Goal: Information Seeking & Learning: Compare options

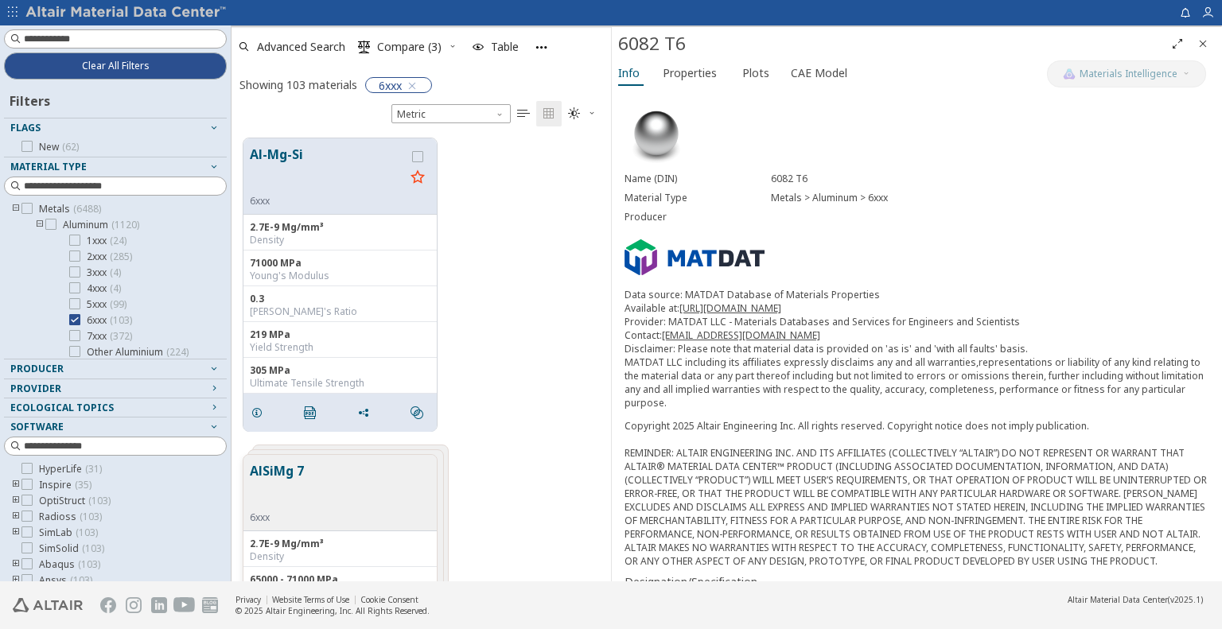
scroll to position [444, 368]
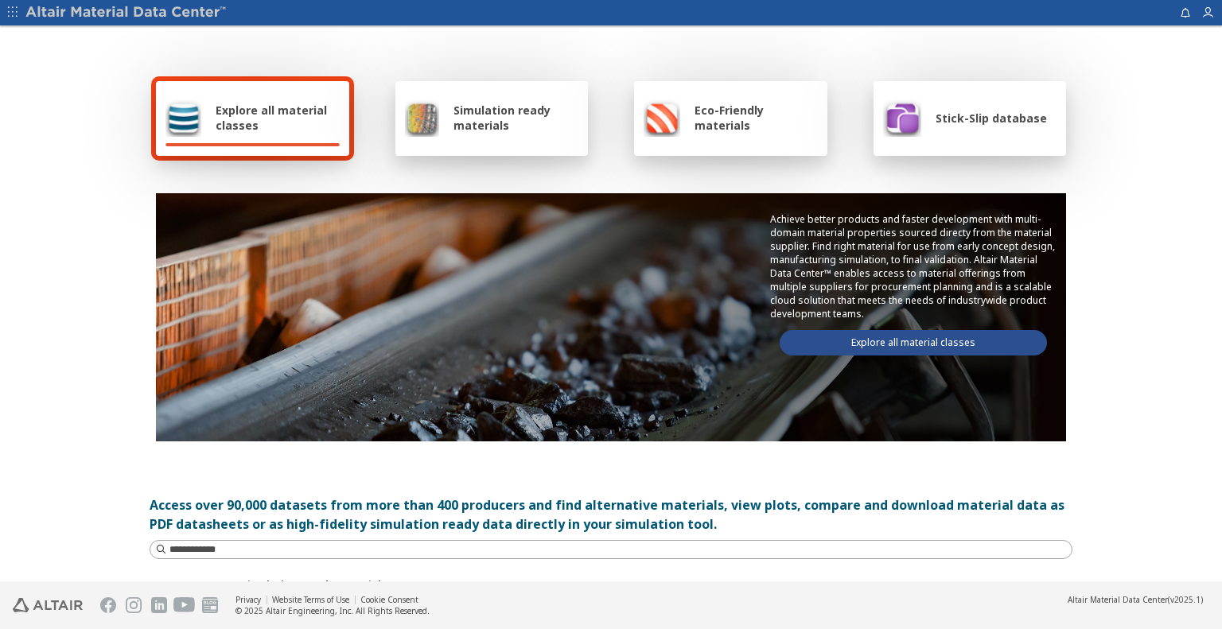
click at [942, 337] on link "Explore all material classes" at bounding box center [913, 342] width 267 height 25
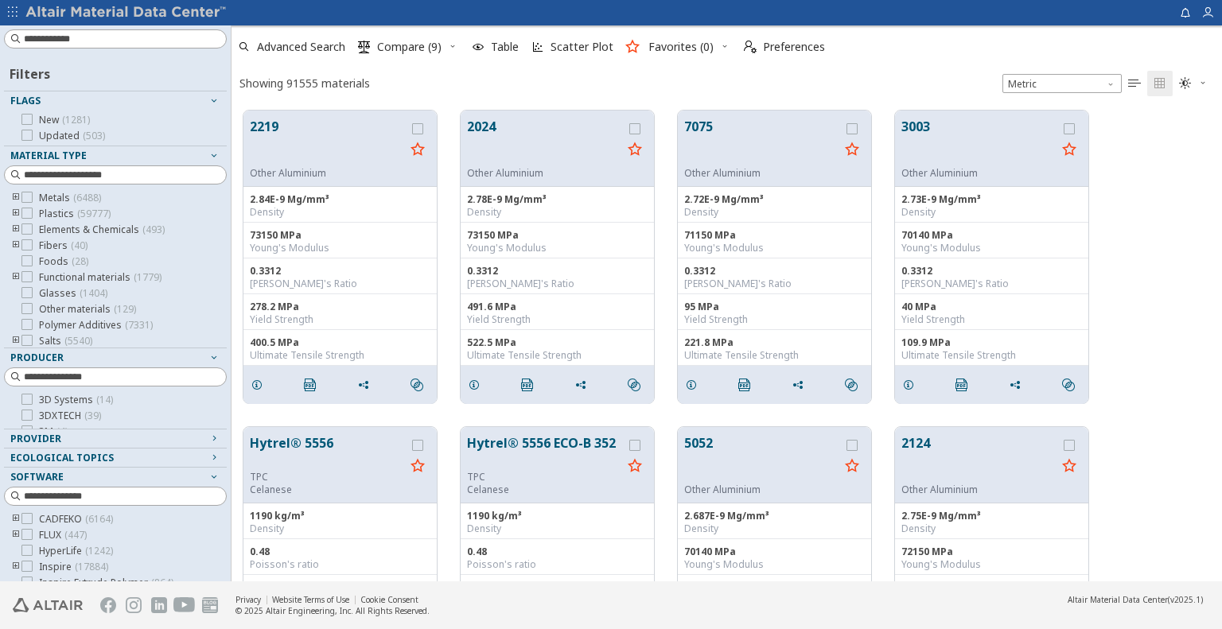
scroll to position [471, 979]
click at [1127, 305] on div "2219 Other Aluminium 2.84E-9 Mg/mm³ Density 73150 MPa Young's Modulus 0.3312 Po…" at bounding box center [727, 257] width 991 height 317
click at [140, 19] on img at bounding box center [126, 13] width 203 height 16
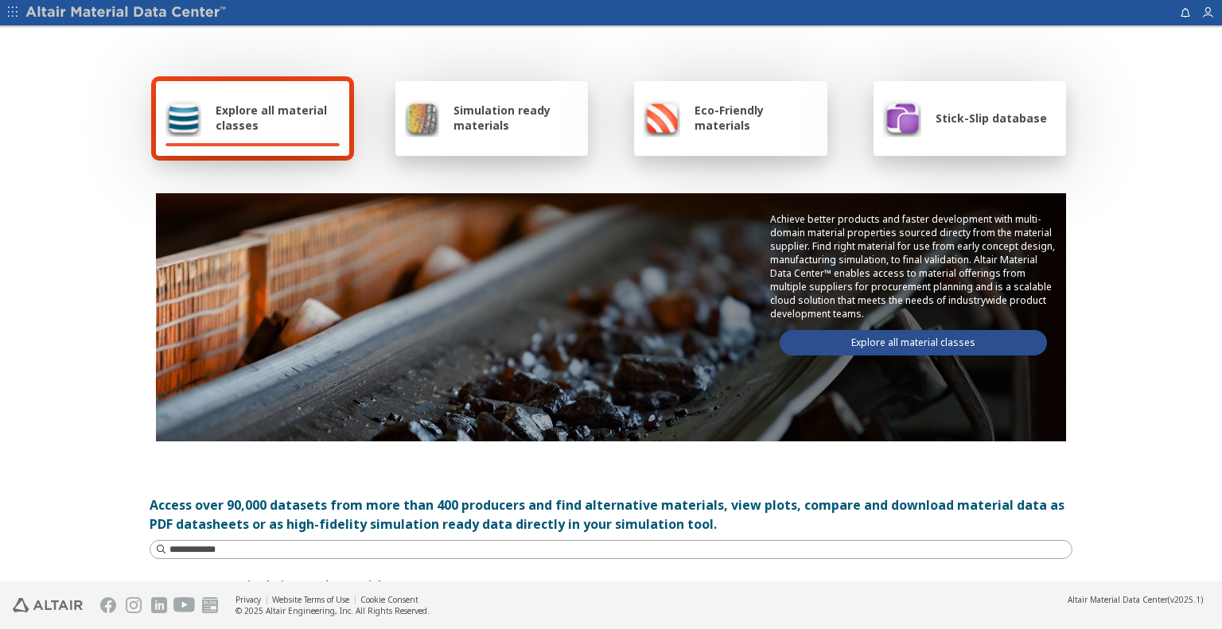
click at [826, 330] on link "Explore all material classes" at bounding box center [913, 342] width 267 height 25
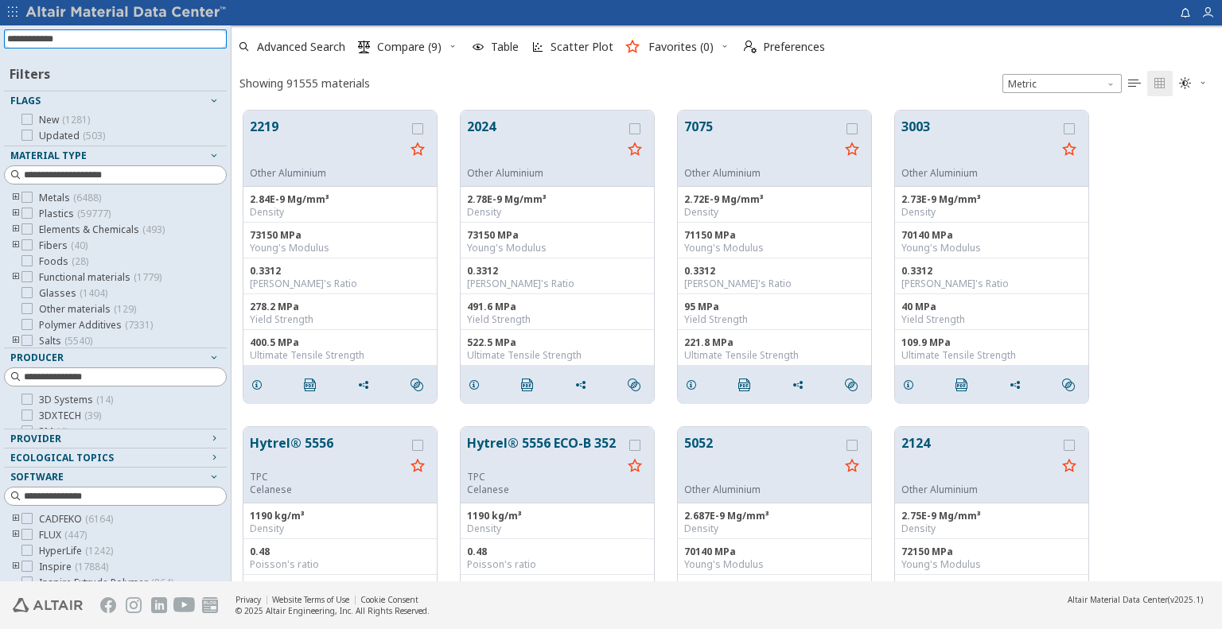
scroll to position [471, 979]
click at [150, 41] on input at bounding box center [117, 39] width 220 height 18
paste input "**********"
type input "**********"
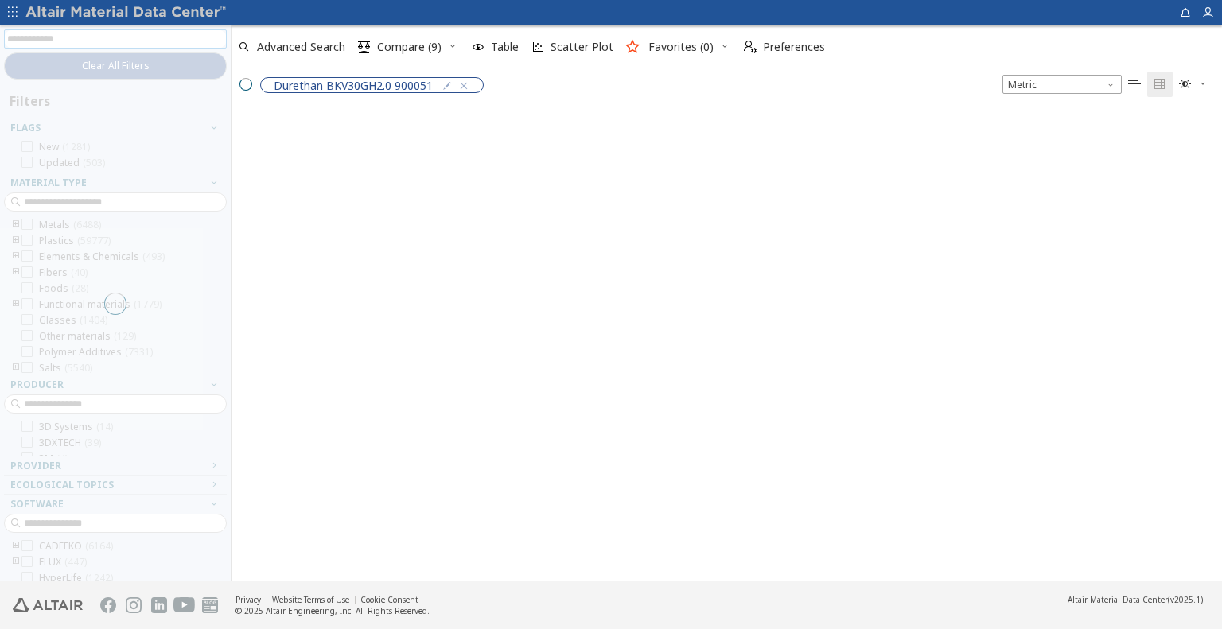
scroll to position [469, 979]
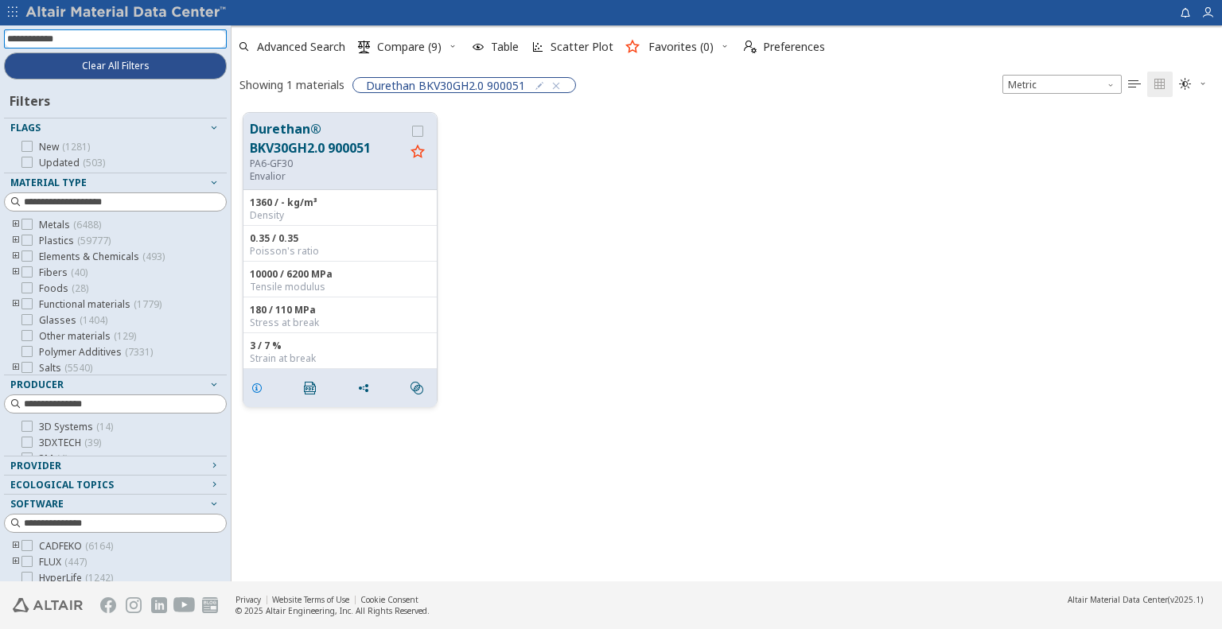
click at [257, 393] on icon "grid" at bounding box center [257, 388] width 13 height 13
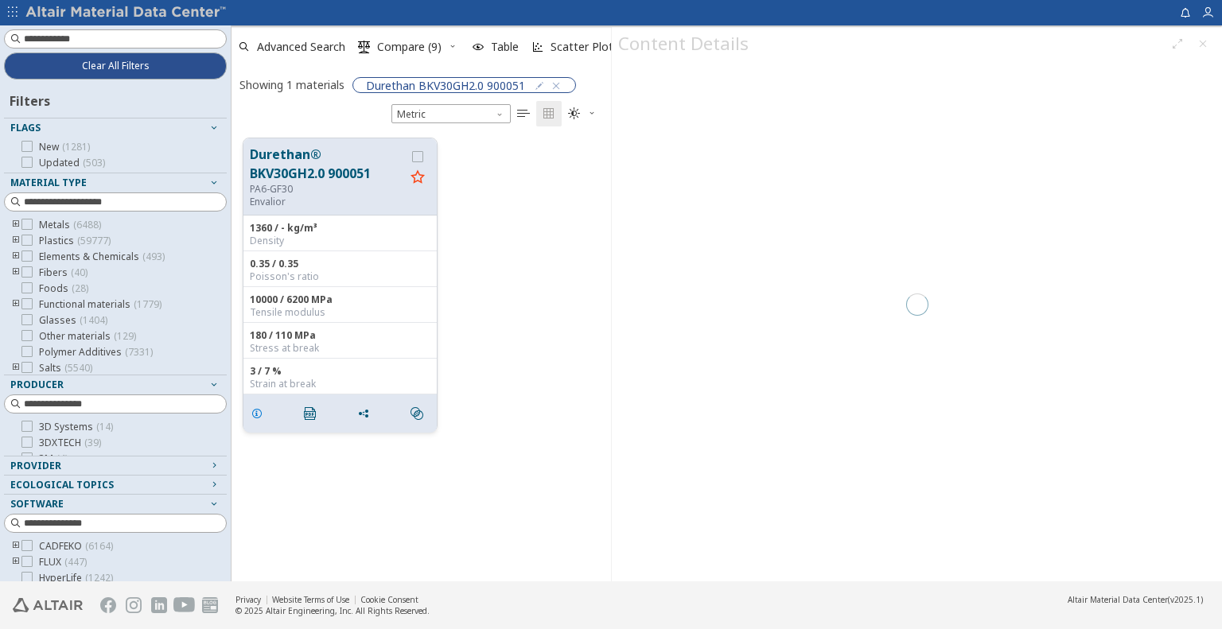
scroll to position [444, 368]
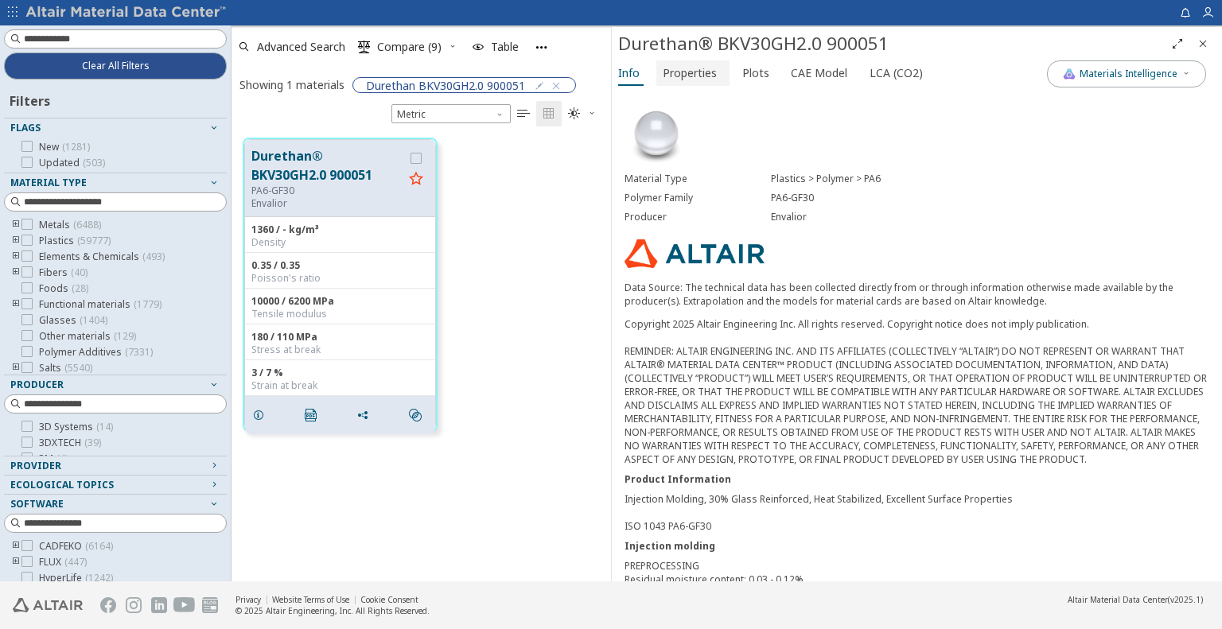
click at [703, 76] on span "Properties" at bounding box center [690, 72] width 54 height 25
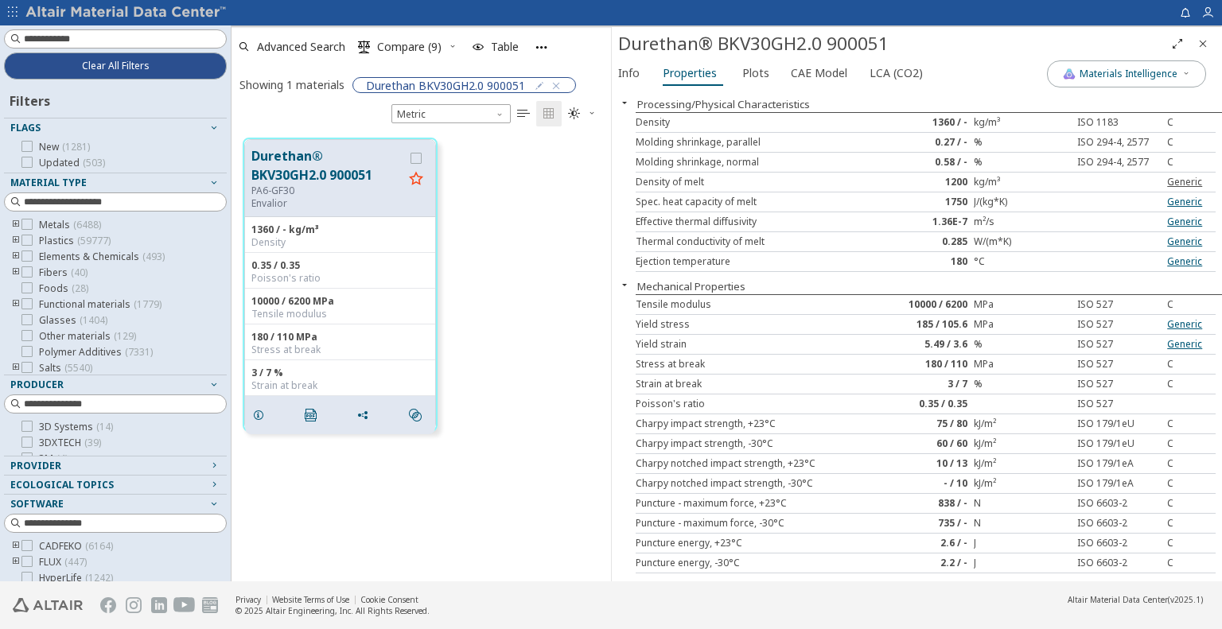
click at [1172, 179] on link "Generic" at bounding box center [1184, 182] width 35 height 14
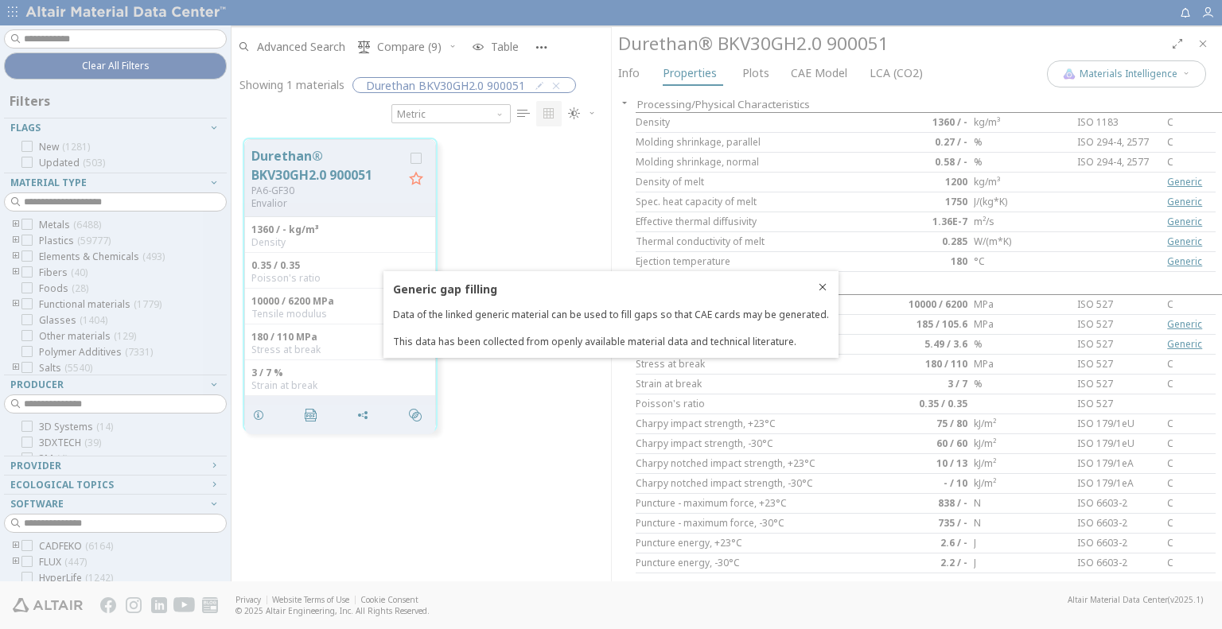
click at [816, 289] on h3 "Generic gap filling" at bounding box center [611, 289] width 436 height 15
click at [820, 289] on h3 "Generic gap filling" at bounding box center [611, 289] width 436 height 15
click at [877, 220] on div at bounding box center [611, 314] width 1222 height 629
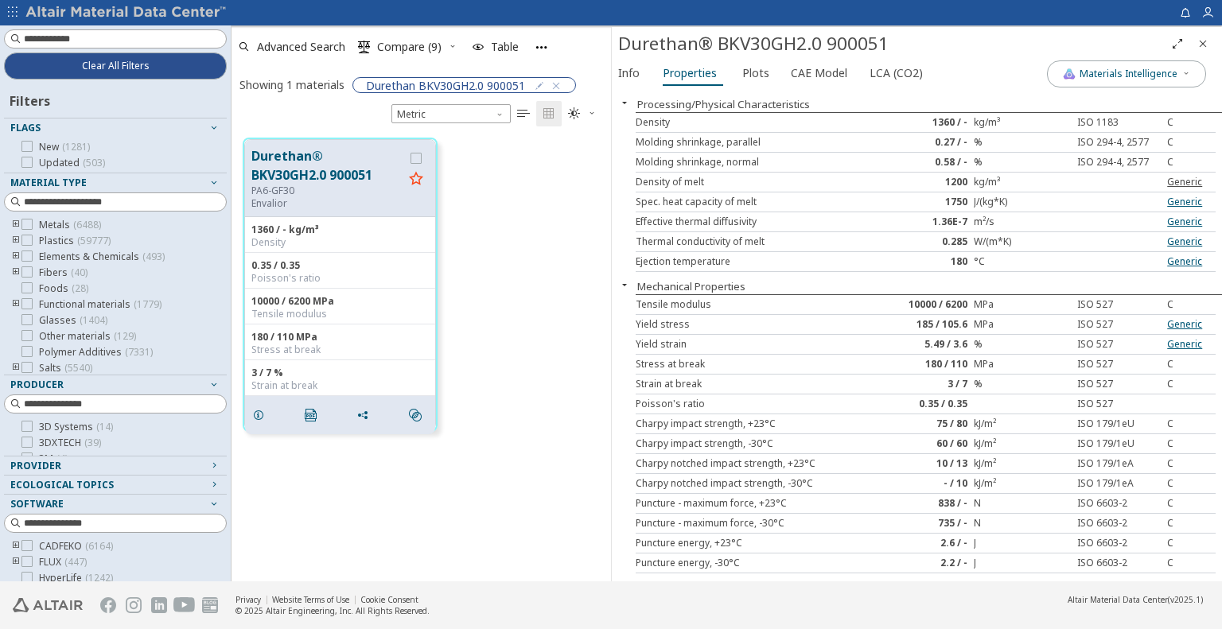
click at [1182, 175] on link "Generic" at bounding box center [1184, 182] width 35 height 14
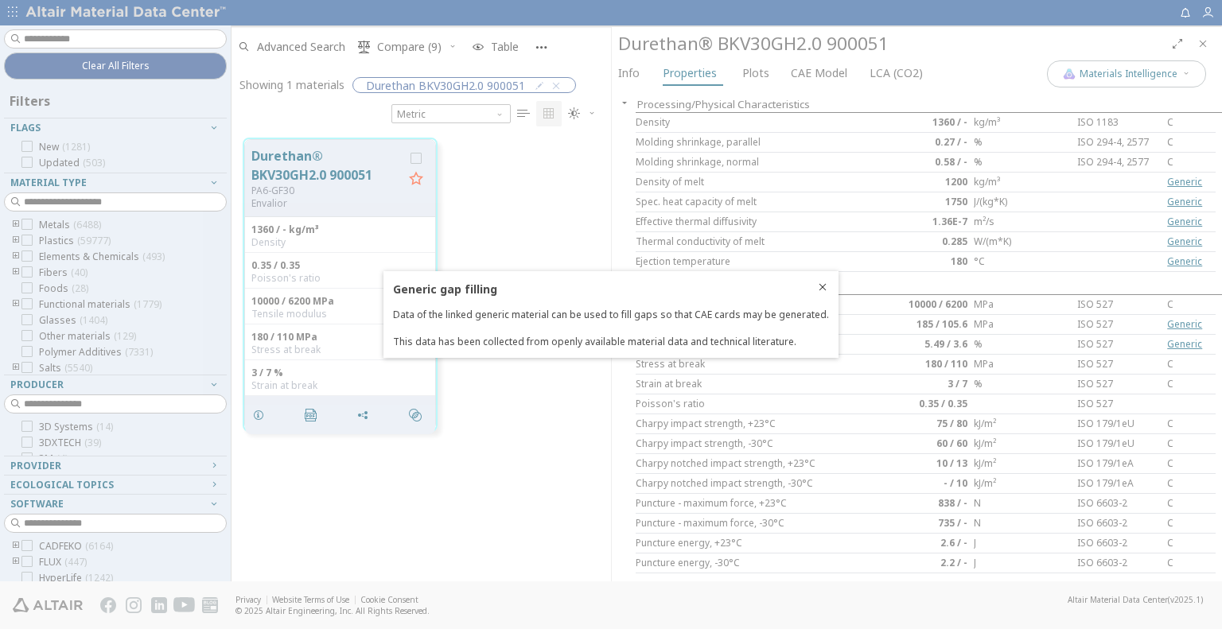
click at [819, 287] on h3 "Generic gap filling" at bounding box center [611, 289] width 436 height 15
click at [735, 307] on div "Generic gap filling Data of the linked generic material can be used to fill gap…" at bounding box center [611, 315] width 436 height 67
drag, startPoint x: 732, startPoint y: 325, endPoint x: 796, endPoint y: 322, distance: 63.7
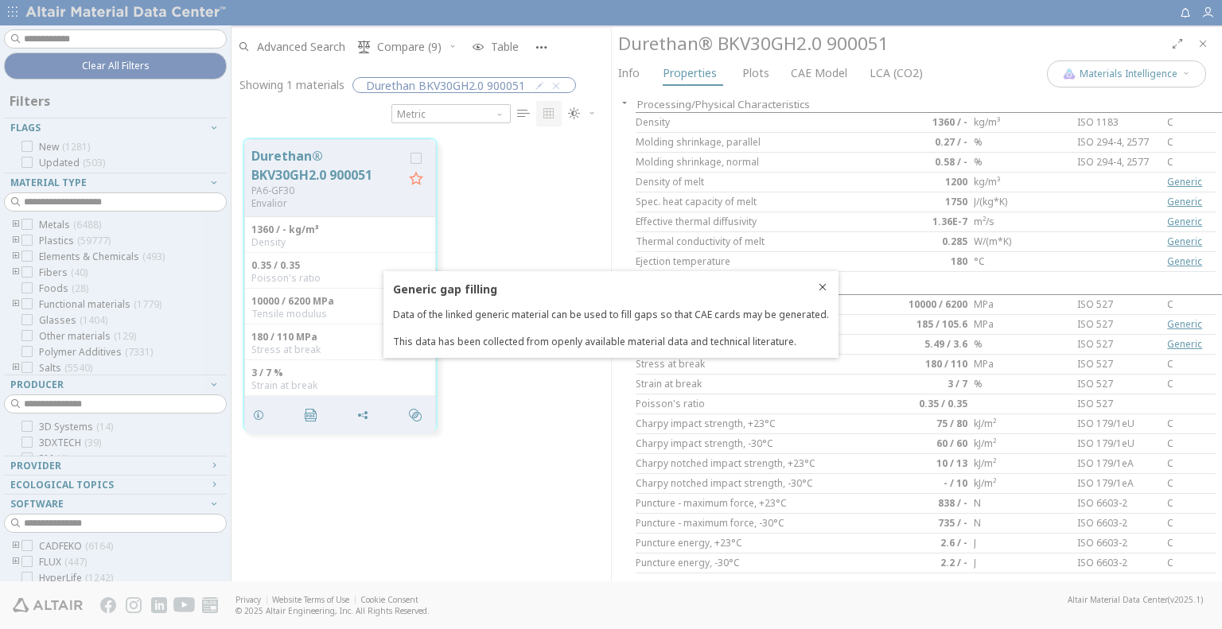
click at [742, 326] on div "Generic gap filling Data of the linked generic material can be used to fill gap…" at bounding box center [611, 315] width 436 height 67
click at [796, 322] on div "Generic gap filling Data of the linked generic material can be used to fill gap…" at bounding box center [611, 315] width 436 height 67
drag, startPoint x: 805, startPoint y: 306, endPoint x: 665, endPoint y: 290, distance: 141.0
click at [802, 305] on div "Generic gap filling Data of the linked generic material can be used to fill gap…" at bounding box center [611, 315] width 436 height 67
click at [614, 292] on h3 "Generic gap filling" at bounding box center [611, 289] width 436 height 15
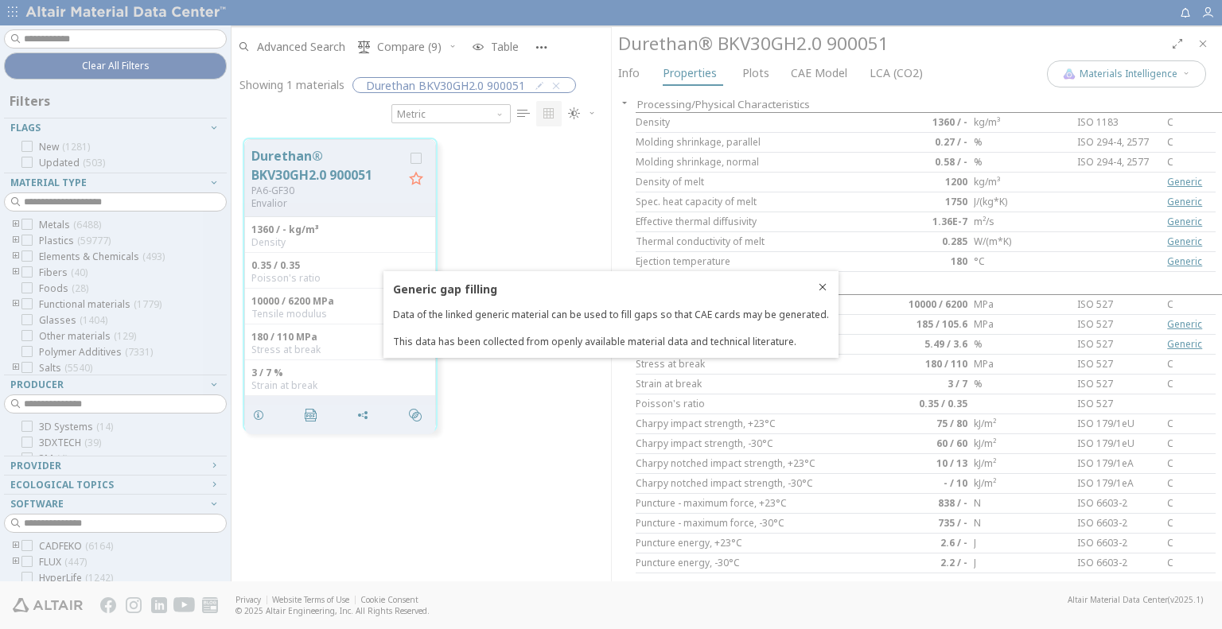
click at [815, 291] on h3 "Generic gap filling" at bounding box center [611, 289] width 436 height 15
click at [862, 261] on div at bounding box center [611, 314] width 1222 height 629
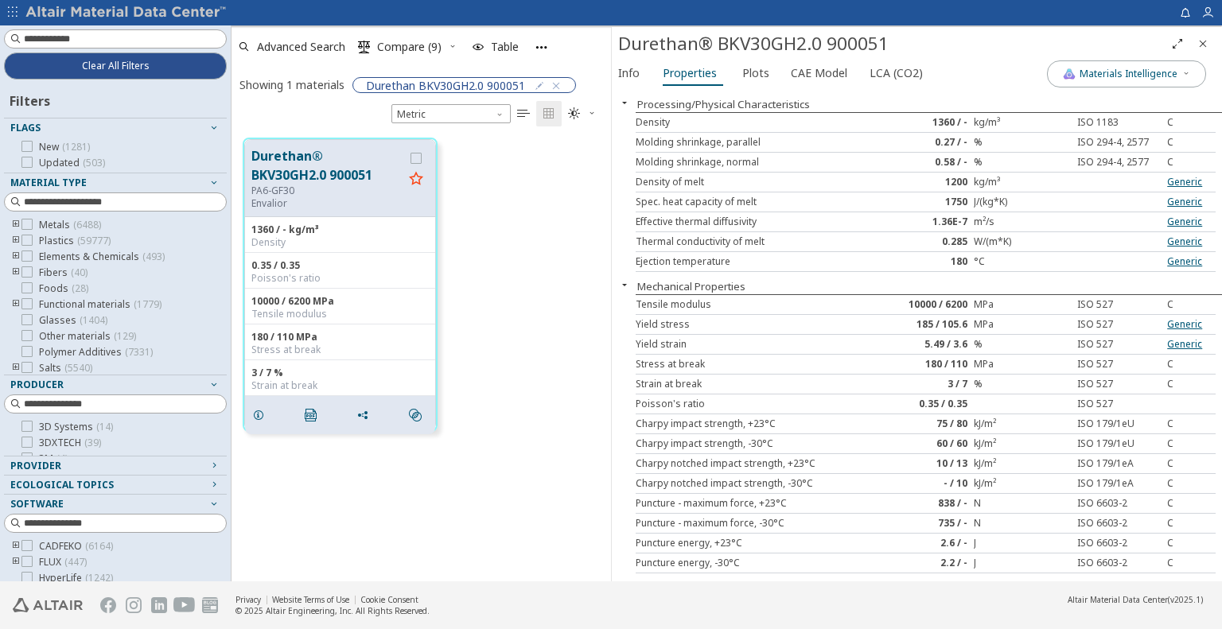
click at [830, 104] on div "Processing/Physical Characteristics" at bounding box center [917, 104] width 610 height 16
click at [794, 104] on button "Processing/Physical Characteristics" at bounding box center [723, 104] width 173 height 14
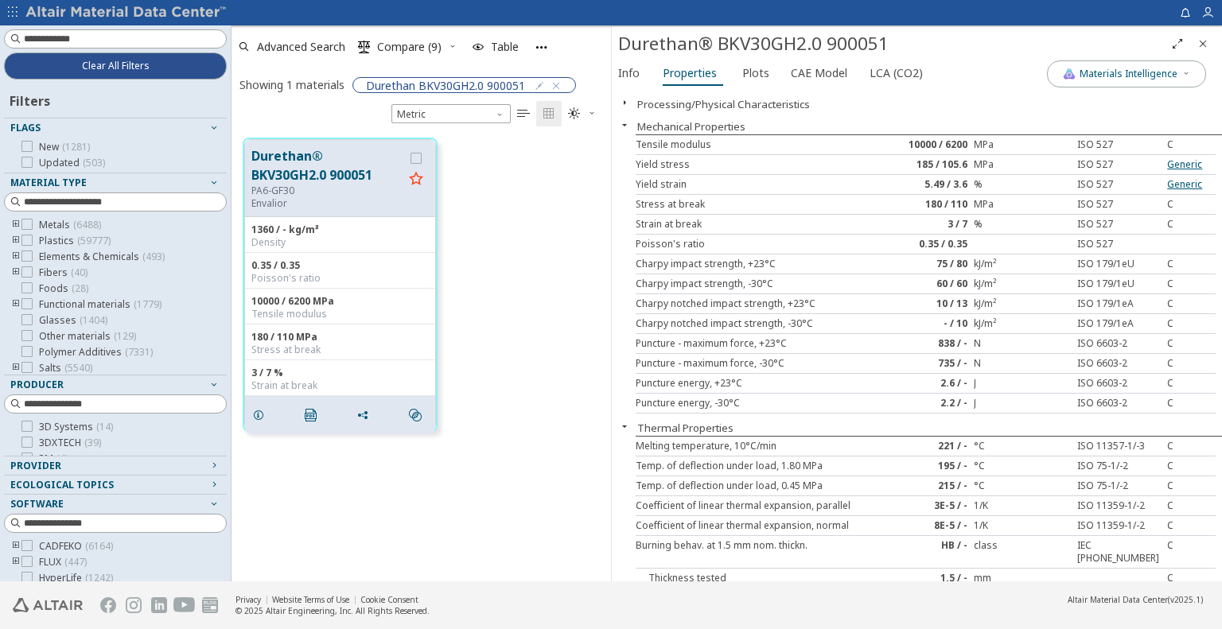
click at [742, 108] on button "Processing/Physical Characteristics" at bounding box center [723, 104] width 173 height 14
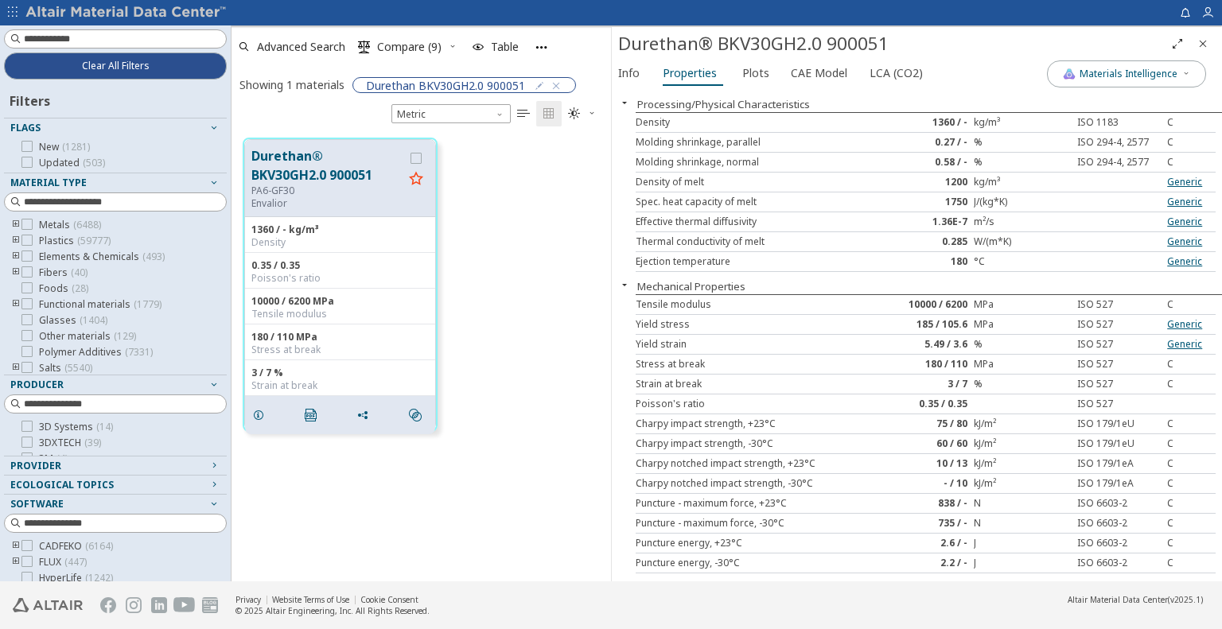
click at [898, 92] on div "Processing/Physical Characteristics Density 1360 / - kg/m³ ISO 1183 C Molding s…" at bounding box center [917, 336] width 610 height 492
click at [1167, 304] on div "C" at bounding box center [1191, 304] width 49 height 13
click at [1177, 181] on link "Generic" at bounding box center [1184, 182] width 35 height 14
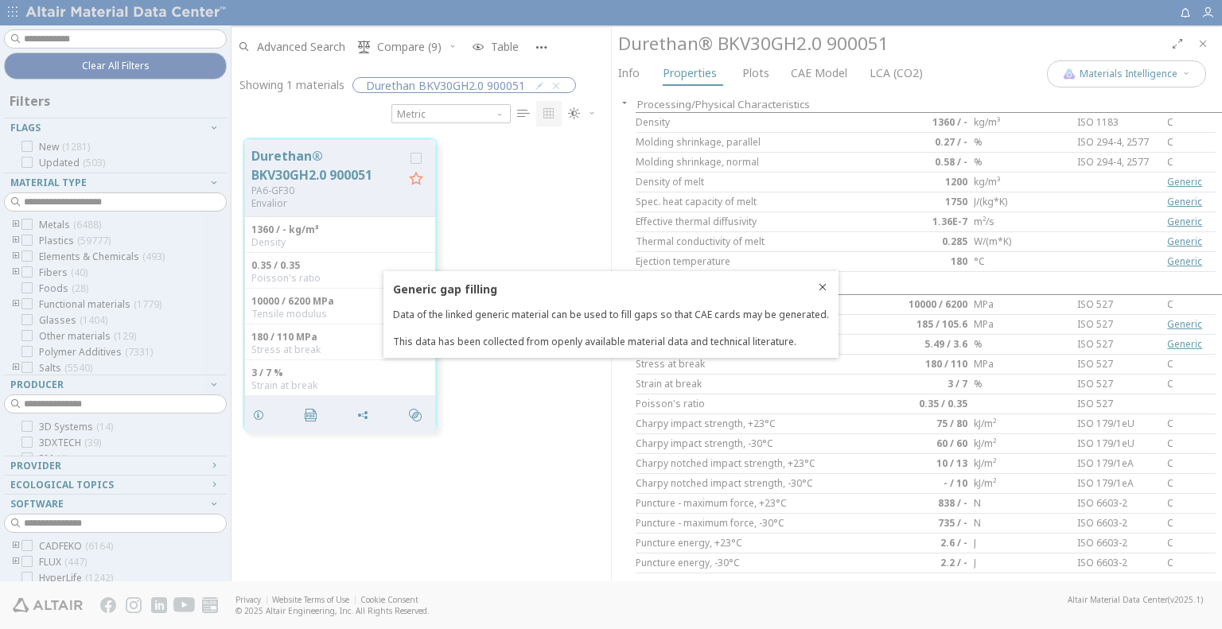
click at [817, 288] on h3 "Generic gap filling" at bounding box center [611, 289] width 436 height 15
click at [822, 292] on h3 "Generic gap filling" at bounding box center [611, 289] width 436 height 15
click at [821, 290] on h3 "Generic gap filling" at bounding box center [611, 289] width 436 height 15
click at [817, 290] on h3 "Generic gap filling" at bounding box center [611, 289] width 436 height 15
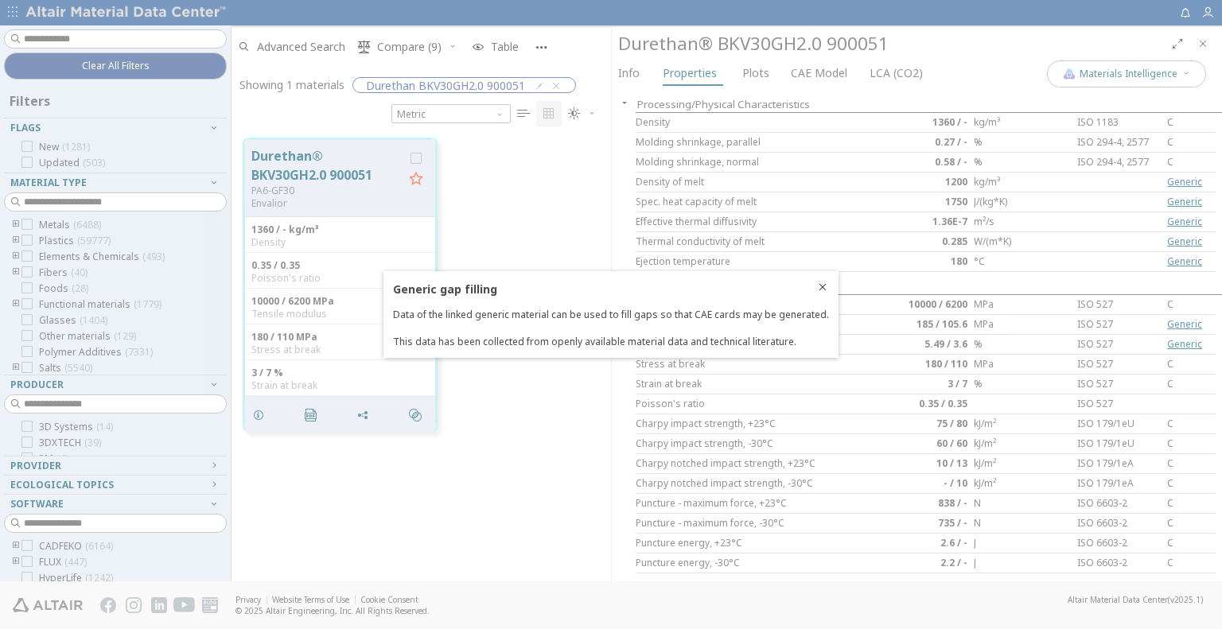
click at [817, 290] on h3 "Generic gap filling" at bounding box center [611, 289] width 436 height 15
click at [850, 257] on div at bounding box center [611, 314] width 1222 height 629
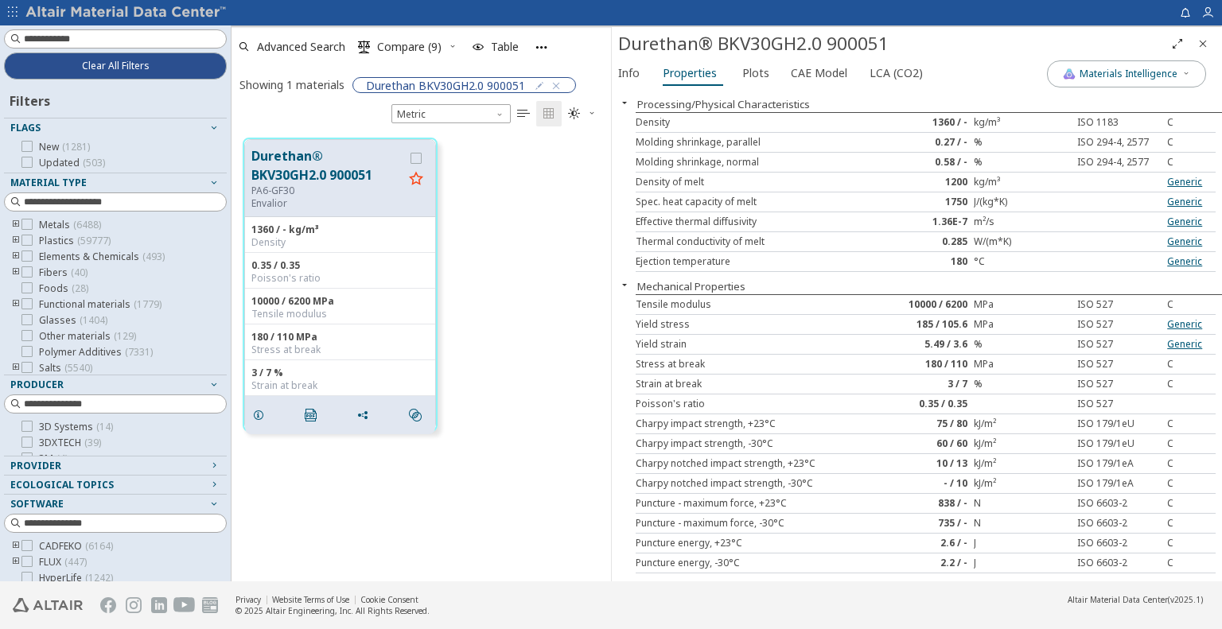
drag, startPoint x: 843, startPoint y: 382, endPoint x: 892, endPoint y: 382, distance: 48.5
click at [891, 382] on div "Strain at break 3 / 7 % ISO 527 C" at bounding box center [926, 385] width 580 height 20
click at [119, 68] on span "Clear All Filters" at bounding box center [116, 66] width 68 height 13
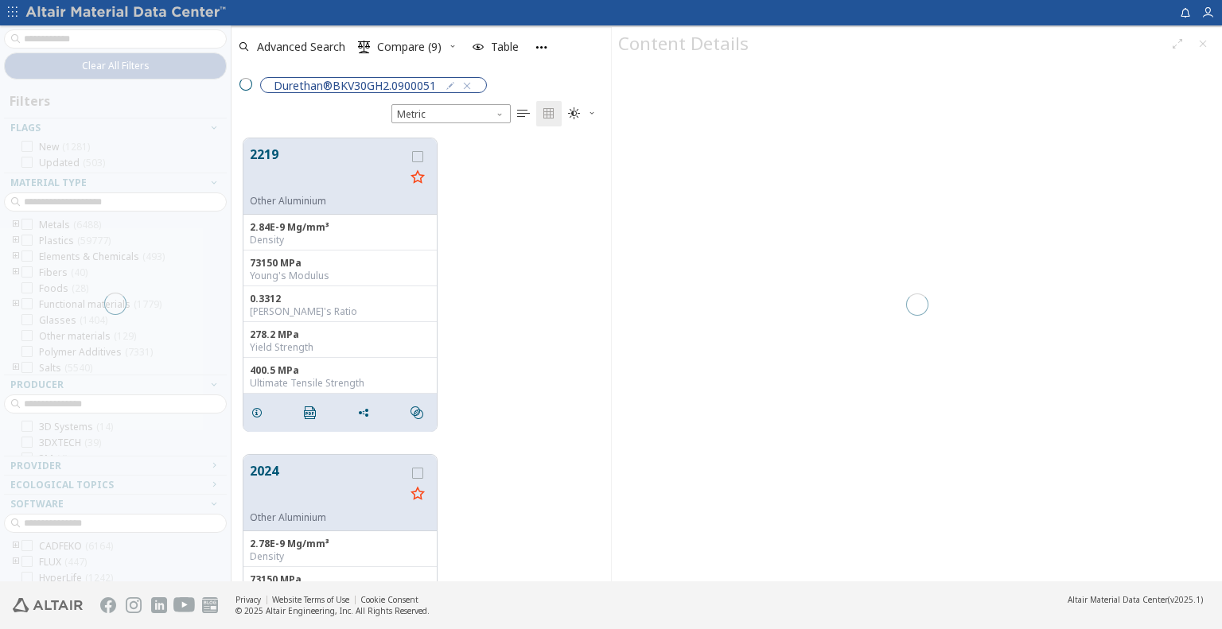
scroll to position [13, 13]
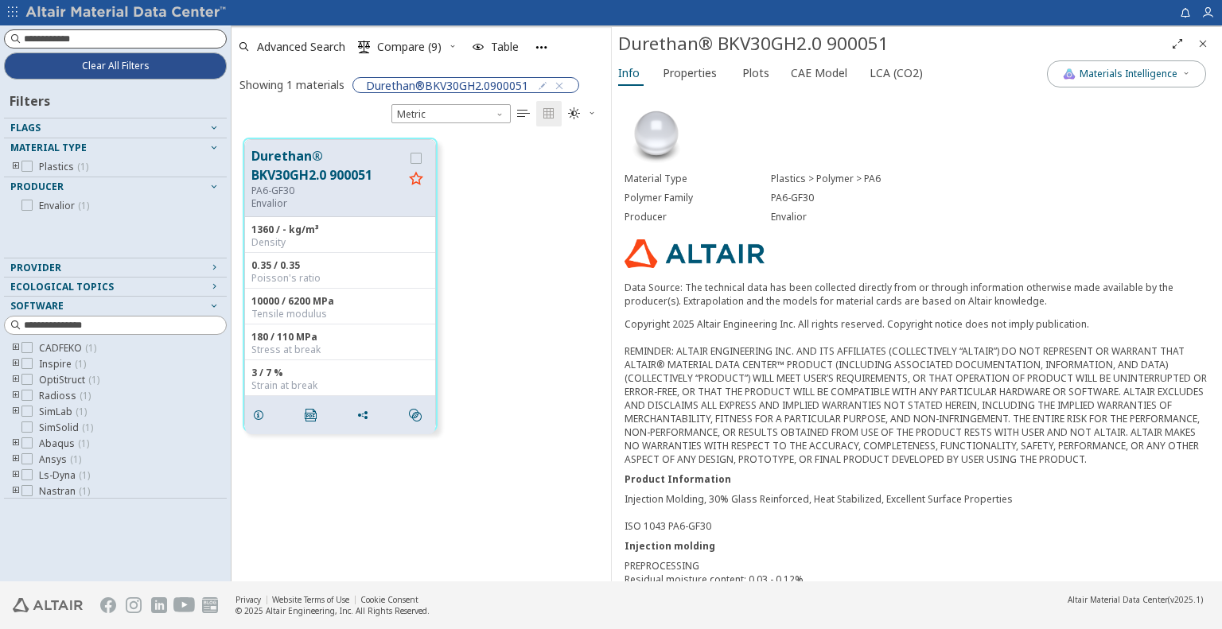
click at [174, 37] on input at bounding box center [125, 39] width 202 height 16
paste input "*******"
type input "*******"
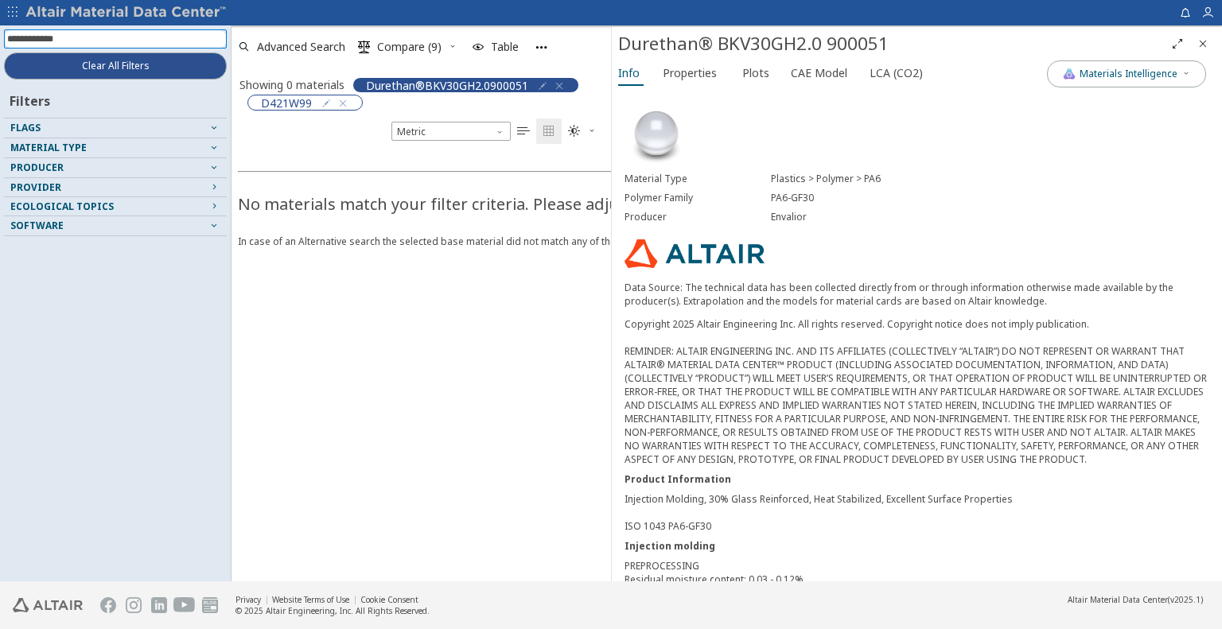
click at [562, 82] on icon "button" at bounding box center [559, 86] width 13 height 13
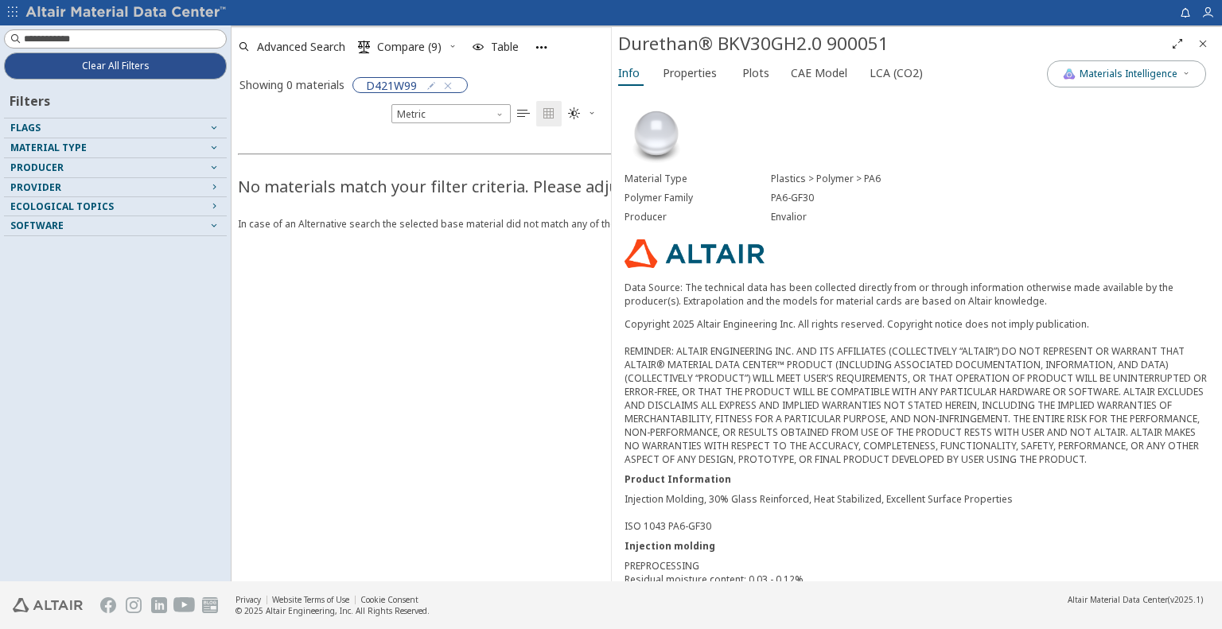
click at [1201, 38] on icon "Close" at bounding box center [1203, 43] width 13 height 13
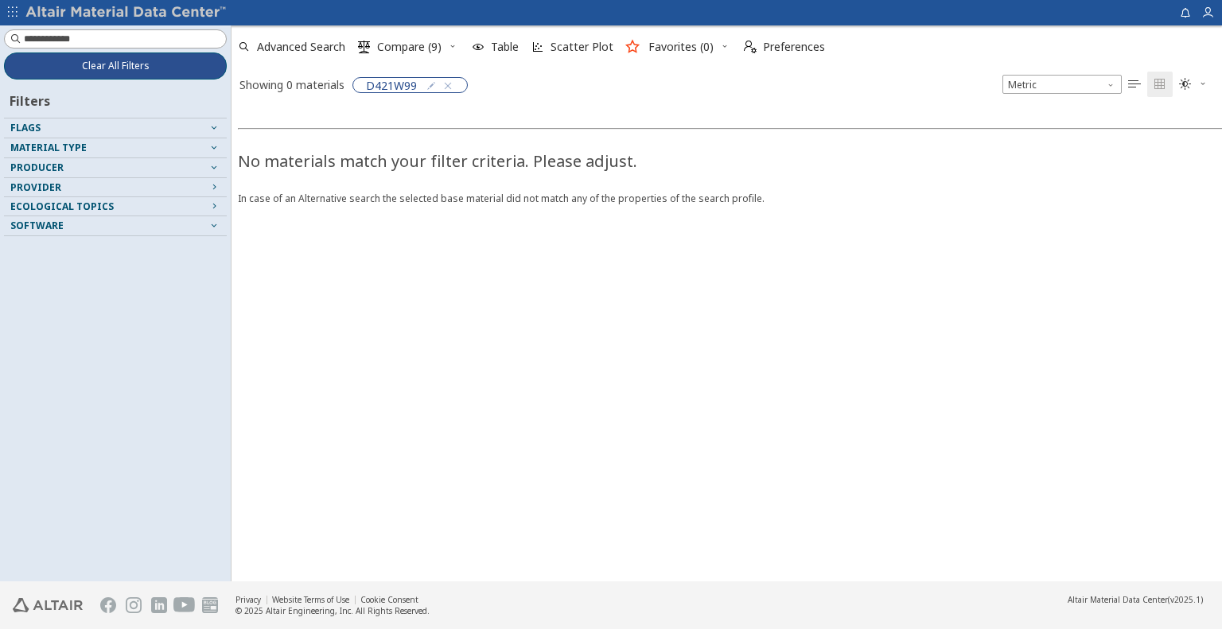
click at [111, 66] on span "Clear All Filters" at bounding box center [116, 66] width 68 height 13
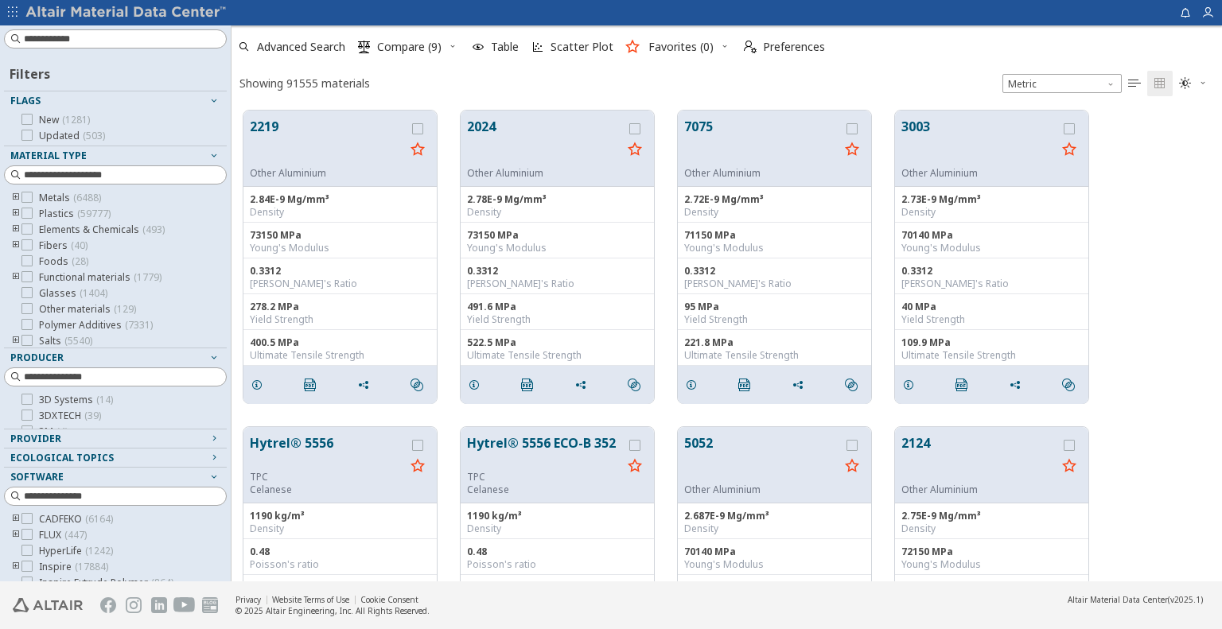
scroll to position [471, 979]
click at [111, 41] on input at bounding box center [117, 39] width 220 height 18
paste input "*******"
type input "*******"
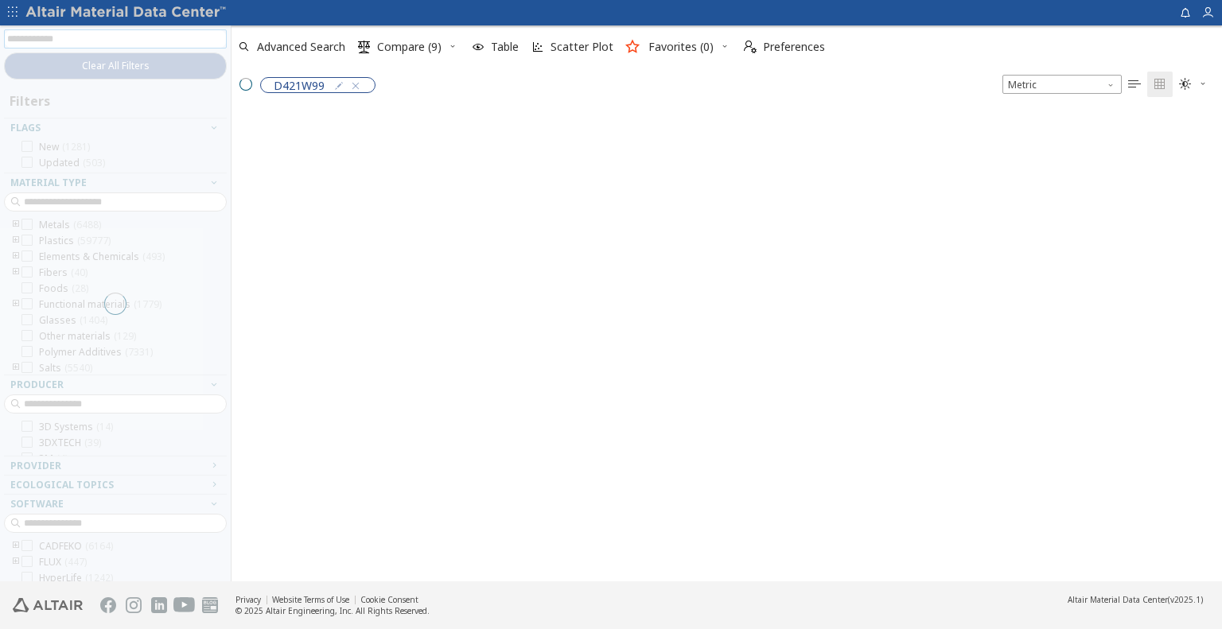
scroll to position [13, 13]
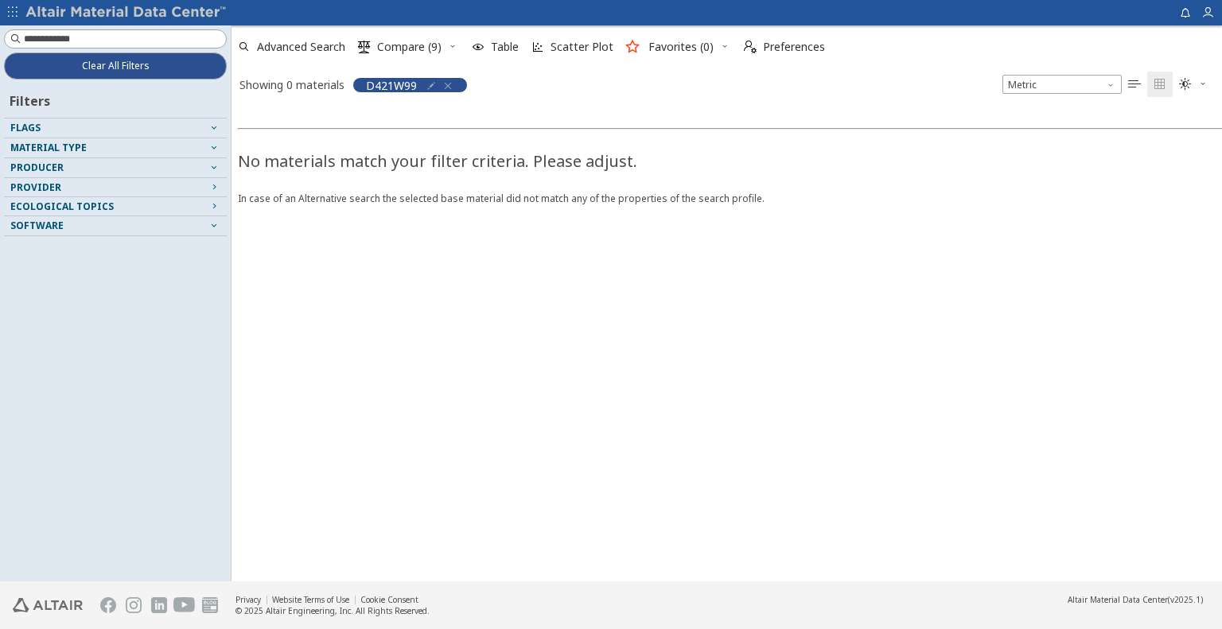
click at [451, 84] on icon "button" at bounding box center [448, 86] width 13 height 13
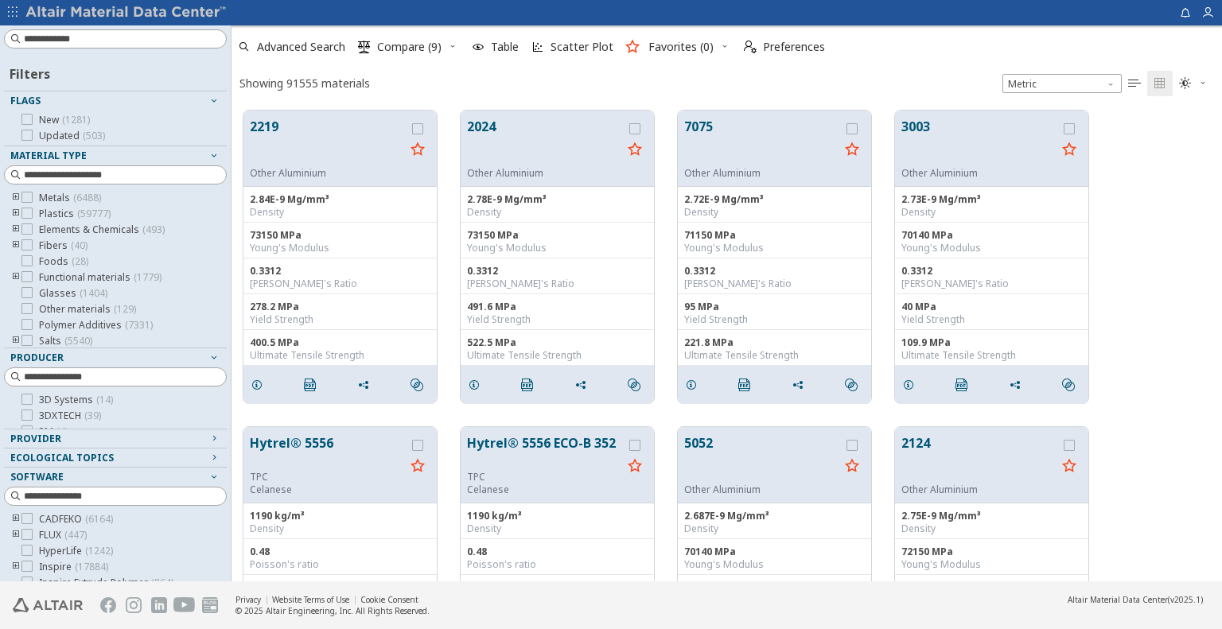
scroll to position [471, 979]
click at [60, 47] on input at bounding box center [125, 39] width 202 height 16
paste input "*******"
type input "*******"
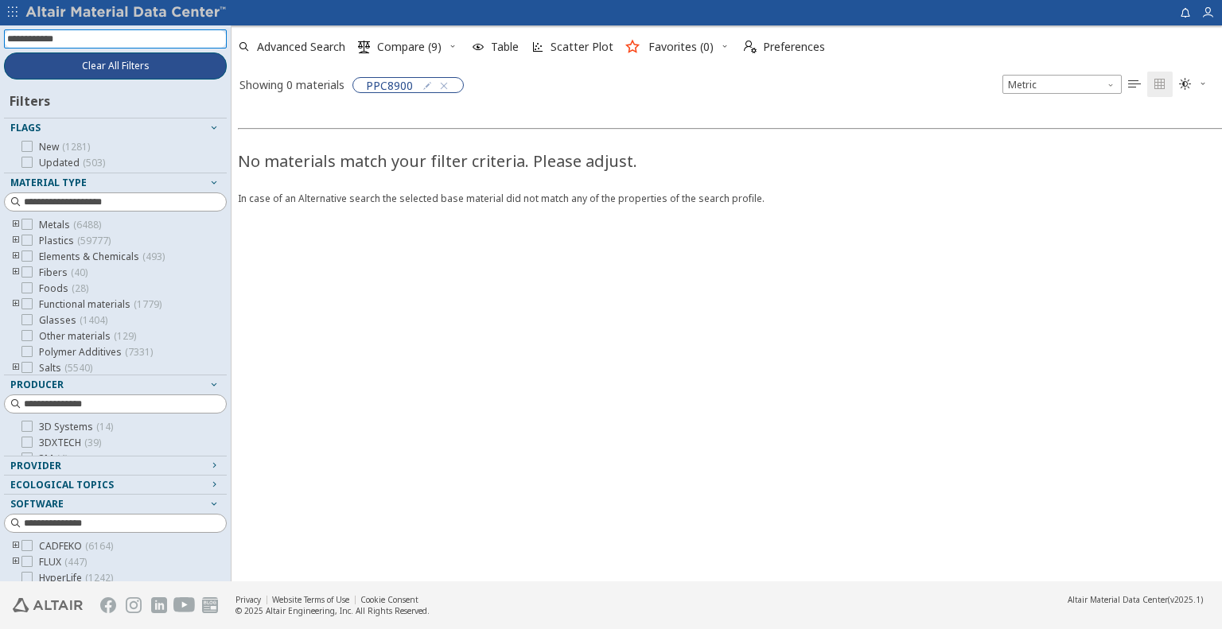
click at [129, 68] on span "Clear All Filters" at bounding box center [116, 66] width 68 height 13
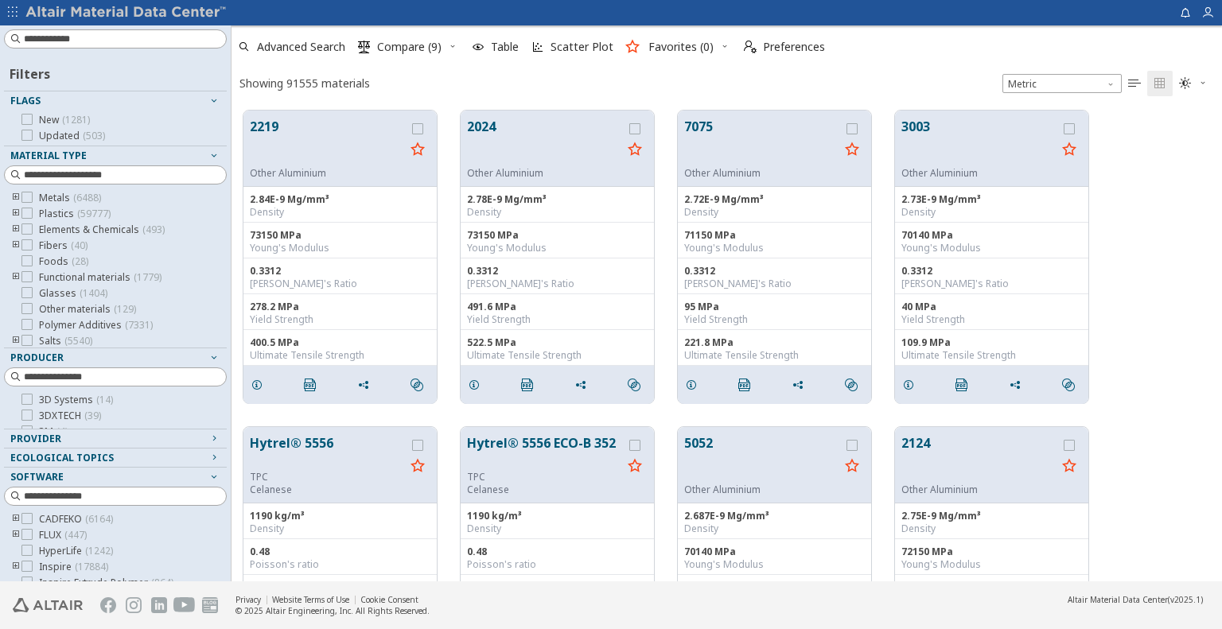
scroll to position [471, 979]
click at [140, 42] on input at bounding box center [117, 39] width 220 height 18
paste input "**********"
type input "**********"
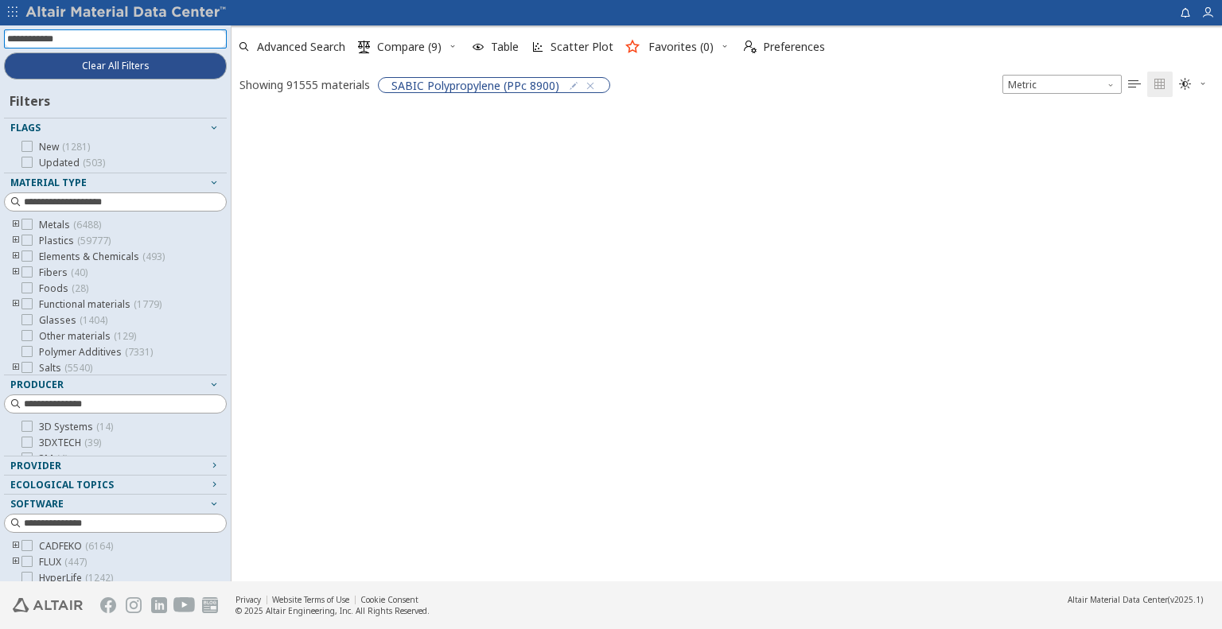
scroll to position [13, 13]
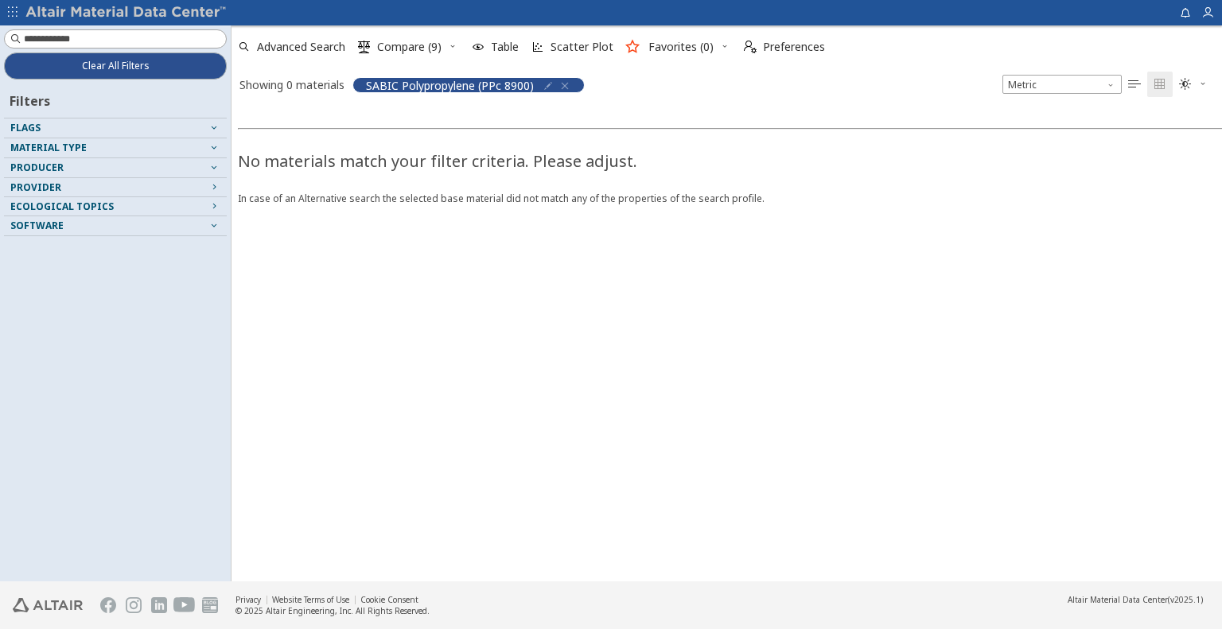
click at [563, 84] on icon "button" at bounding box center [565, 86] width 13 height 13
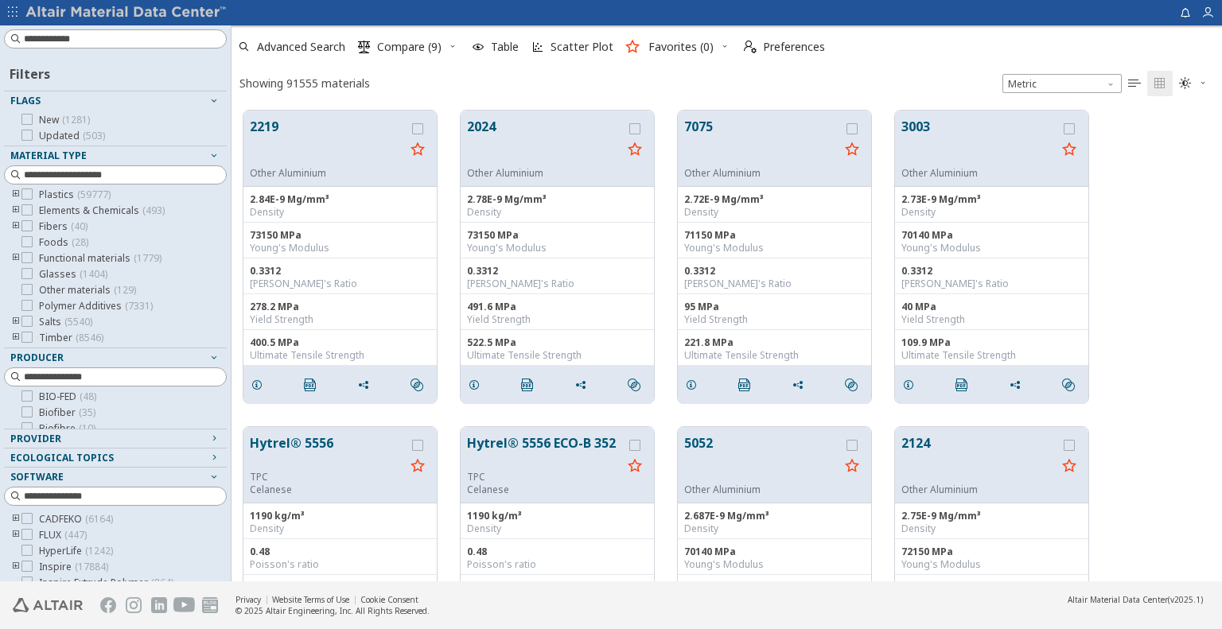
scroll to position [1416, 0]
click at [185, 373] on input at bounding box center [117, 377] width 220 height 18
type input "***"
click at [27, 399] on icon at bounding box center [26, 399] width 11 height 11
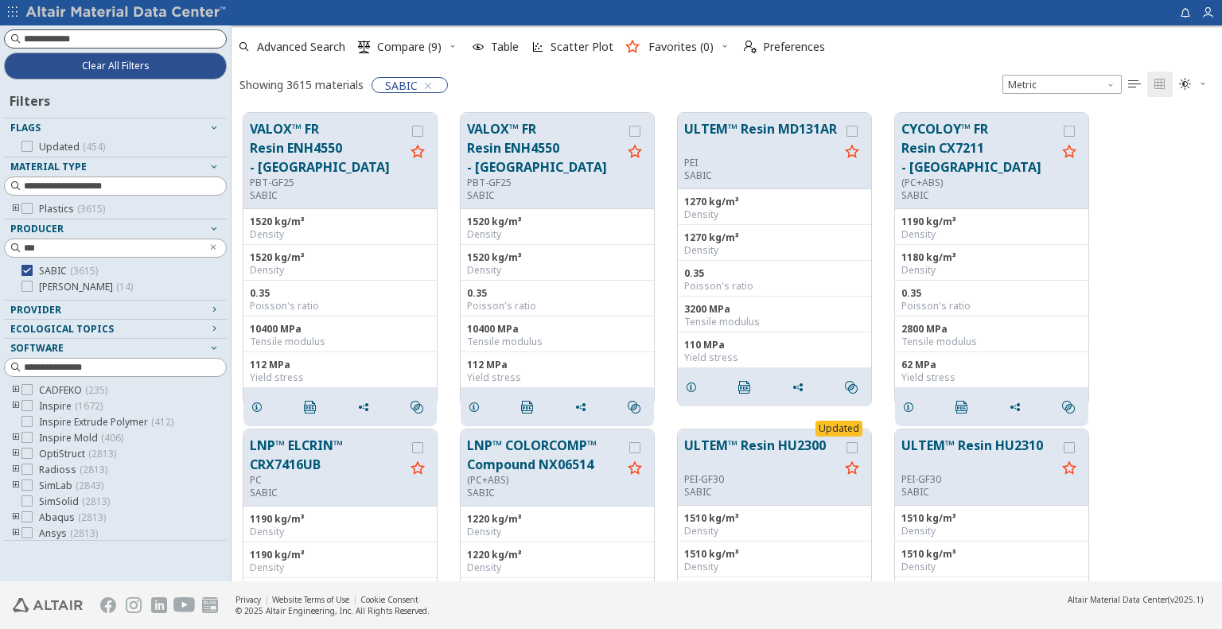
click at [125, 43] on input at bounding box center [125, 39] width 202 height 16
type input "****"
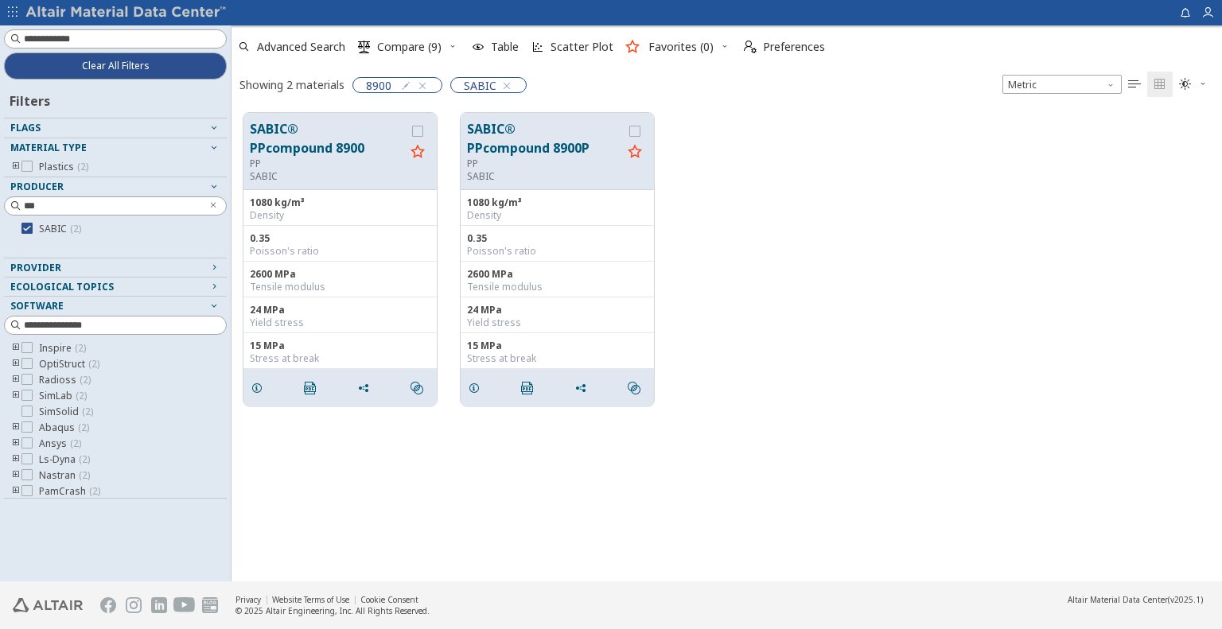
click at [746, 225] on div "SABIC® PPcompound 8900 PP SABIC 1080 kg/m³ Density 0.35 Poisson's ratio 2600 MP…" at bounding box center [727, 259] width 991 height 317
click at [827, 263] on div "SABIC® PPcompound 8900 PP SABIC 1080 kg/m³ Density 0.35 Poisson's ratio 2600 MP…" at bounding box center [727, 259] width 991 height 317
drag, startPoint x: 418, startPoint y: 129, endPoint x: 436, endPoint y: 127, distance: 18.4
click at [418, 129] on icon "grid" at bounding box center [417, 131] width 11 height 11
click at [636, 131] on icon "grid" at bounding box center [634, 131] width 11 height 11
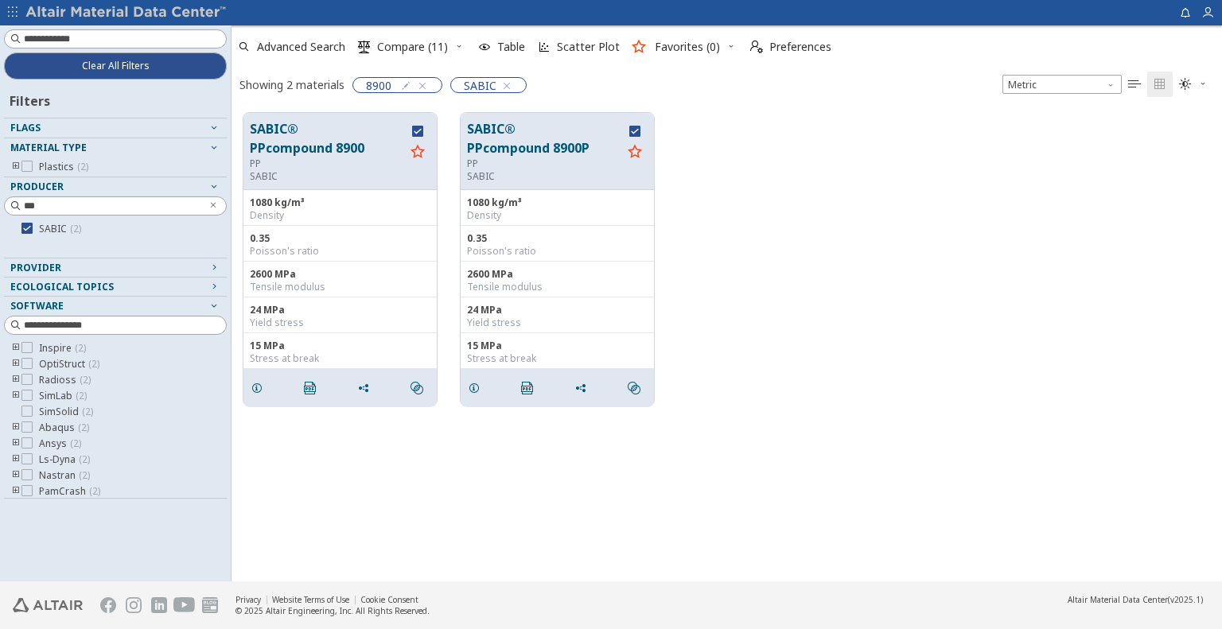
click at [461, 47] on icon "button" at bounding box center [459, 46] width 10 height 10
click at [430, 76] on span "Clear Selections" at bounding box center [432, 77] width 110 height 25
drag, startPoint x: 415, startPoint y: 129, endPoint x: 479, endPoint y: 136, distance: 64.1
click at [417, 129] on icon "grid" at bounding box center [417, 131] width 11 height 11
click at [639, 130] on icon "grid" at bounding box center [634, 131] width 11 height 11
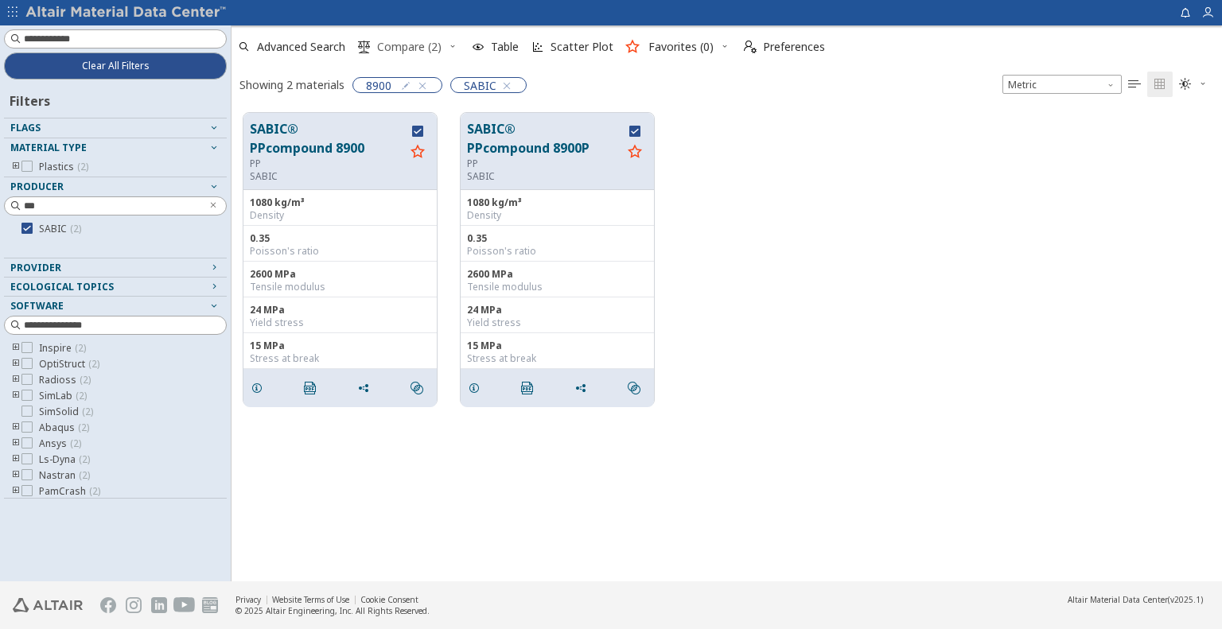
click at [427, 45] on span "Compare (2)" at bounding box center [409, 46] width 64 height 11
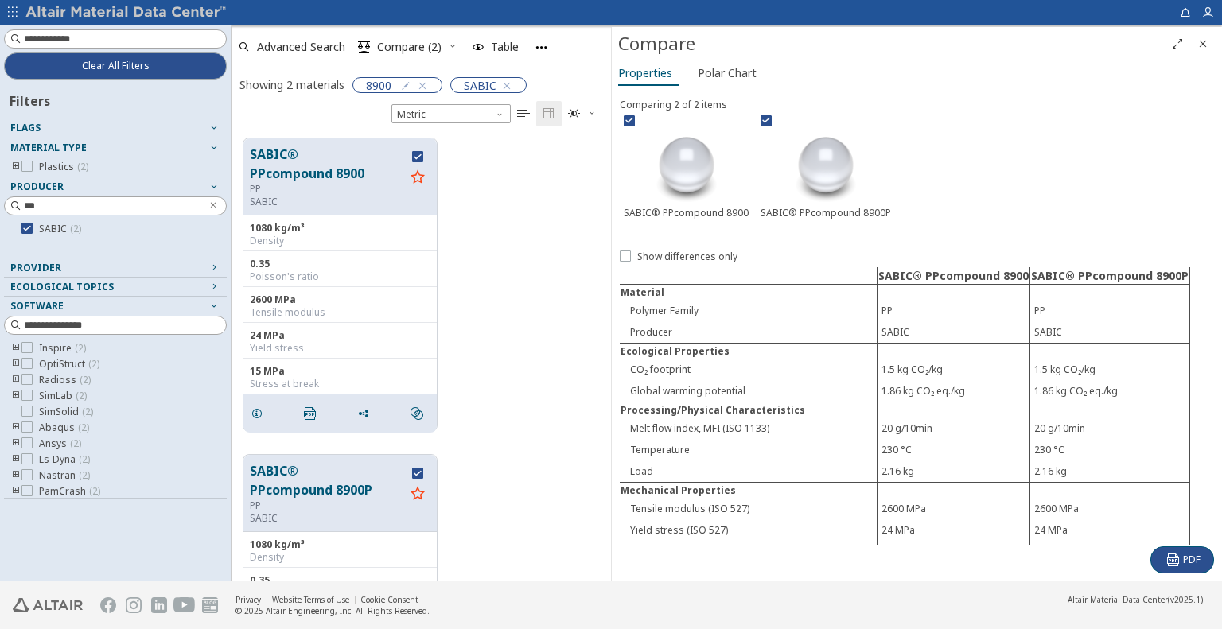
drag, startPoint x: 700, startPoint y: 219, endPoint x: 751, endPoint y: 219, distance: 50.9
click at [700, 219] on div "SABIC® PPcompound 8900" at bounding box center [686, 167] width 133 height 112
click at [1206, 37] on icon "Close" at bounding box center [1203, 43] width 13 height 13
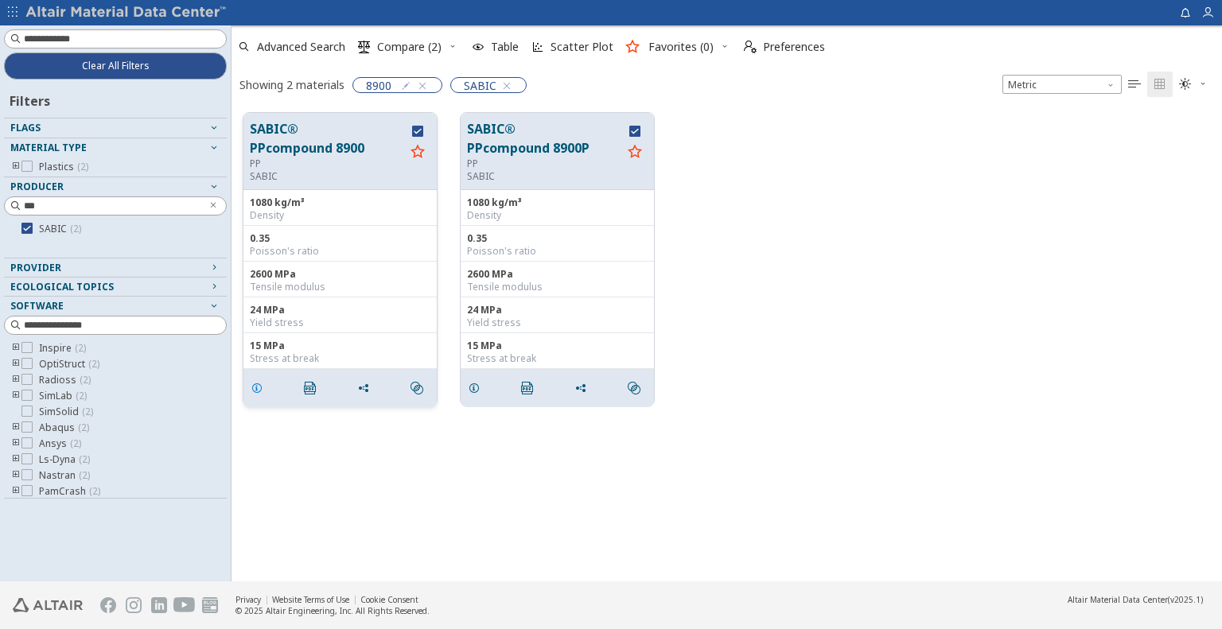
click at [255, 392] on icon "grid" at bounding box center [257, 388] width 13 height 13
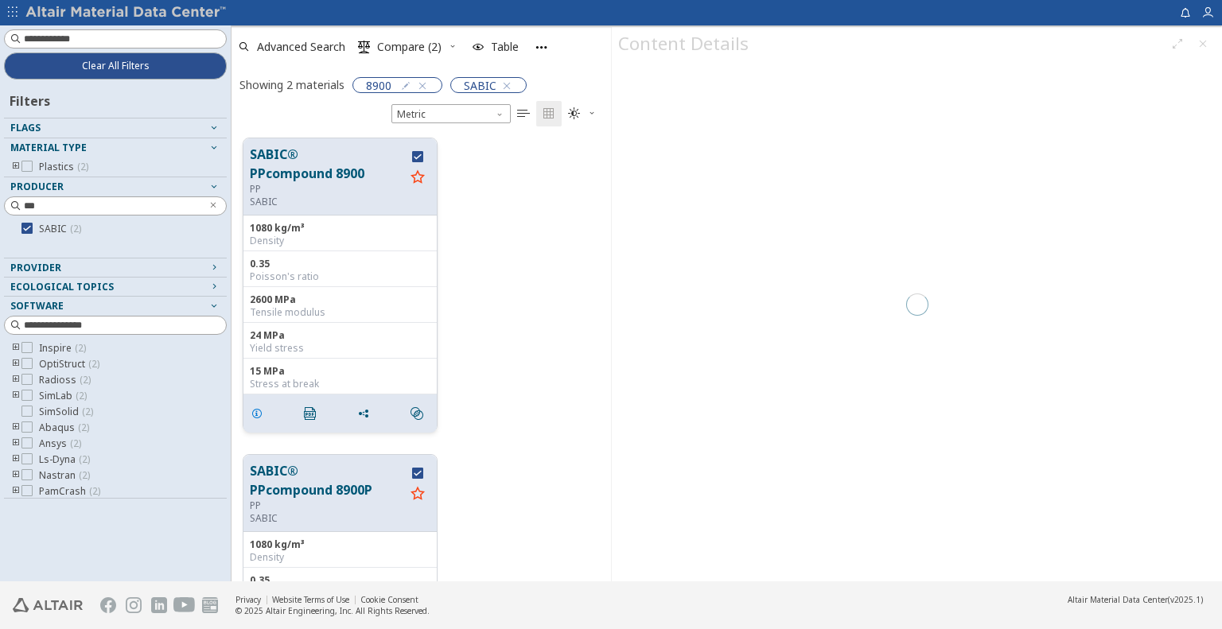
scroll to position [444, 368]
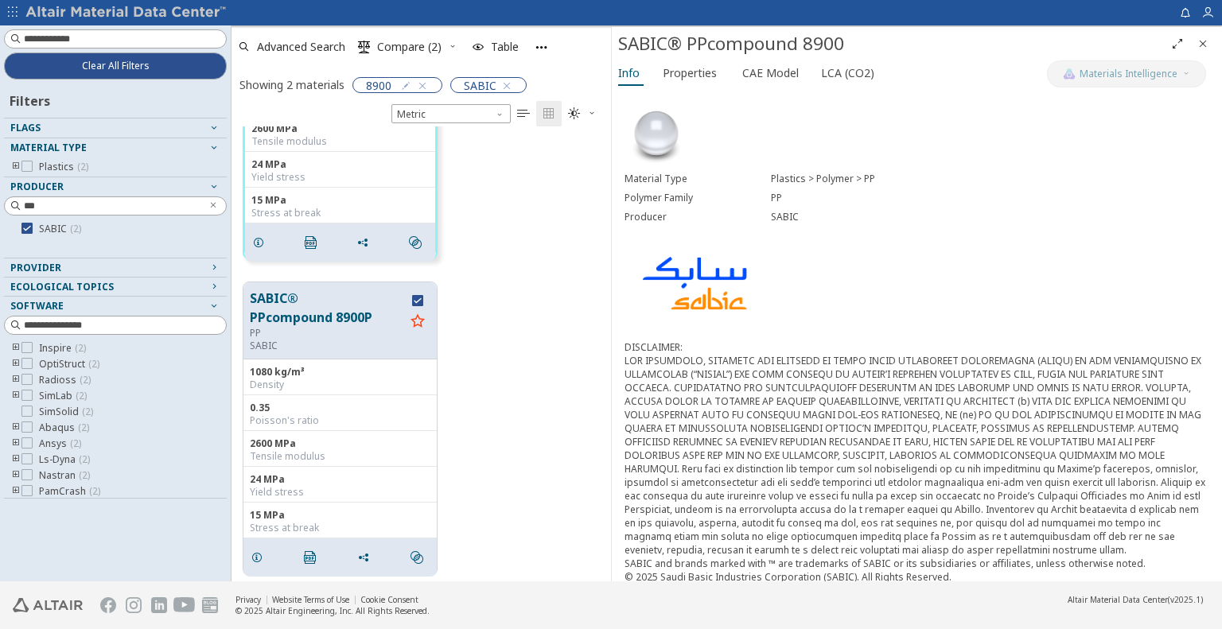
scroll to position [177, 0]
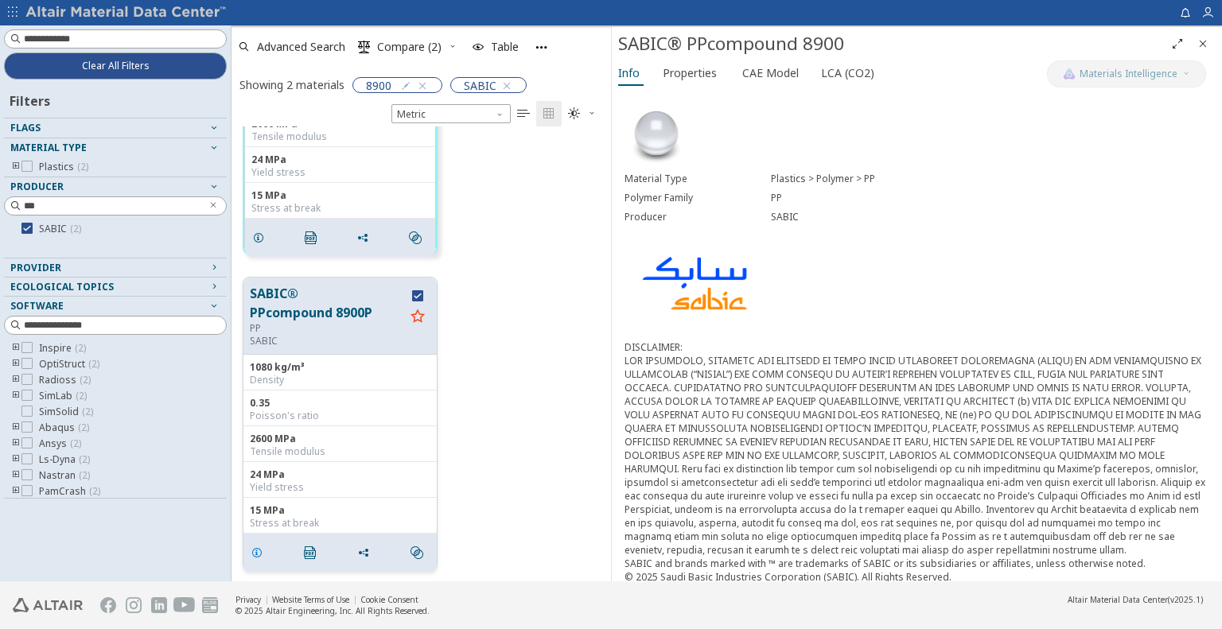
click at [255, 553] on icon "grid" at bounding box center [257, 553] width 13 height 13
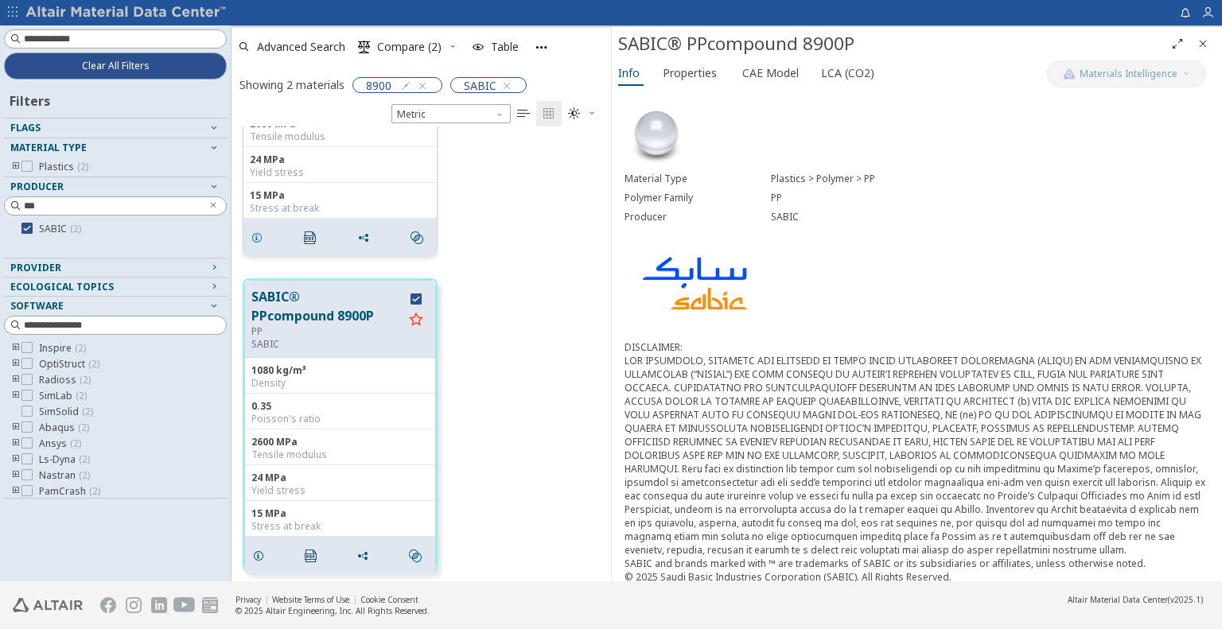
click at [255, 236] on icon "grid" at bounding box center [257, 238] width 13 height 13
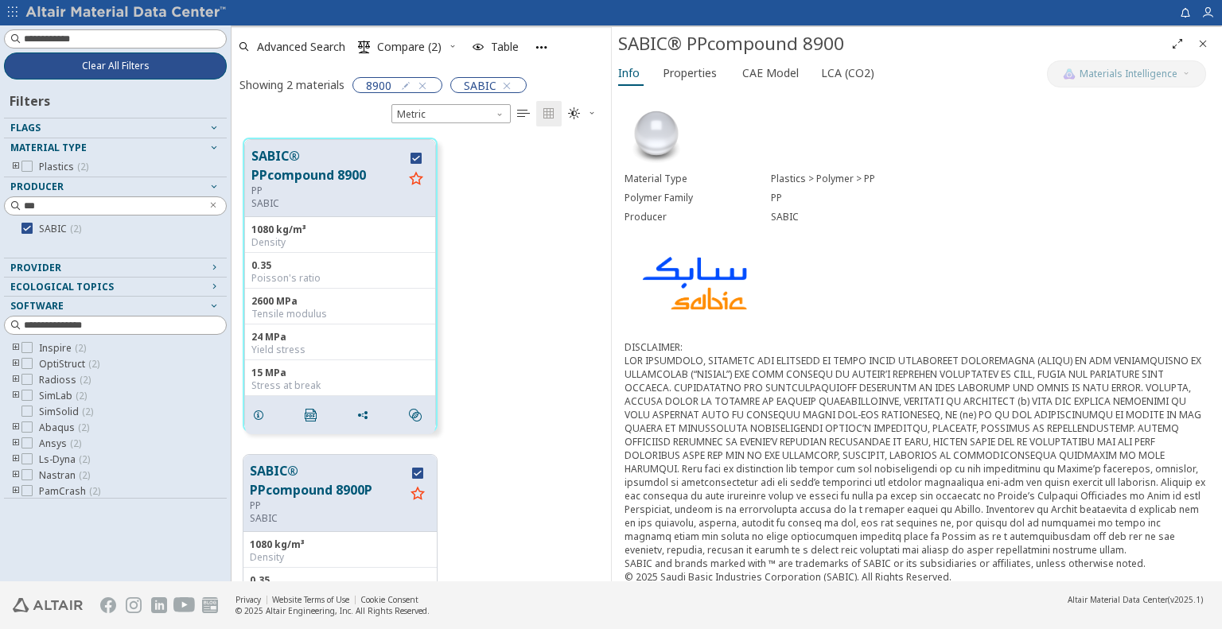
click at [169, 65] on button "Clear All Filters" at bounding box center [115, 66] width 223 height 27
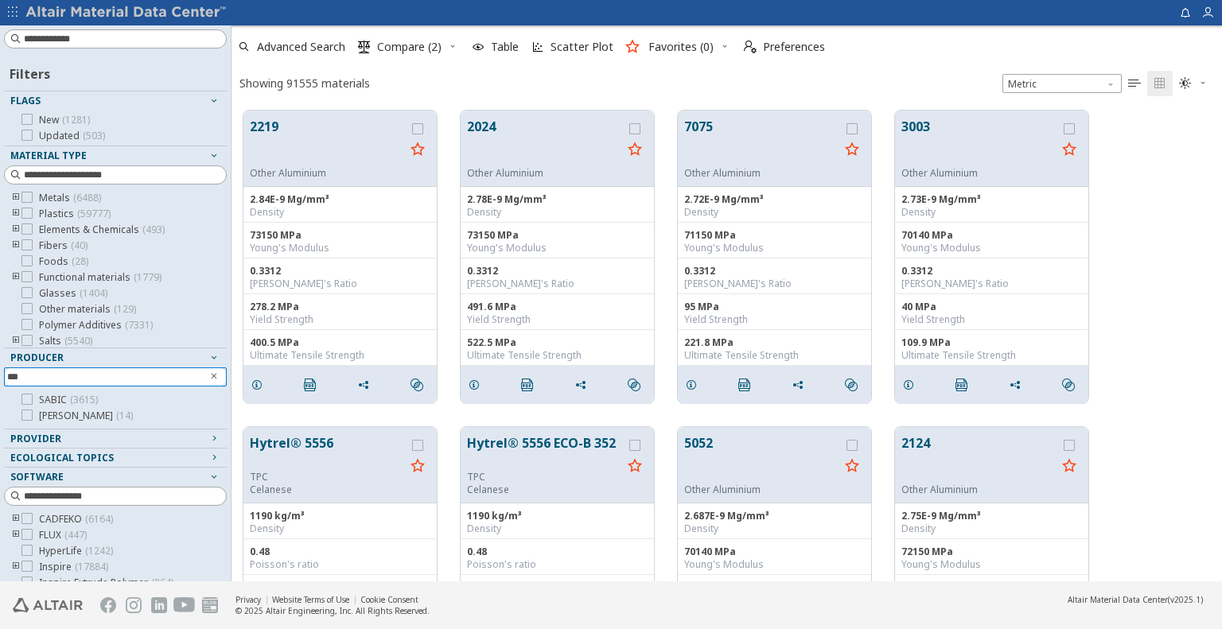
click at [209, 375] on icon "Clear text" at bounding box center [214, 377] width 10 height 10
type input "***"
click at [29, 416] on icon at bounding box center [26, 415] width 11 height 11
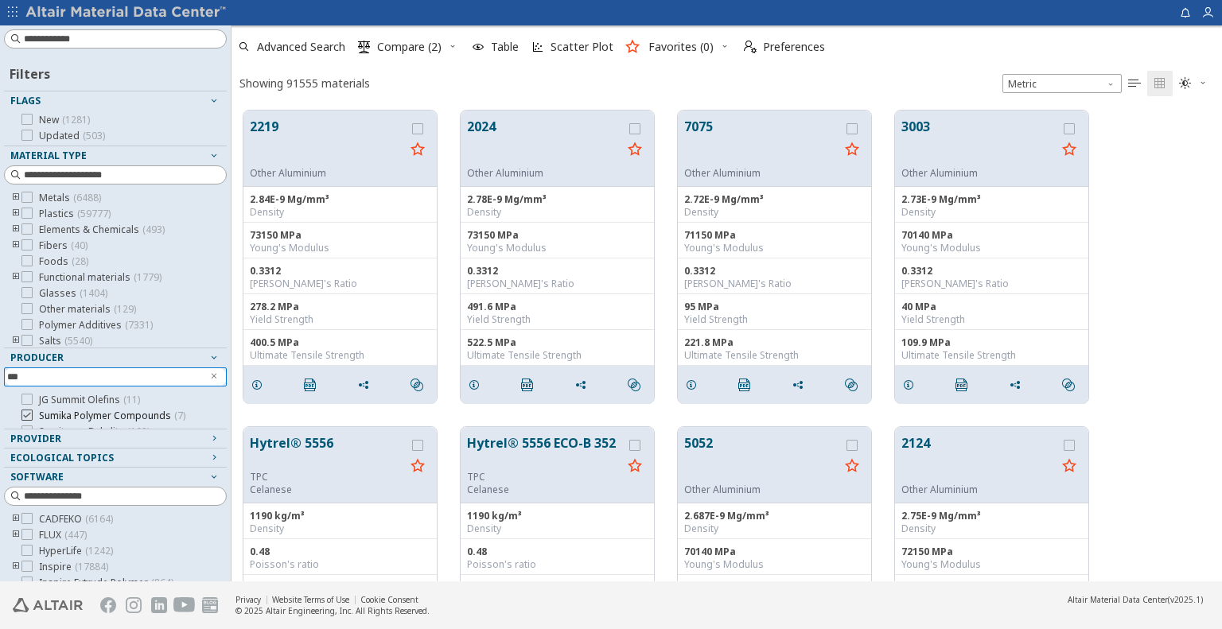
scroll to position [13, 13]
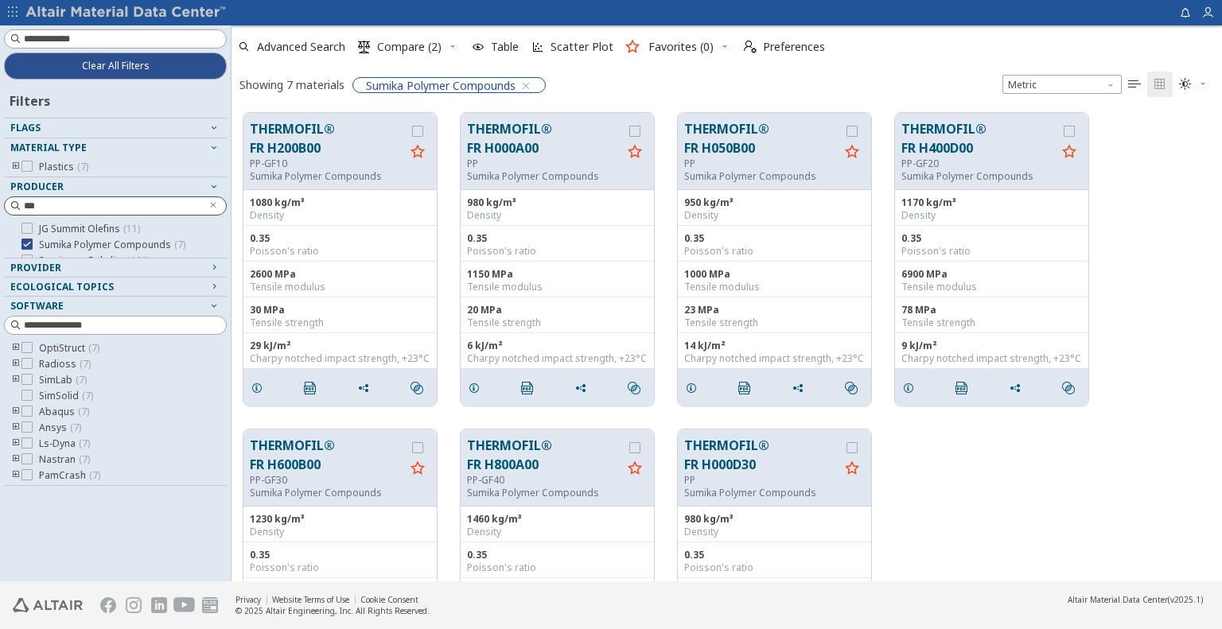
drag, startPoint x: 1144, startPoint y: 251, endPoint x: 1130, endPoint y: 221, distance: 32.7
click at [1144, 251] on div "THERMOFIL® FR H200B00 PP-GF10 Sumika Polymer Compounds 1080 kg/m³ Density 0.35 …" at bounding box center [727, 259] width 991 height 317
click at [145, 66] on span "Clear All Filters" at bounding box center [116, 66] width 68 height 13
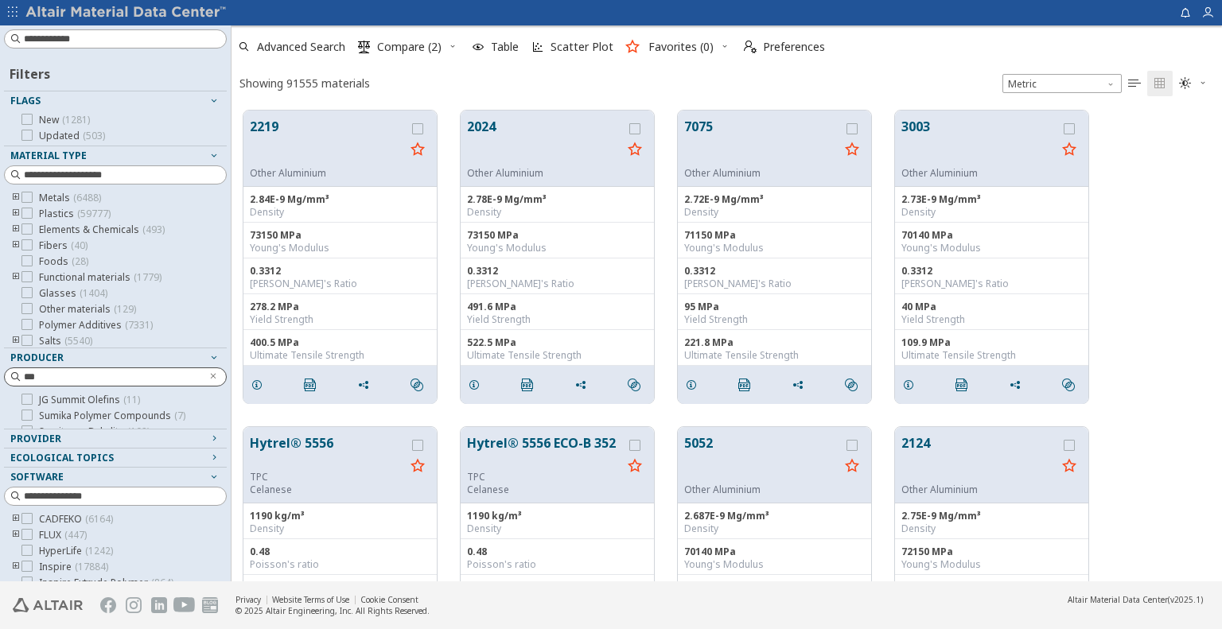
scroll to position [471, 979]
click at [68, 41] on input at bounding box center [125, 39] width 202 height 16
paste input "**********"
type input "**********"
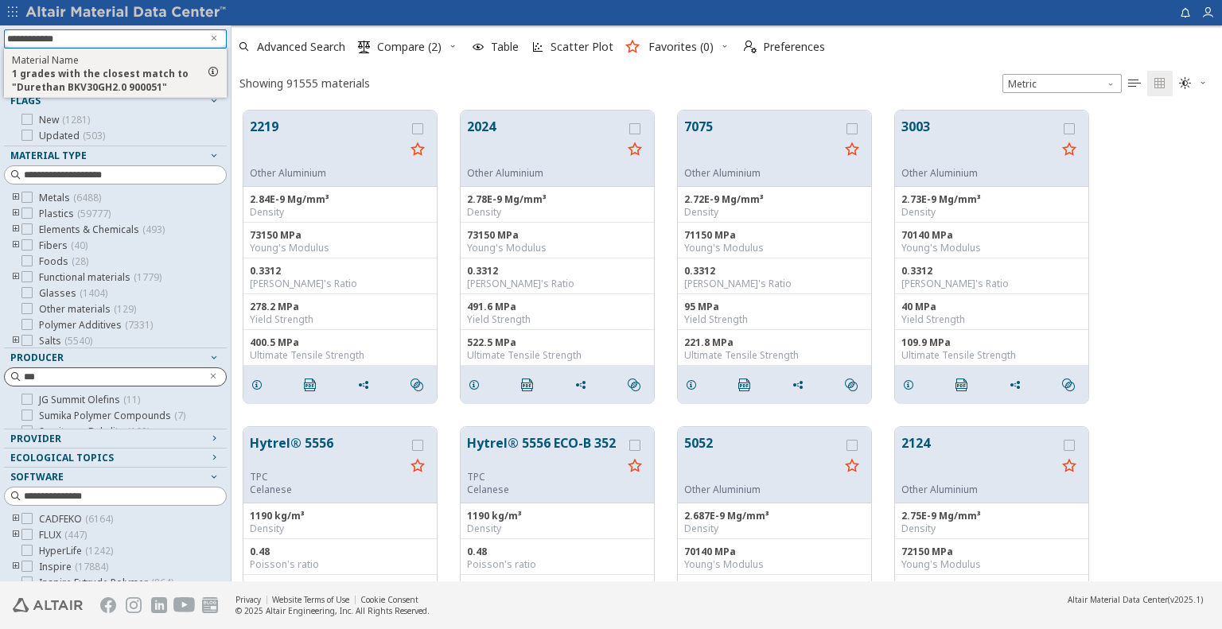
scroll to position [13, 13]
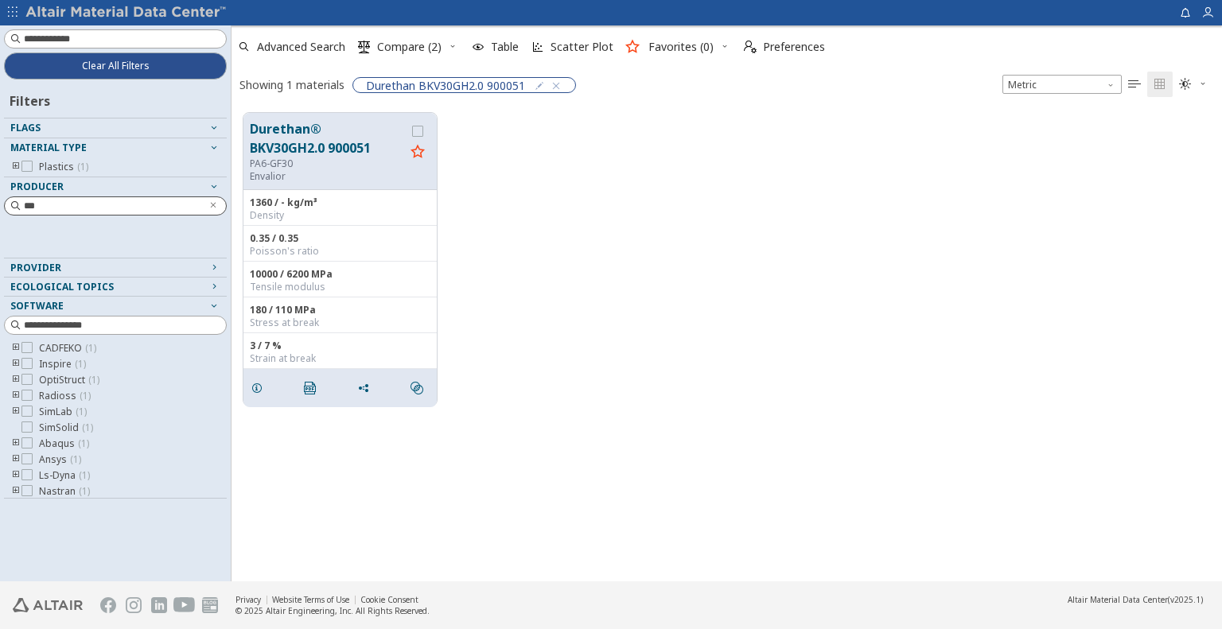
click at [530, 162] on div "Durethan® BKV30GH2.0 900051 PA6-GF30 Envalior 1360 / - kg/m³ Density 0.35 / 0.3…" at bounding box center [727, 259] width 991 height 317
click at [366, 383] on icon "grid" at bounding box center [363, 388] width 13 height 13
click at [410, 414] on span "Copy to Clipboard" at bounding box center [430, 415] width 110 height 25
click at [537, 296] on div "Durethan® BKV30GH2.0 900051 PA6-GF30 Envalior 1360 / - kg/m³ Density 0.35 / 0.3…" at bounding box center [727, 259] width 991 height 317
drag, startPoint x: 640, startPoint y: 266, endPoint x: 605, endPoint y: 215, distance: 61.8
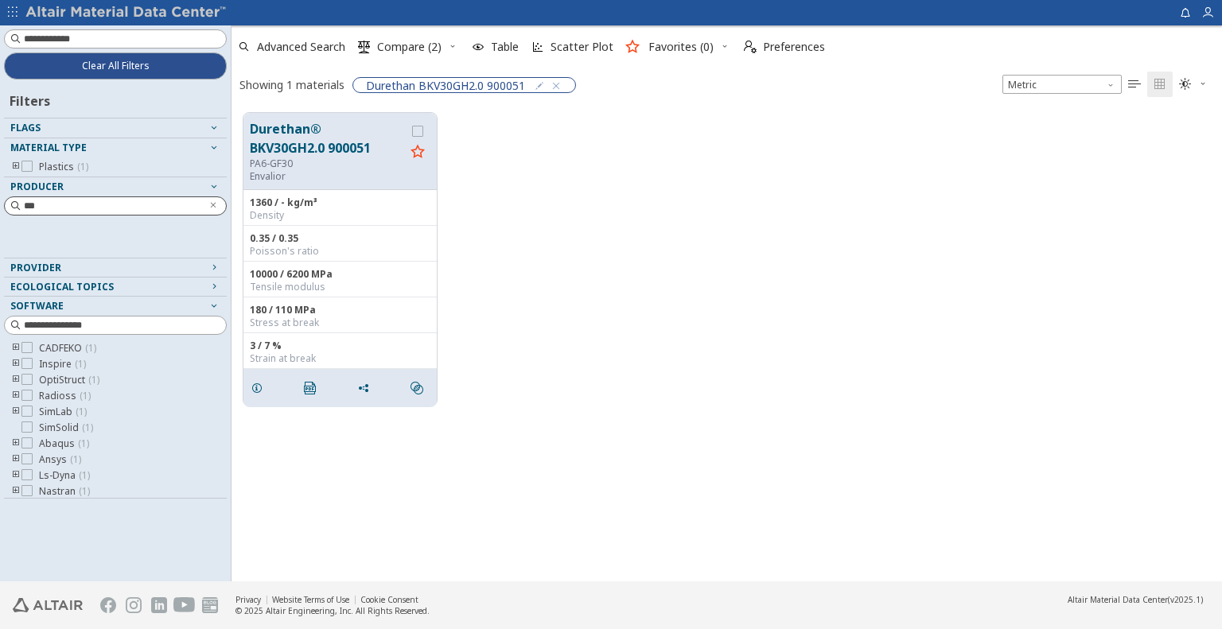
click at [640, 264] on div "Durethan® BKV30GH2.0 900051 PA6-GF30 Envalior 1360 / - kg/m³ Density 0.35 / 0.3…" at bounding box center [727, 259] width 991 height 317
click at [131, 68] on span "Clear All Filters" at bounding box center [116, 66] width 68 height 13
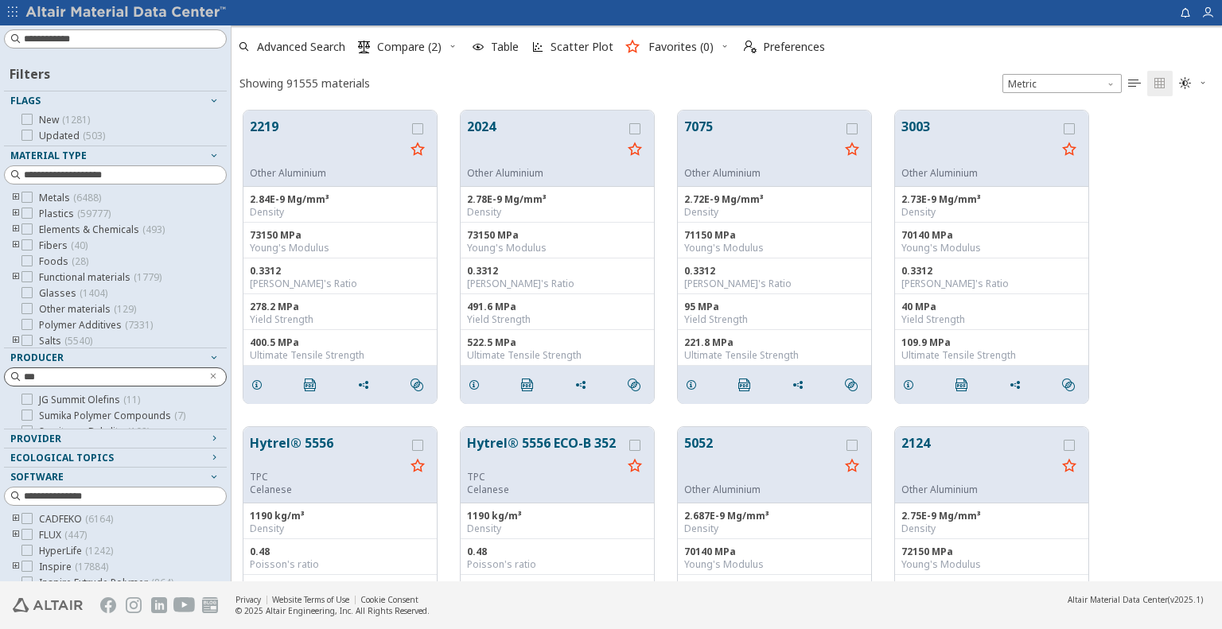
scroll to position [471, 979]
click at [64, 37] on input at bounding box center [117, 39] width 220 height 18
paste input "**********"
type input "**********"
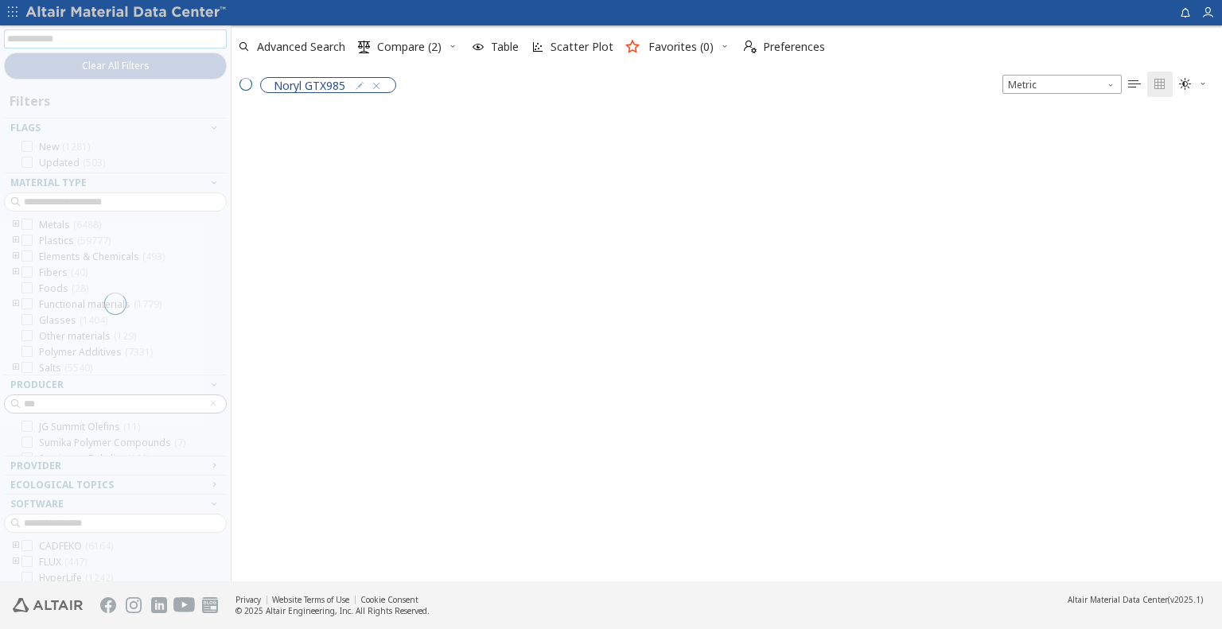
scroll to position [469, 979]
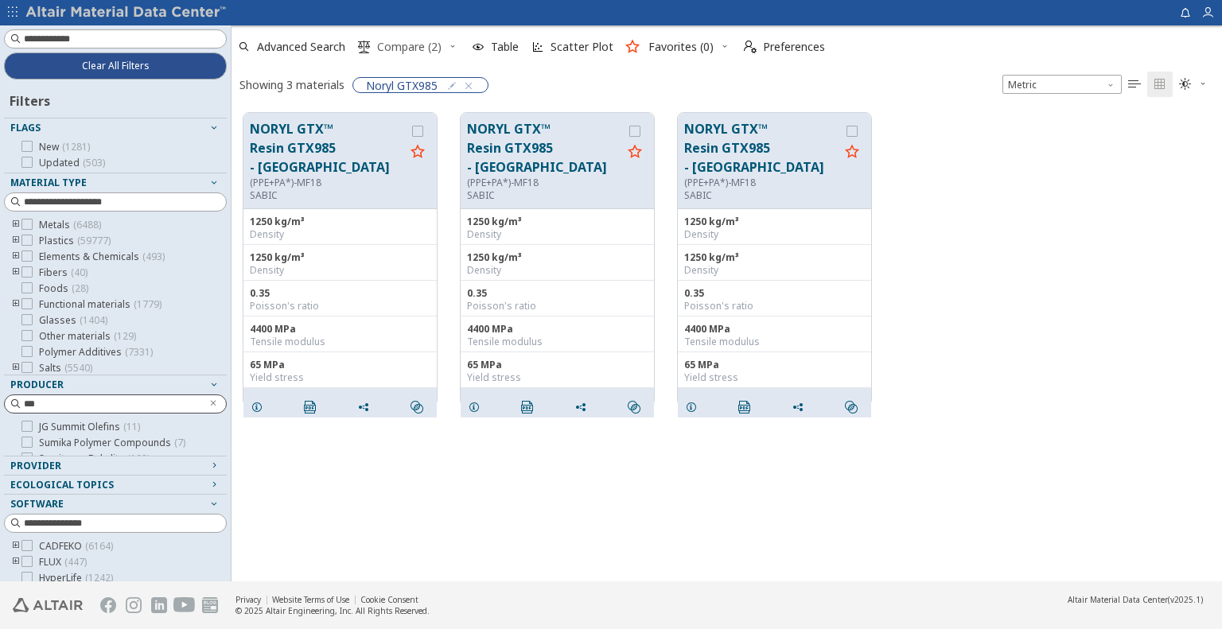
click at [447, 45] on button " Compare (2)" at bounding box center [400, 46] width 96 height 35
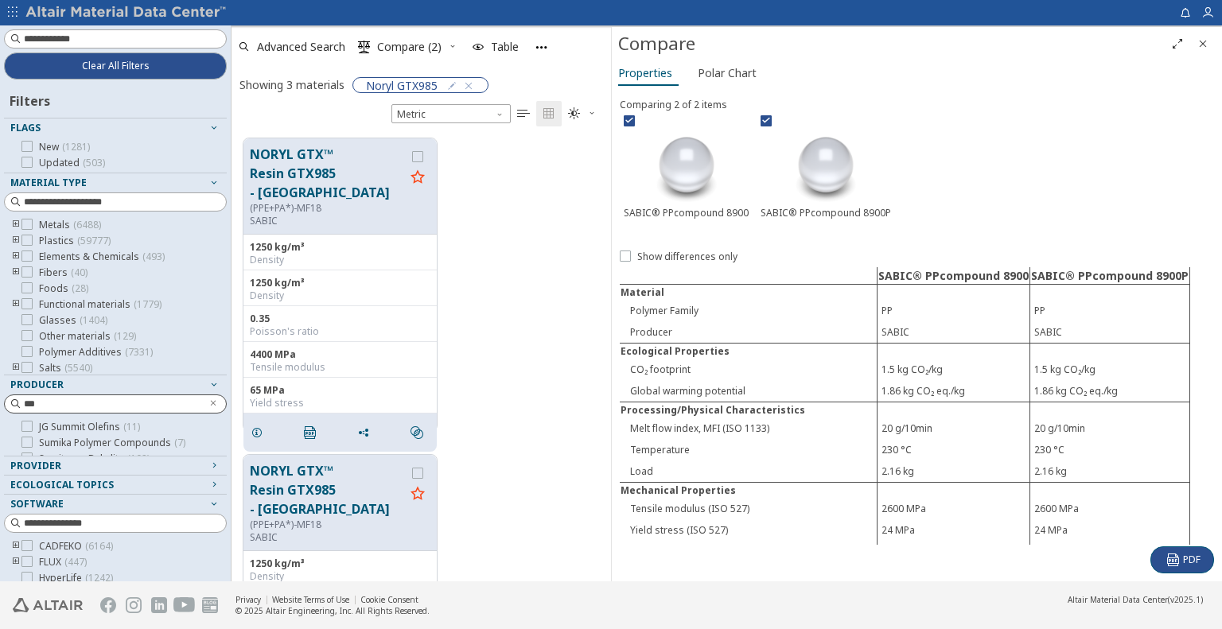
click at [450, 45] on icon "button" at bounding box center [453, 46] width 10 height 10
click at [423, 74] on span "Clear Selections" at bounding box center [432, 77] width 110 height 25
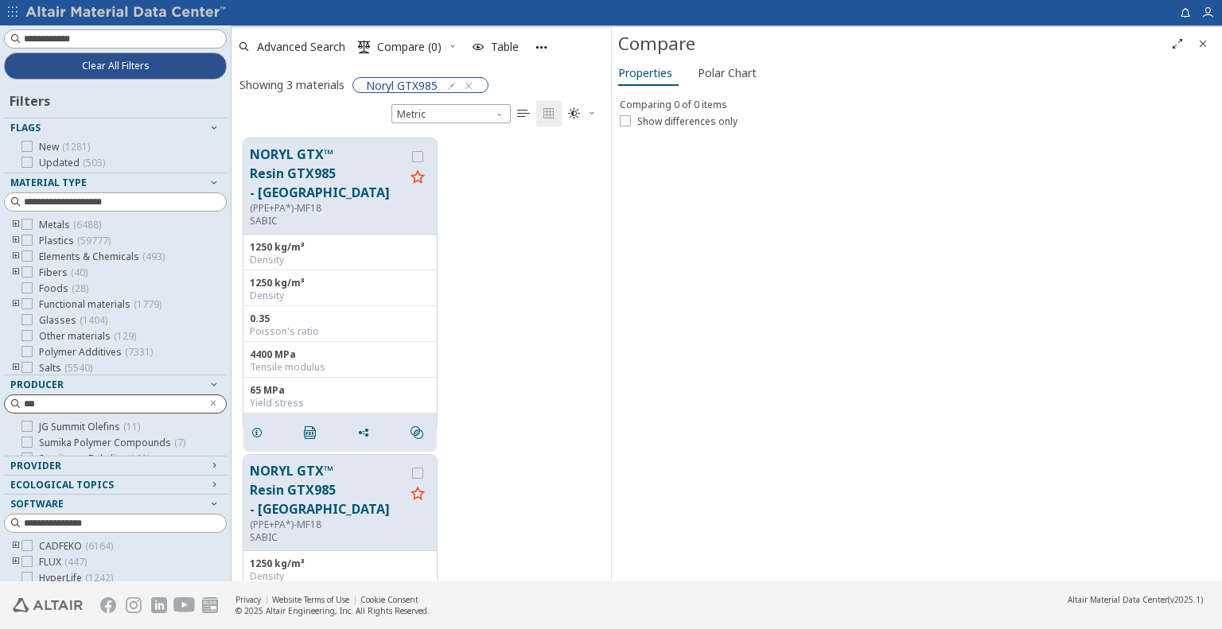
click at [1212, 44] on span "Close" at bounding box center [1203, 43] width 19 height 25
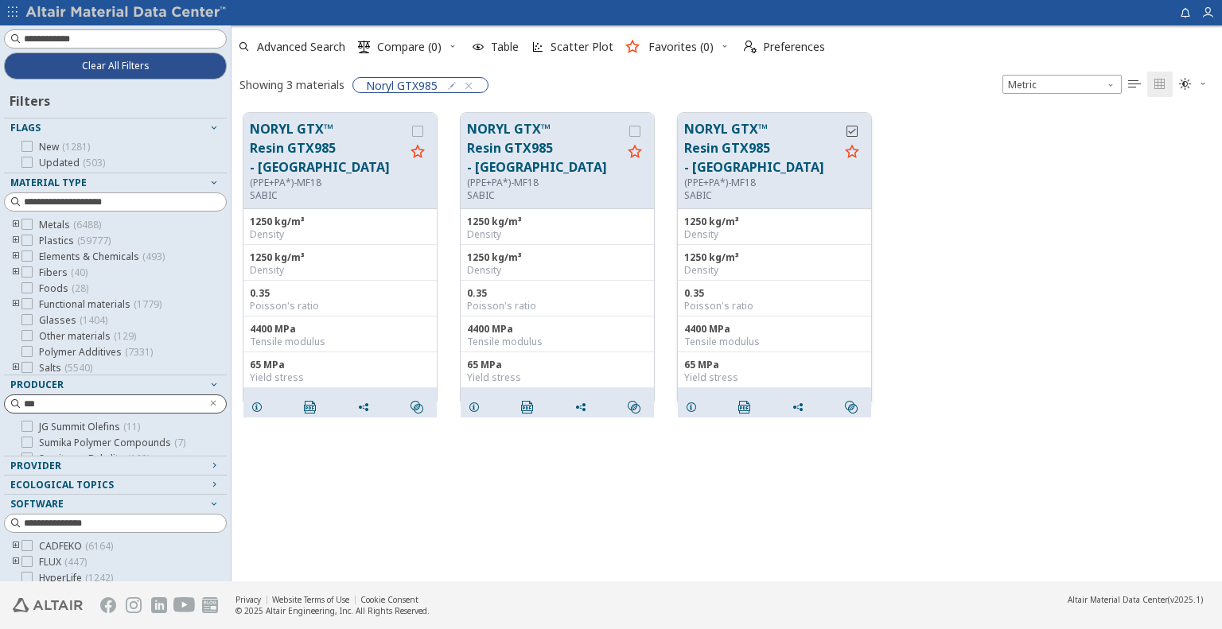
click at [852, 130] on icon "grid" at bounding box center [852, 131] width 11 height 11
click at [636, 133] on icon "grid" at bounding box center [634, 131] width 11 height 11
click at [412, 131] on div "grid" at bounding box center [417, 131] width 11 height 11
click at [422, 49] on span "Compare (3)" at bounding box center [409, 46] width 64 height 11
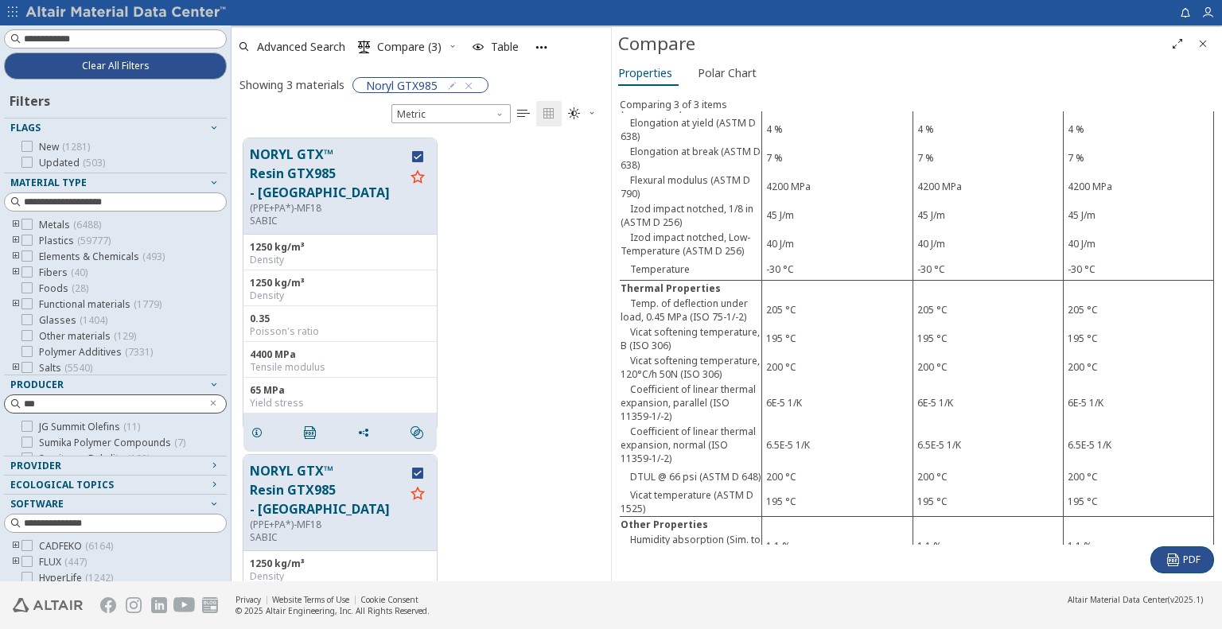
scroll to position [859, 0]
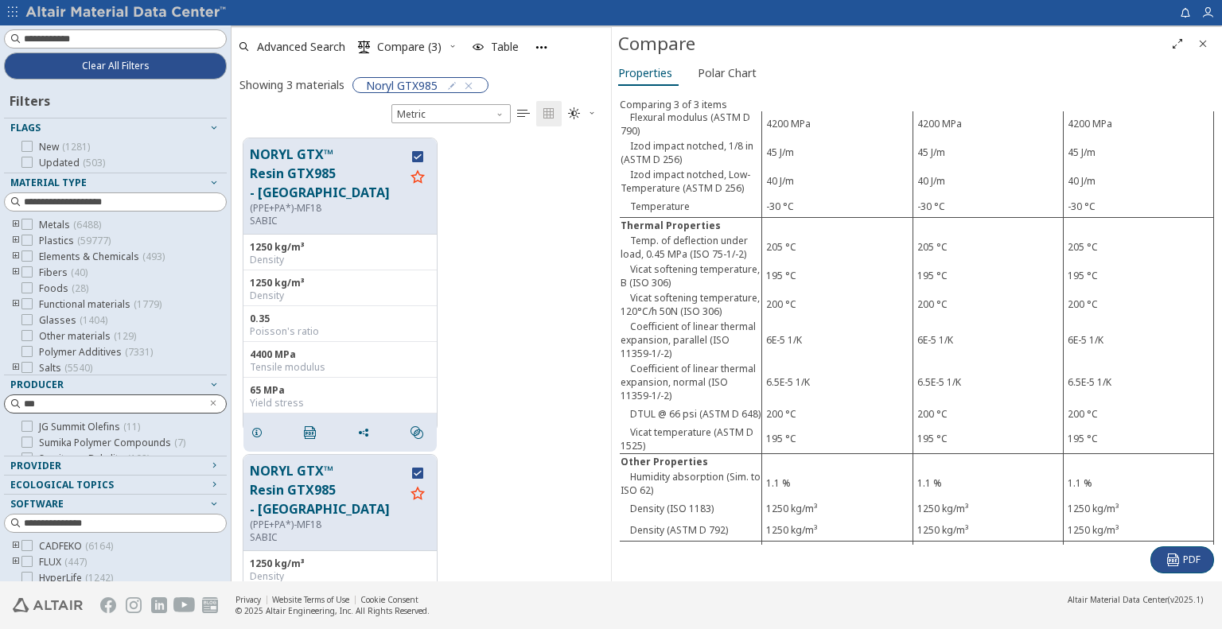
click at [1206, 43] on icon "Close" at bounding box center [1203, 43] width 13 height 13
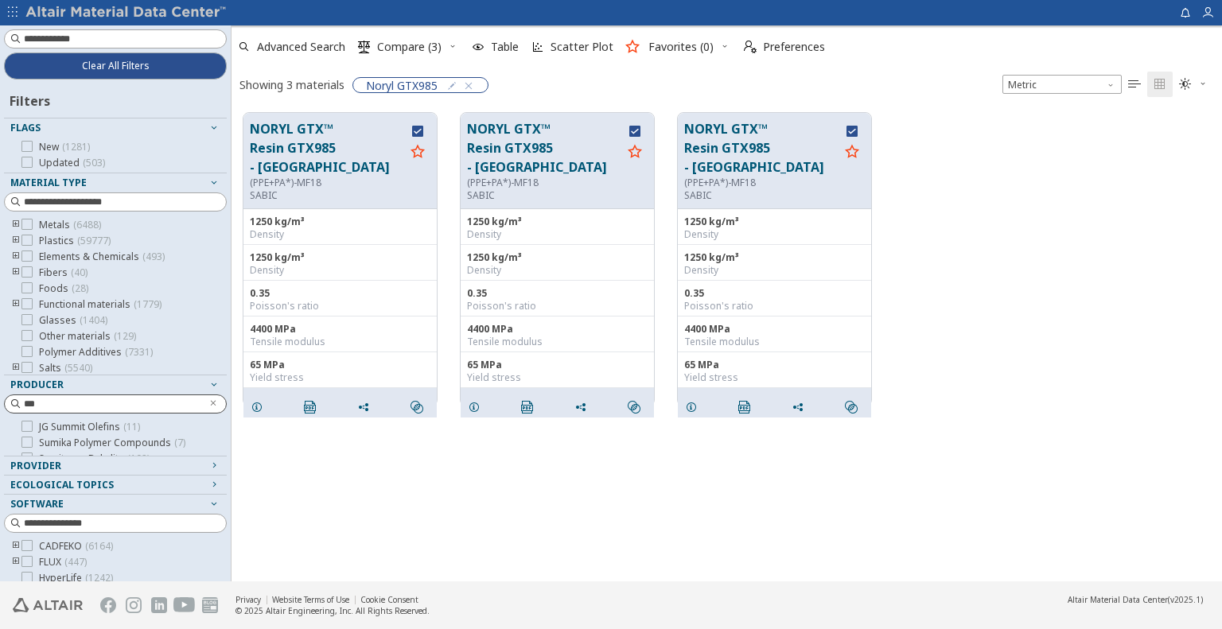
scroll to position [469, 979]
click at [416, 130] on icon "grid" at bounding box center [417, 131] width 11 height 11
click at [629, 129] on div "grid" at bounding box center [634, 131] width 11 height 11
click at [848, 131] on icon "grid" at bounding box center [852, 131] width 11 height 11
click at [694, 401] on icon "grid" at bounding box center [691, 407] width 13 height 13
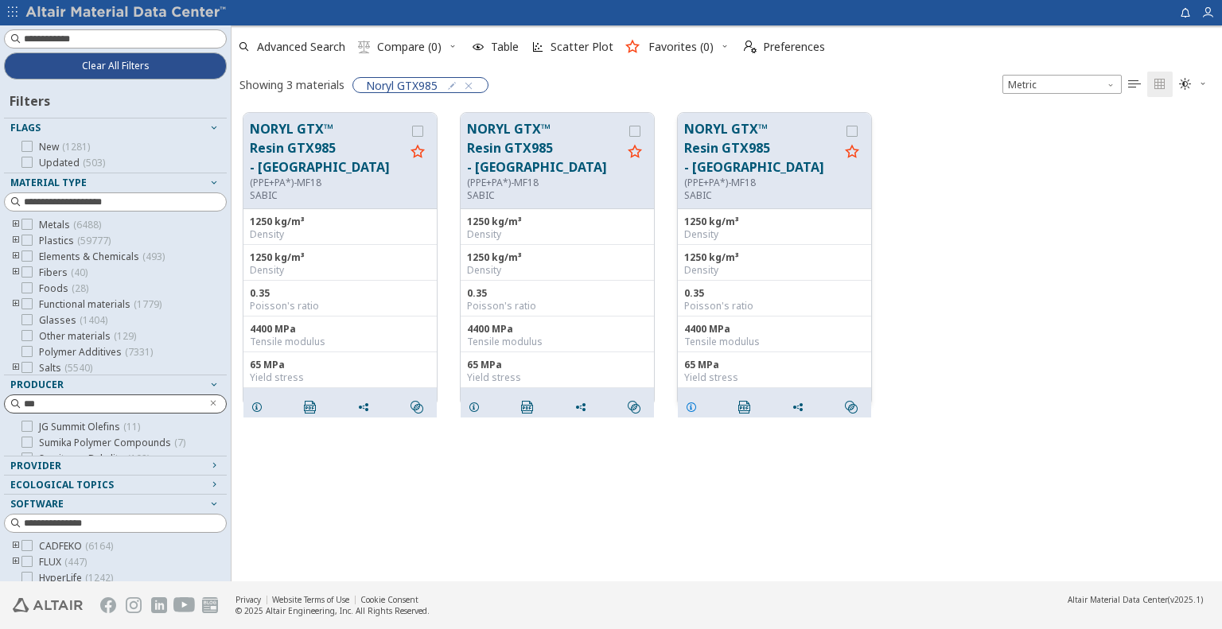
scroll to position [444, 368]
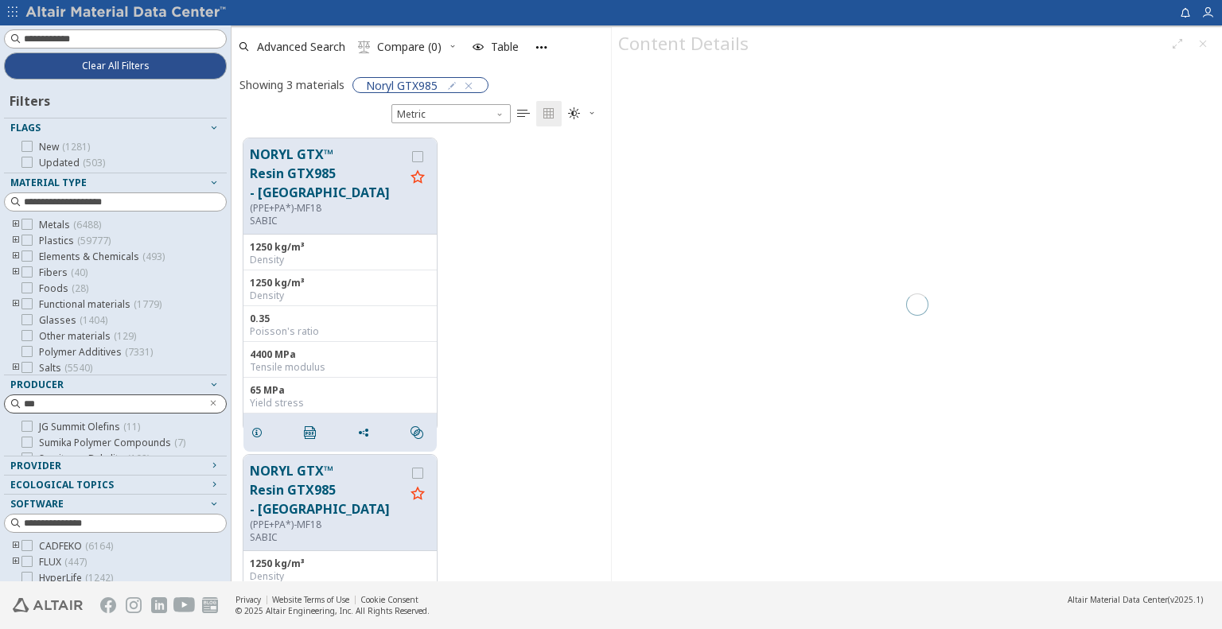
scroll to position [493, 0]
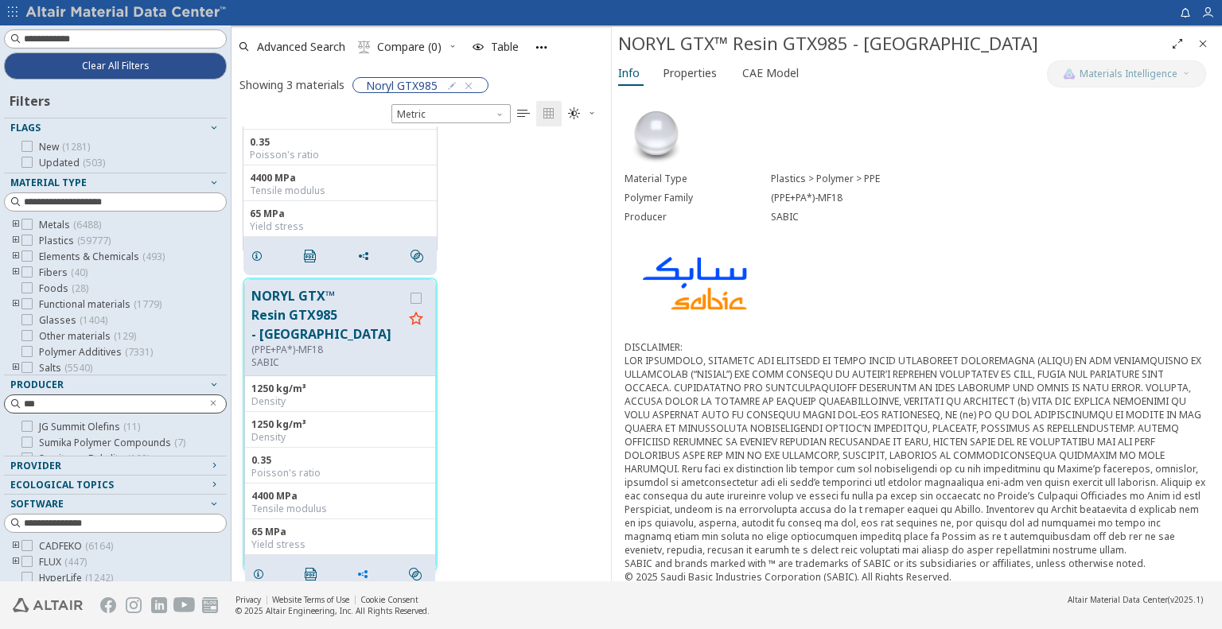
click at [369, 568] on icon "grid" at bounding box center [362, 574] width 13 height 13
drag, startPoint x: 392, startPoint y: 584, endPoint x: 399, endPoint y: 577, distance: 10.1
click at [395, 584] on span "Copy to Clipboard" at bounding box center [430, 582] width 110 height 25
click at [1195, 47] on span "Close" at bounding box center [1203, 43] width 19 height 25
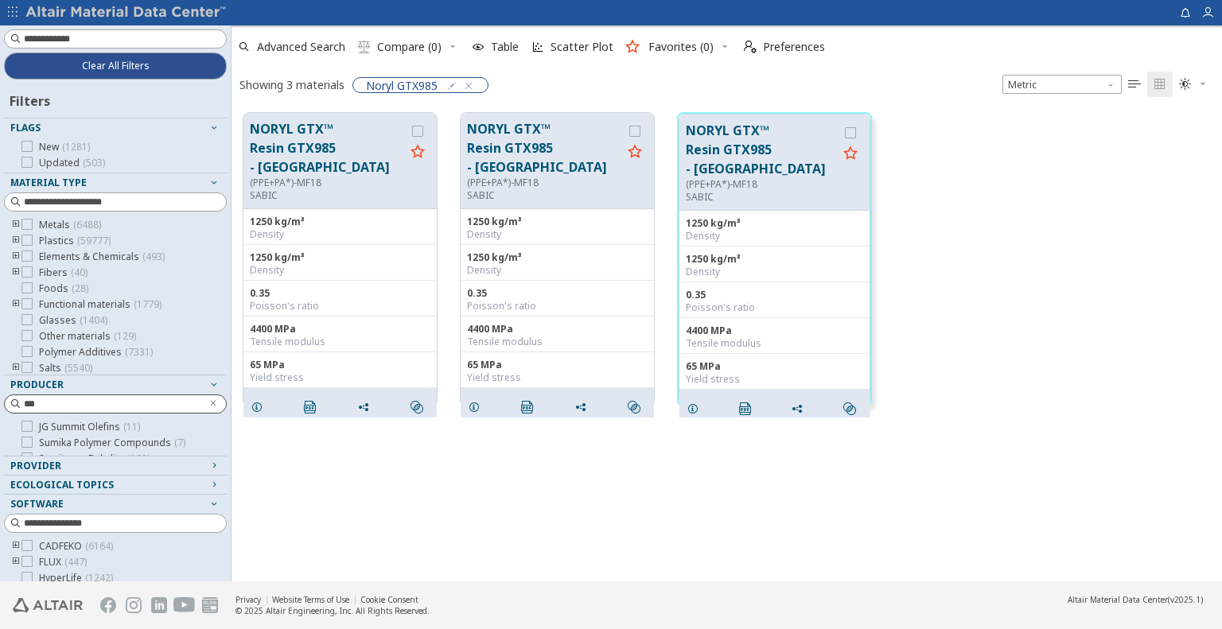
click at [120, 81] on div "Filters" at bounding box center [115, 99] width 223 height 38
click at [123, 72] on span "Clear All Filters" at bounding box center [116, 66] width 68 height 13
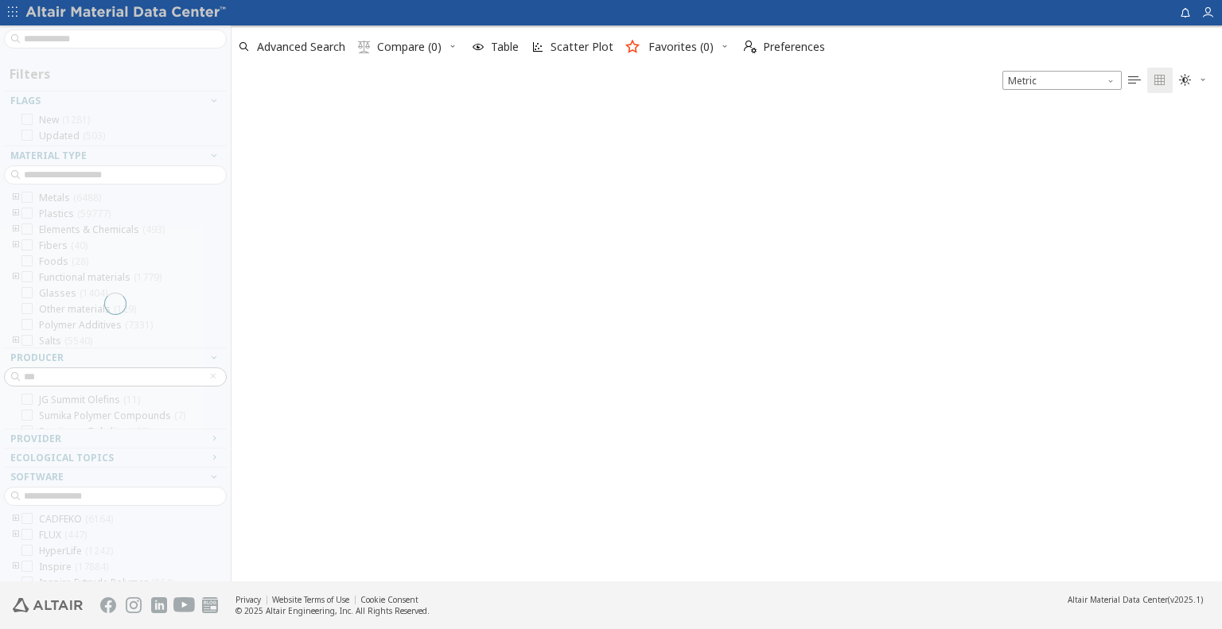
scroll to position [471, 979]
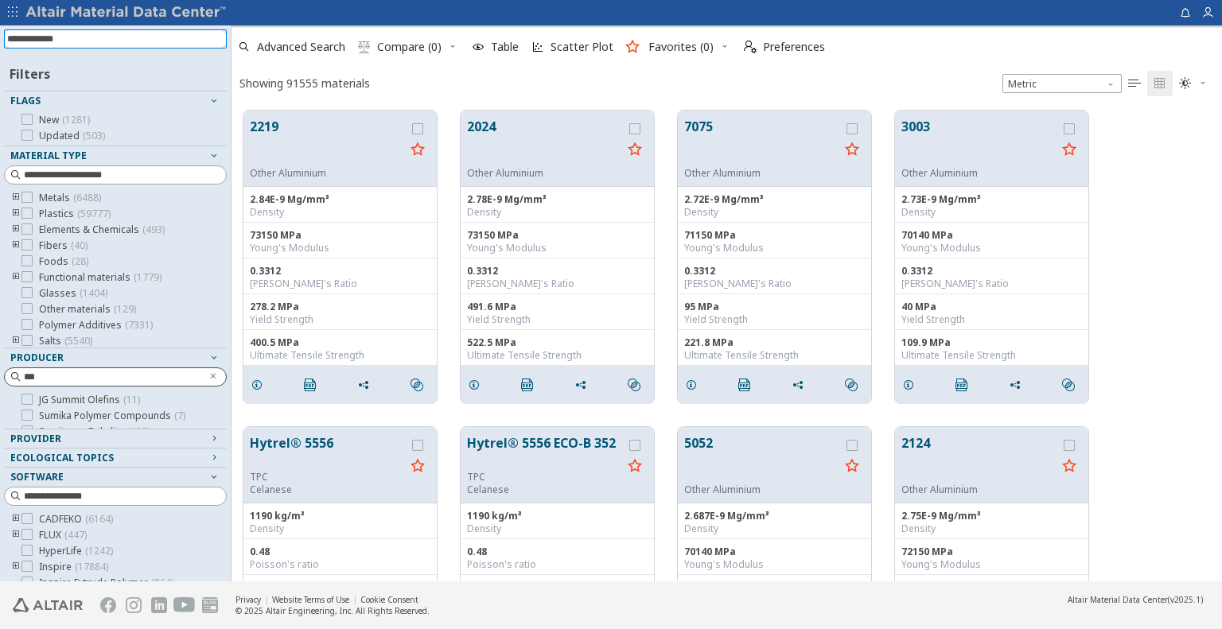
click at [98, 41] on input at bounding box center [117, 39] width 220 height 18
paste input "**********"
type input "**********"
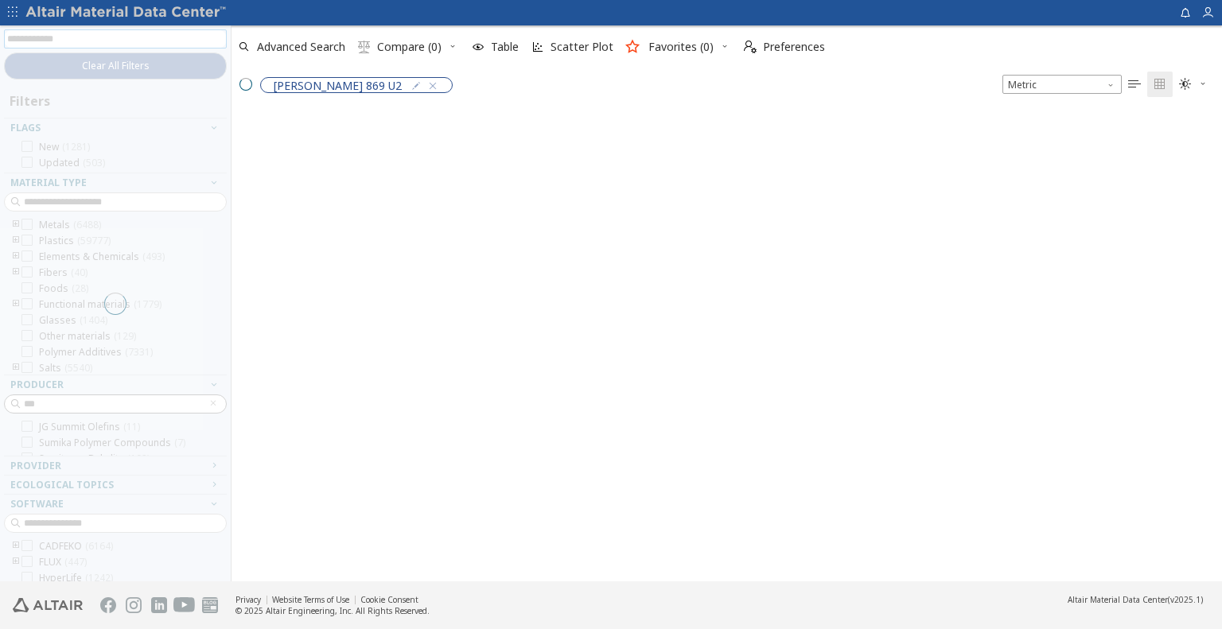
scroll to position [469, 979]
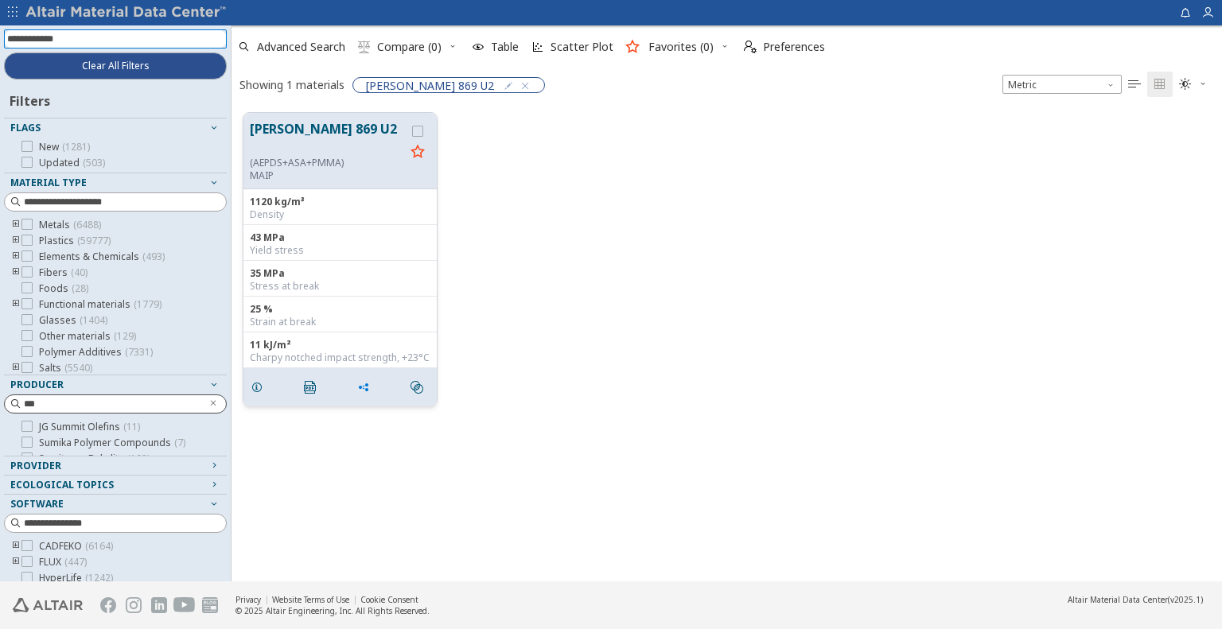
click at [366, 385] on icon "grid" at bounding box center [363, 387] width 13 height 13
click at [388, 411] on span "Copy to Clipboard" at bounding box center [430, 415] width 110 height 25
click at [158, 61] on button "Clear All Filters" at bounding box center [115, 66] width 223 height 27
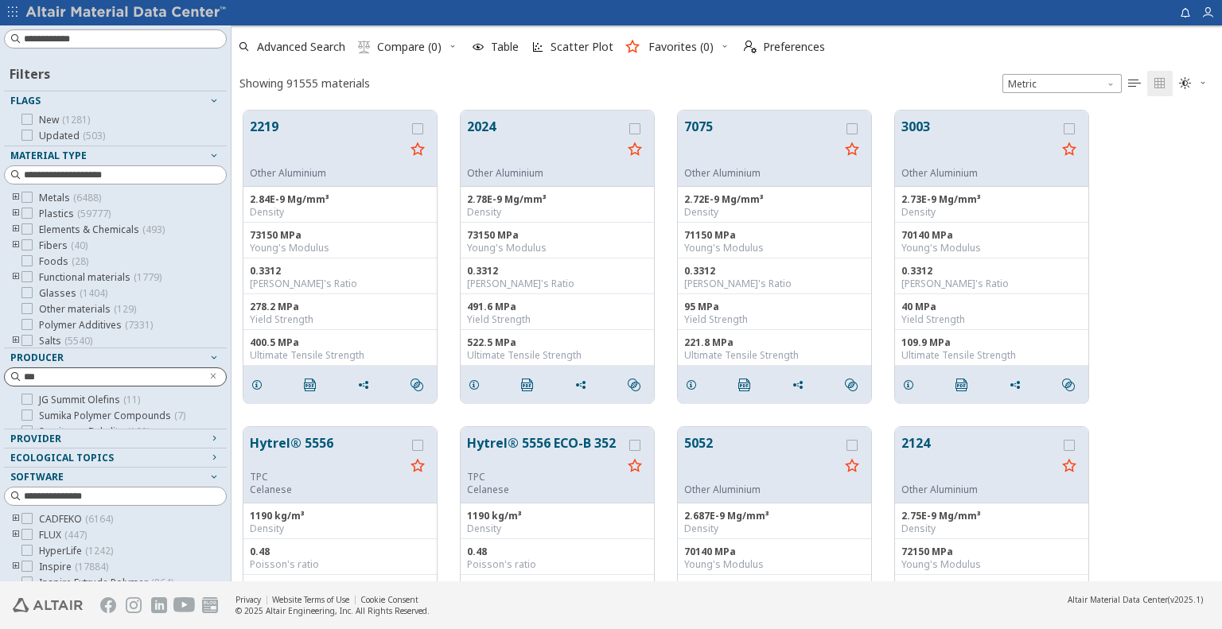
scroll to position [471, 979]
click at [161, 37] on input at bounding box center [125, 39] width 202 height 16
paste input "**********"
type input "**********"
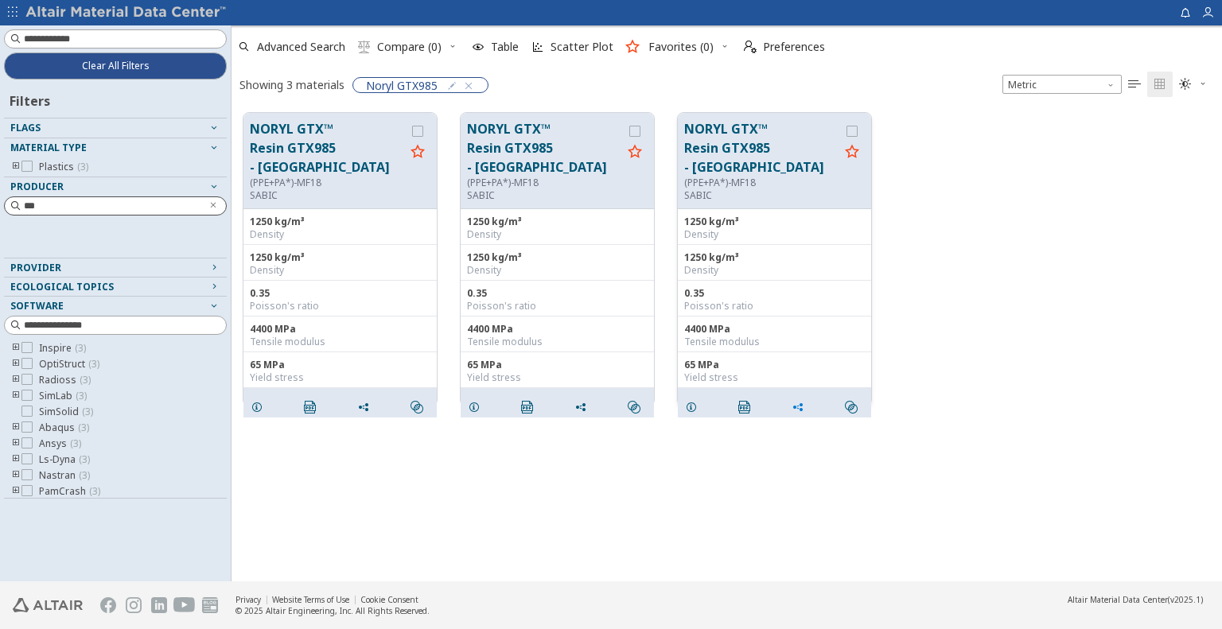
click at [796, 401] on icon "grid" at bounding box center [798, 407] width 13 height 13
click at [822, 416] on span "Copy to Clipboard" at bounding box center [864, 415] width 110 height 25
click at [154, 64] on button "Clear All Filters" at bounding box center [115, 66] width 223 height 27
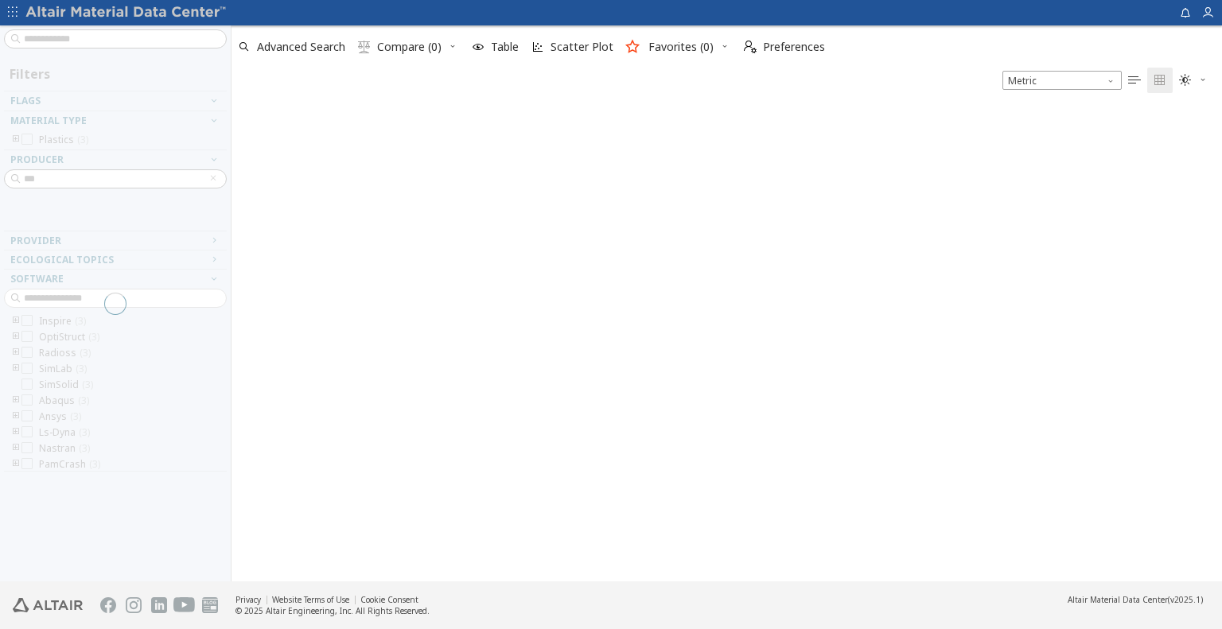
scroll to position [471, 979]
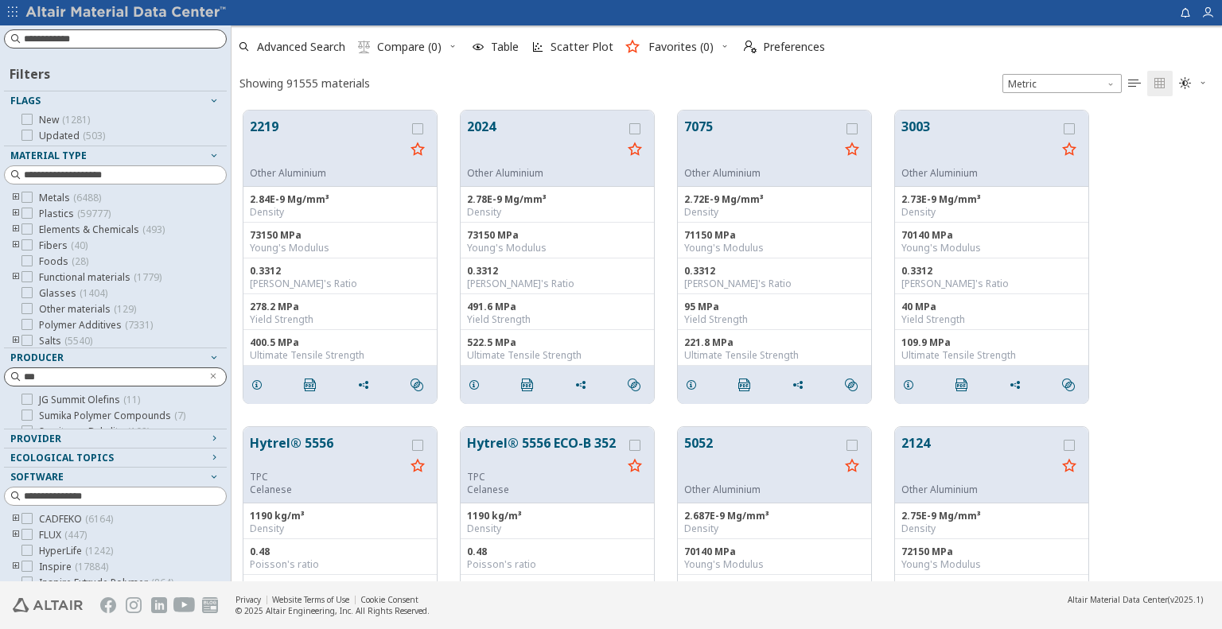
click at [112, 42] on input at bounding box center [125, 39] width 202 height 16
paste input "**********"
type input "**********"
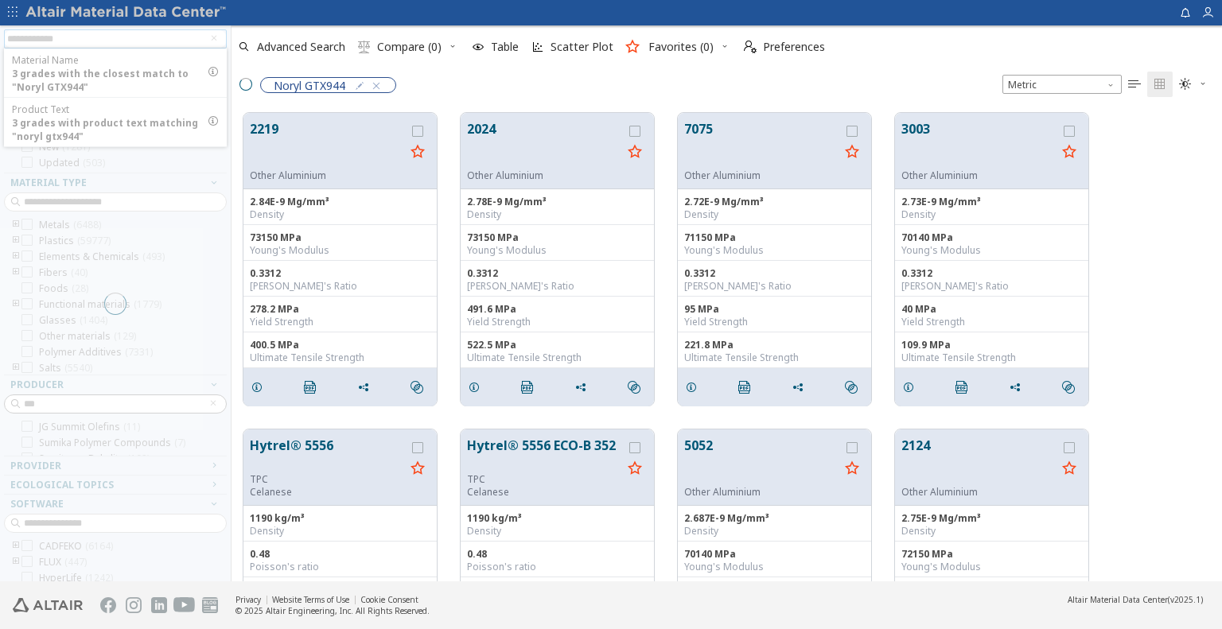
scroll to position [13, 13]
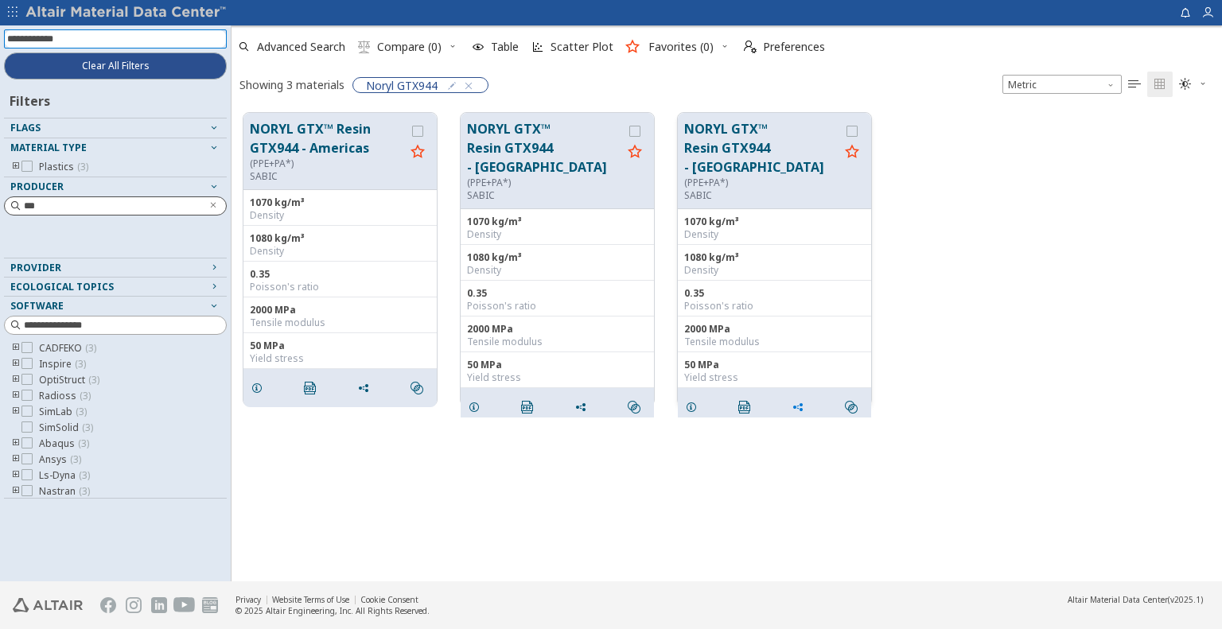
click at [796, 401] on icon "grid" at bounding box center [798, 407] width 13 height 13
click at [821, 412] on span "Copy to Clipboard" at bounding box center [864, 415] width 110 height 25
click at [88, 68] on span "Clear All Filters" at bounding box center [116, 66] width 68 height 13
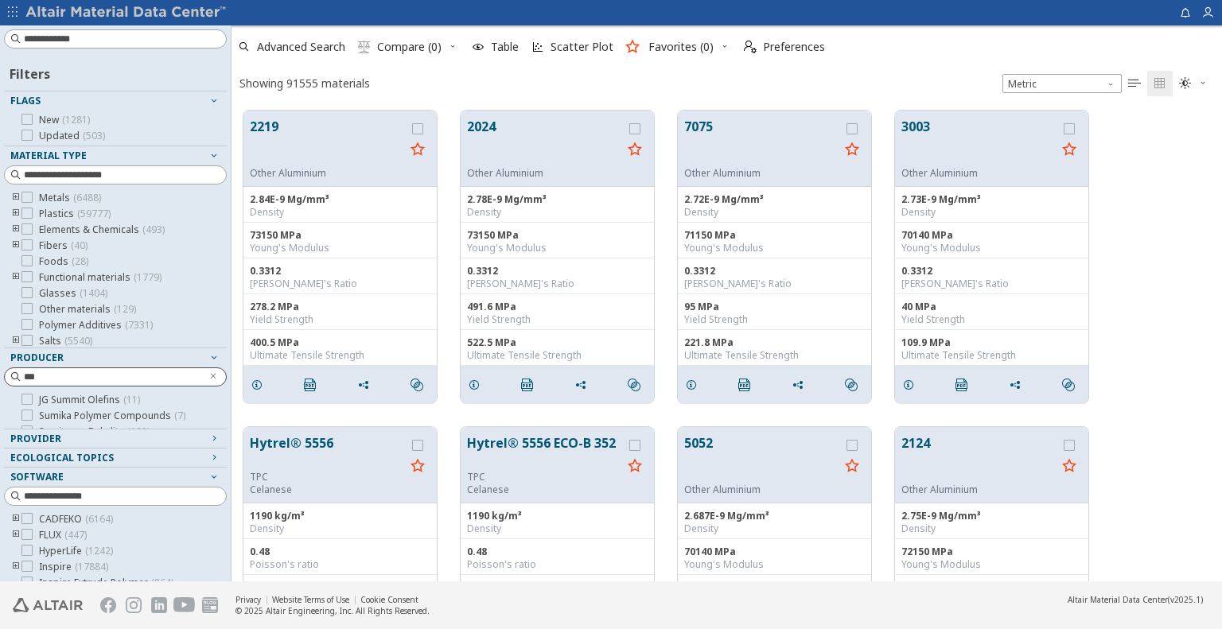
scroll to position [471, 979]
click at [130, 41] on input at bounding box center [117, 39] width 220 height 18
paste input "**********"
type input "**********"
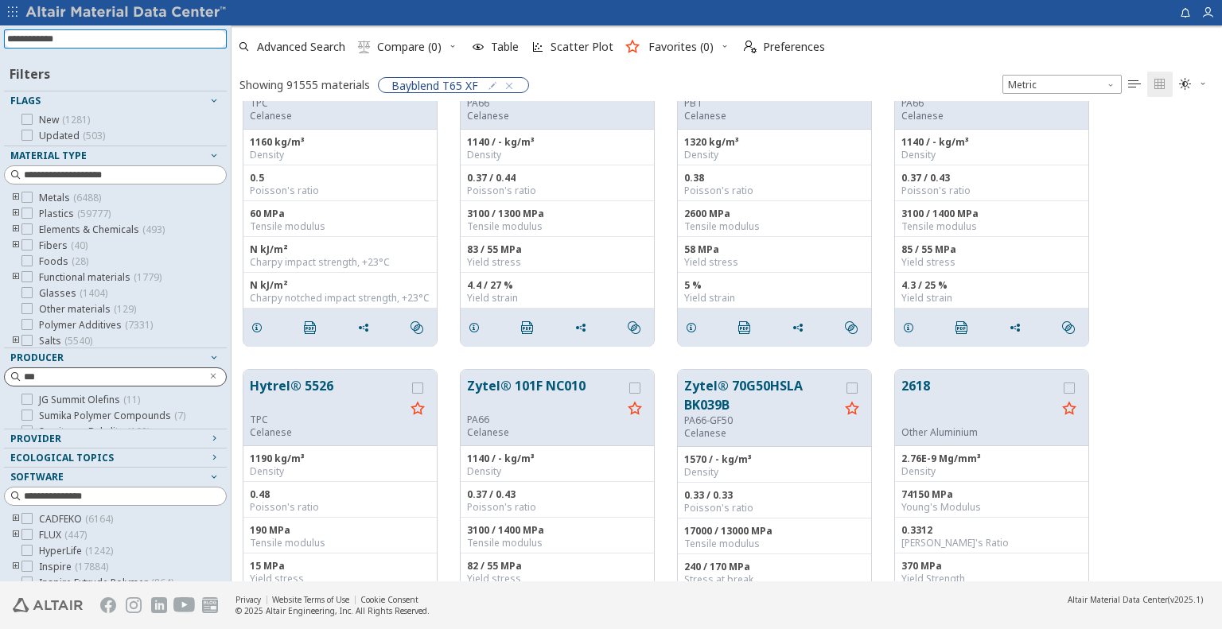
scroll to position [0, 0]
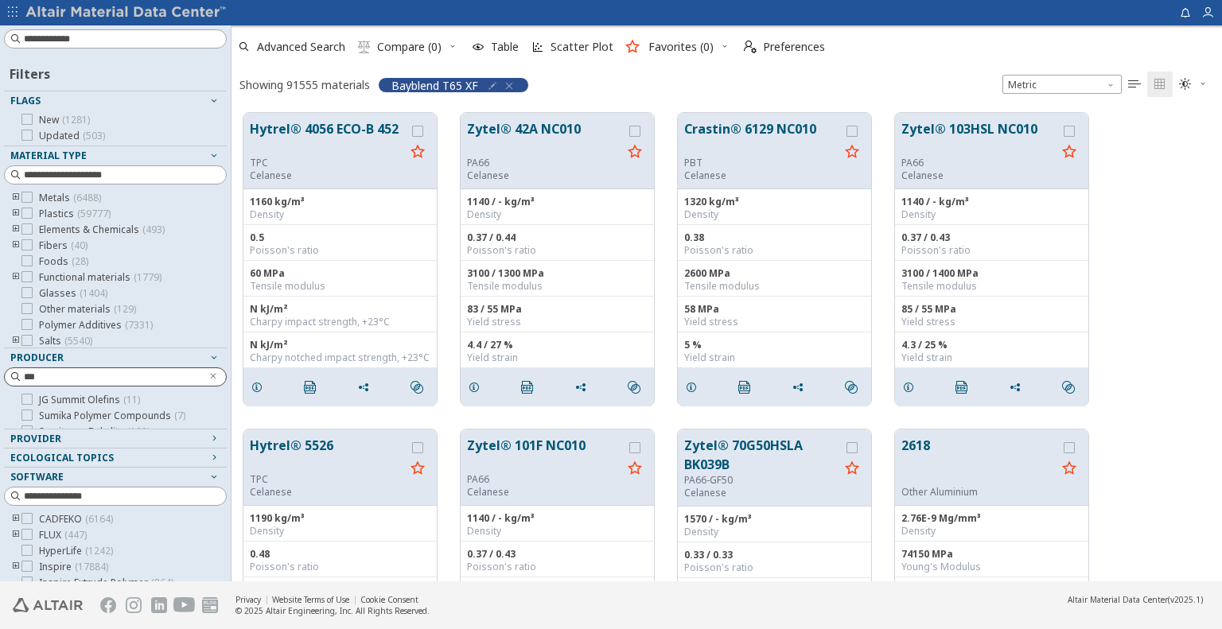
click at [510, 84] on icon "button" at bounding box center [509, 86] width 13 height 13
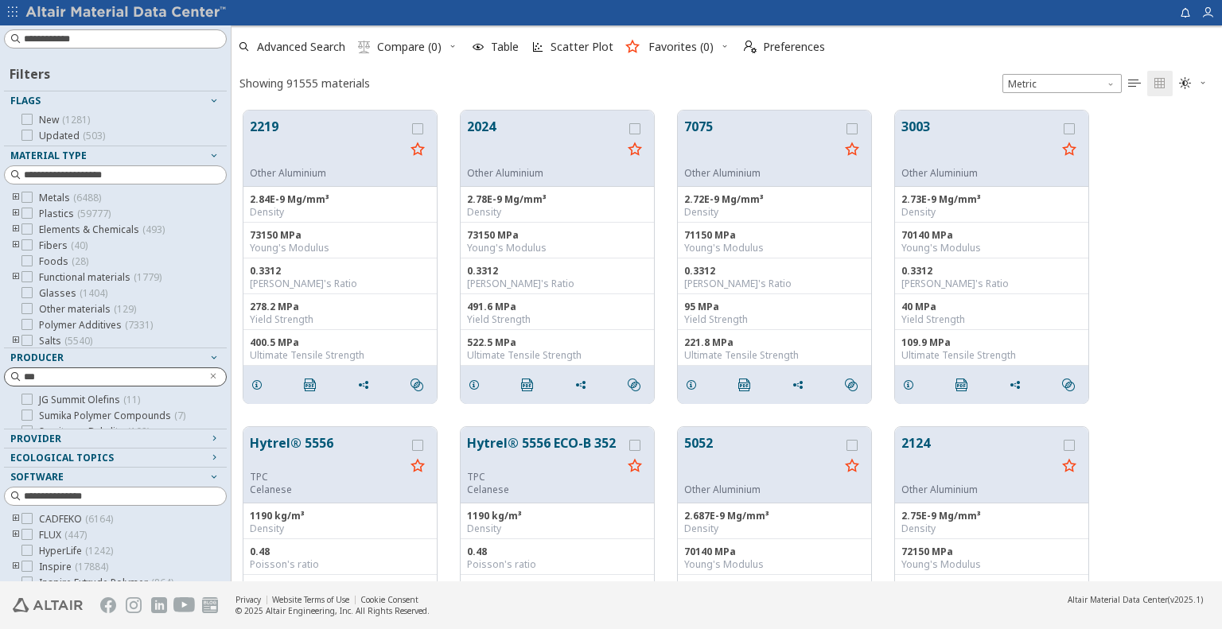
scroll to position [471, 979]
click at [107, 33] on input at bounding box center [125, 39] width 202 height 16
paste input "**********"
type input "**********"
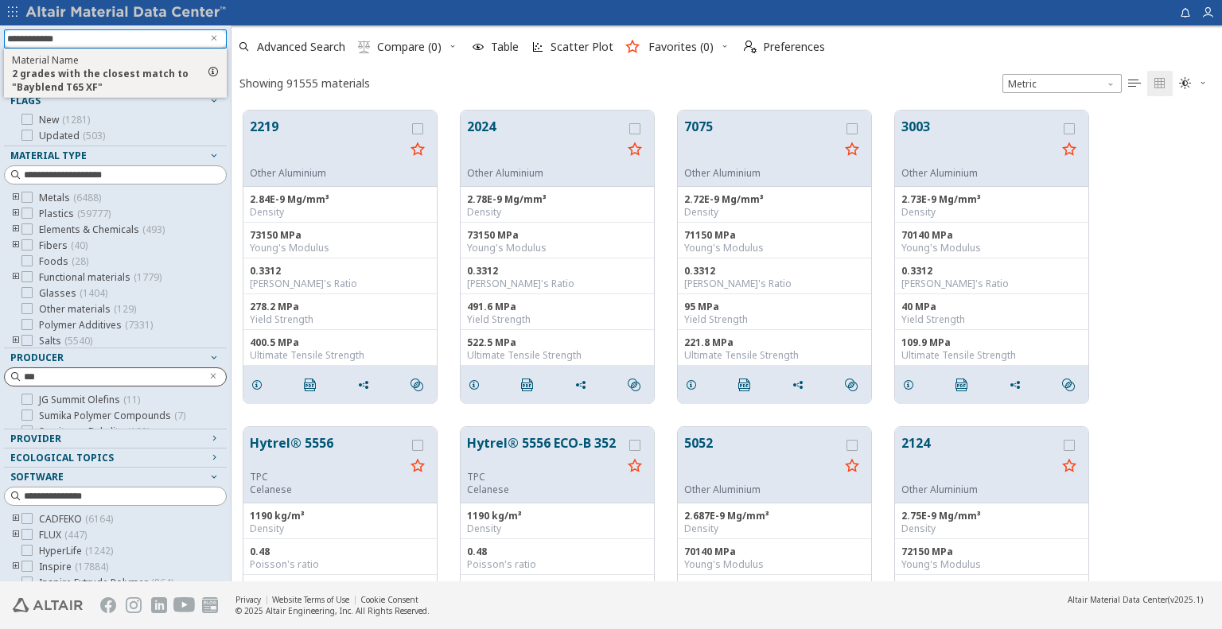
scroll to position [469, 979]
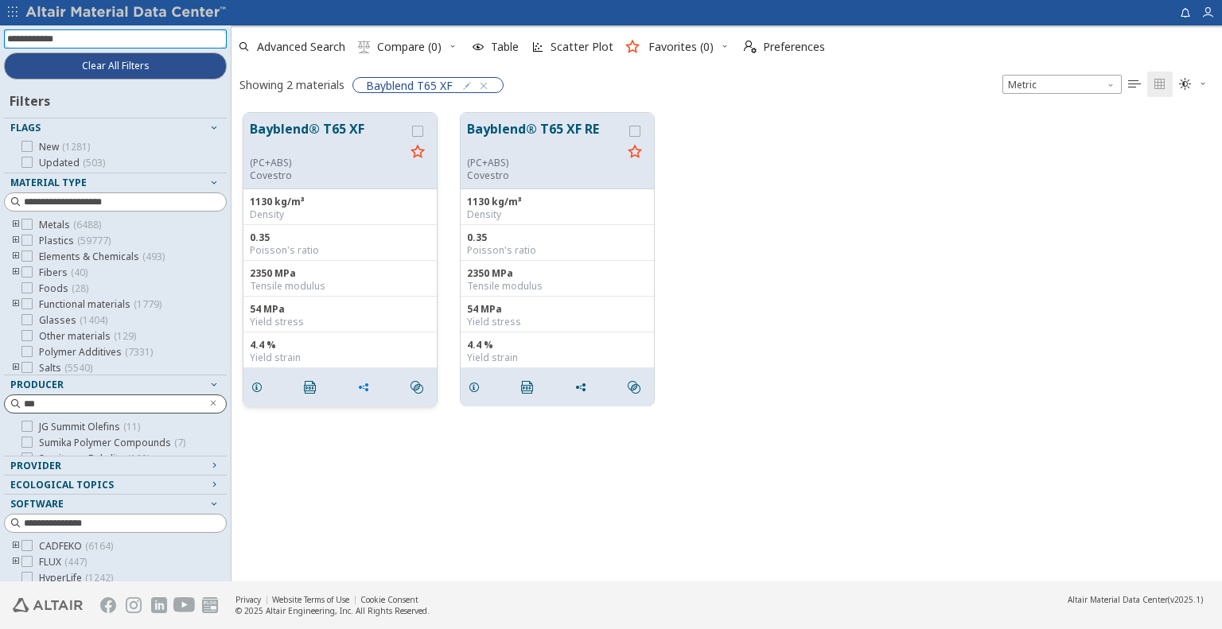
click at [366, 384] on icon "grid" at bounding box center [363, 387] width 13 height 13
click at [382, 419] on span "Copy to Clipboard" at bounding box center [430, 415] width 110 height 25
click at [148, 61] on button "Clear All Filters" at bounding box center [115, 66] width 223 height 27
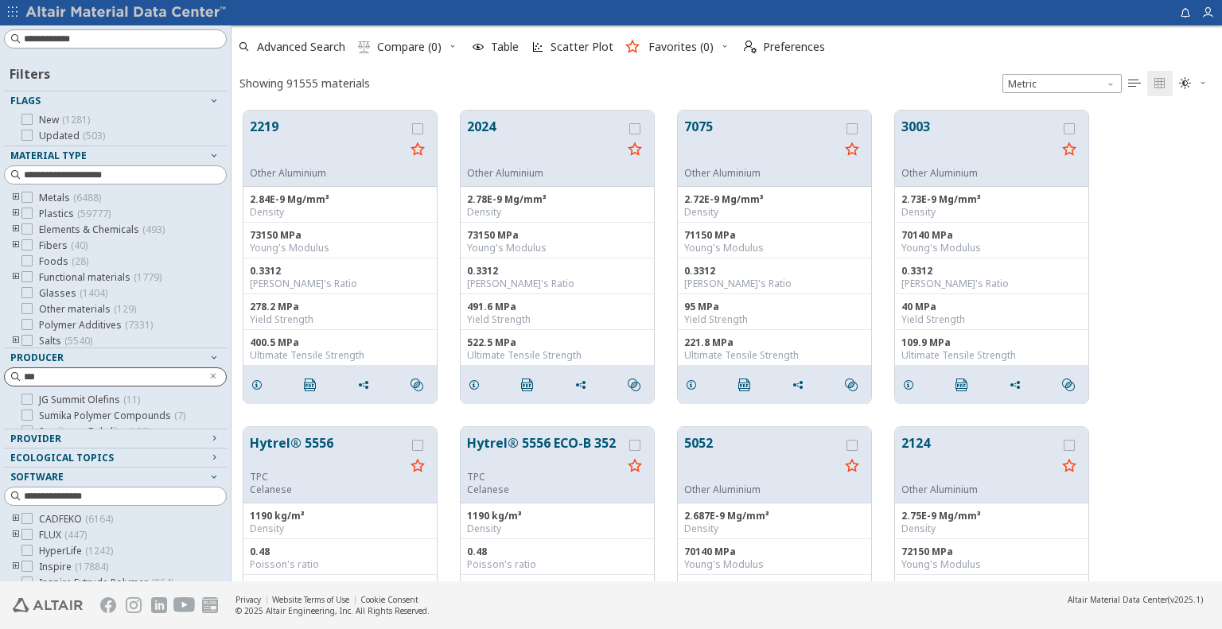
scroll to position [471, 979]
click at [143, 35] on input at bounding box center [125, 39] width 202 height 16
paste input "**********"
type input "**********"
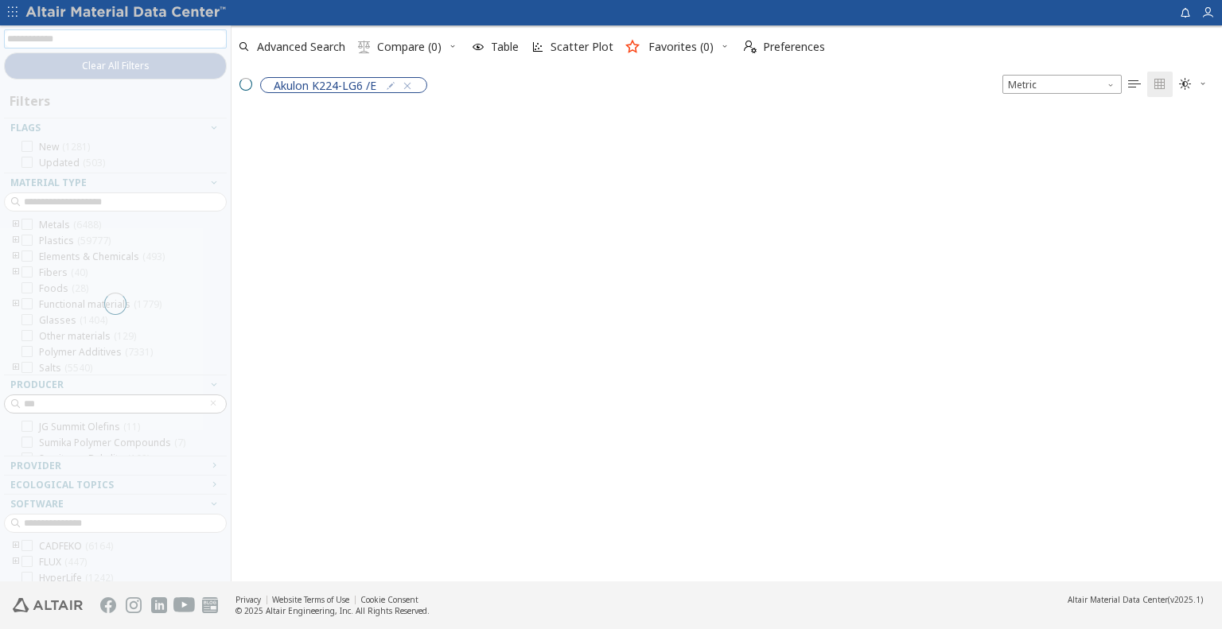
scroll to position [469, 979]
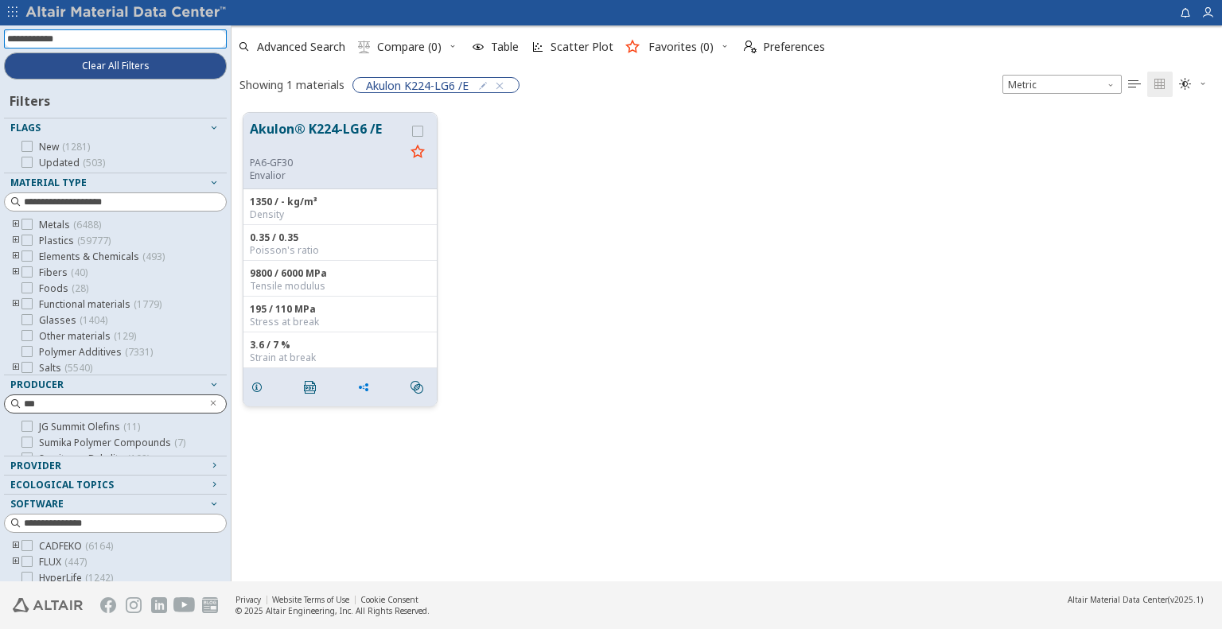
click at [369, 384] on icon "grid" at bounding box center [363, 387] width 13 height 13
click at [391, 416] on span "Copy to Clipboard" at bounding box center [430, 415] width 110 height 25
click at [696, 328] on div "Akulon® K224-LG6 /E PA6-GF30 Envalior 1350 / - kg/m³ Density 0.35 / 0.35 Poisso…" at bounding box center [727, 259] width 991 height 317
click at [138, 63] on span "Clear All Filters" at bounding box center [116, 66] width 68 height 13
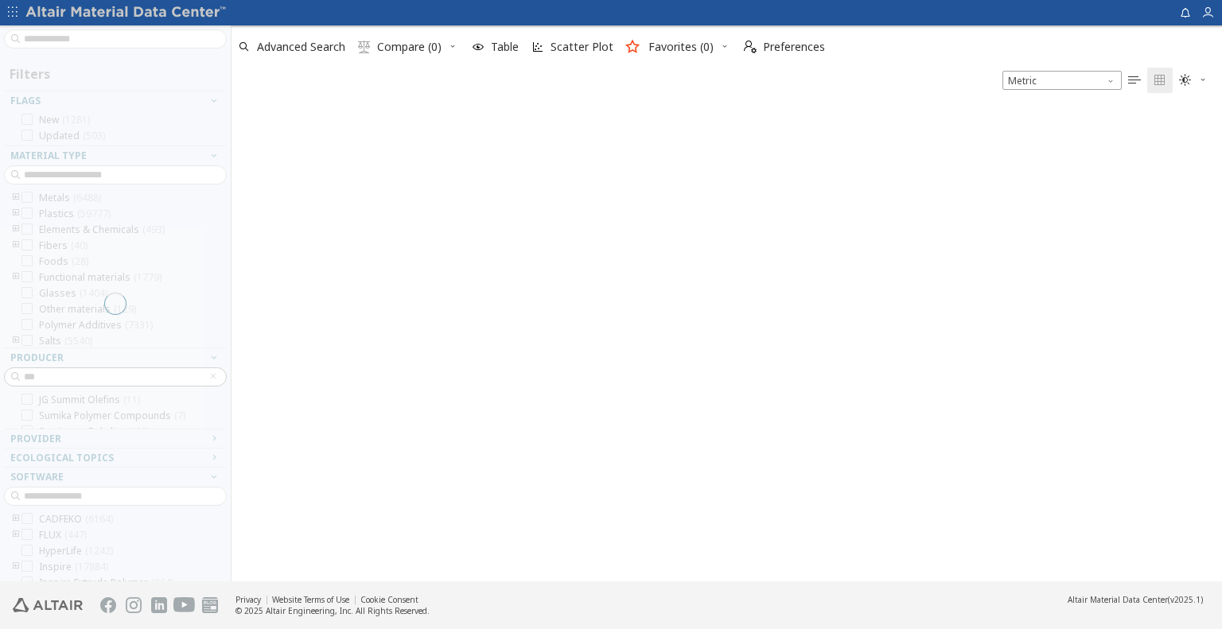
scroll to position [471, 979]
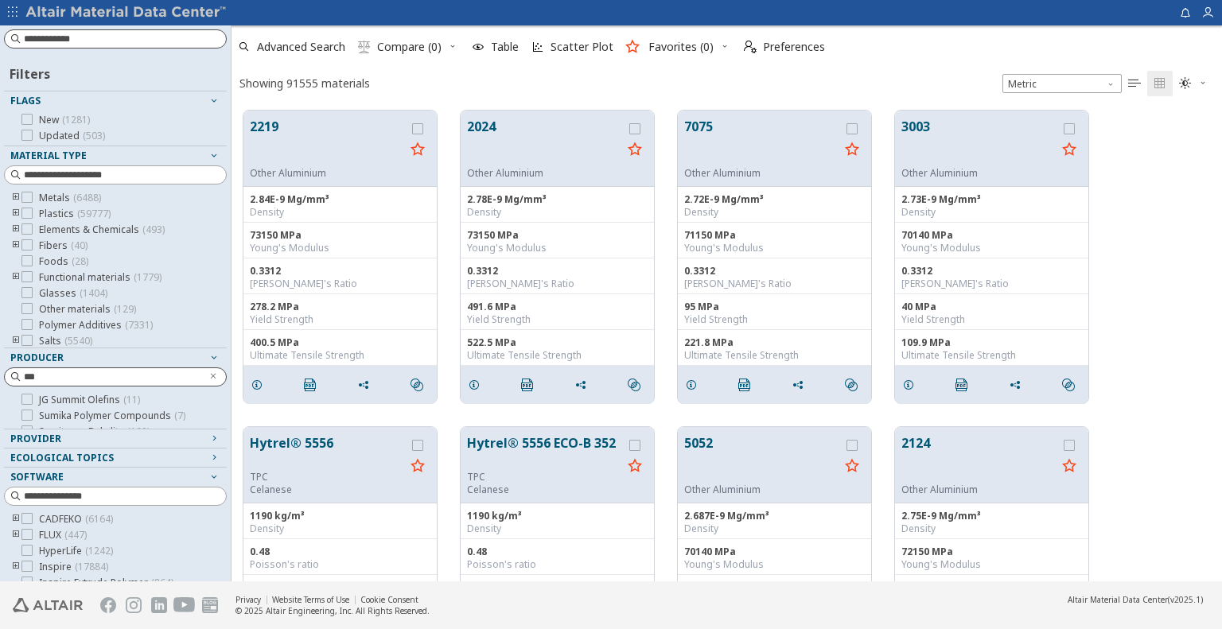
click at [118, 38] on input at bounding box center [125, 39] width 202 height 16
type input "*******"
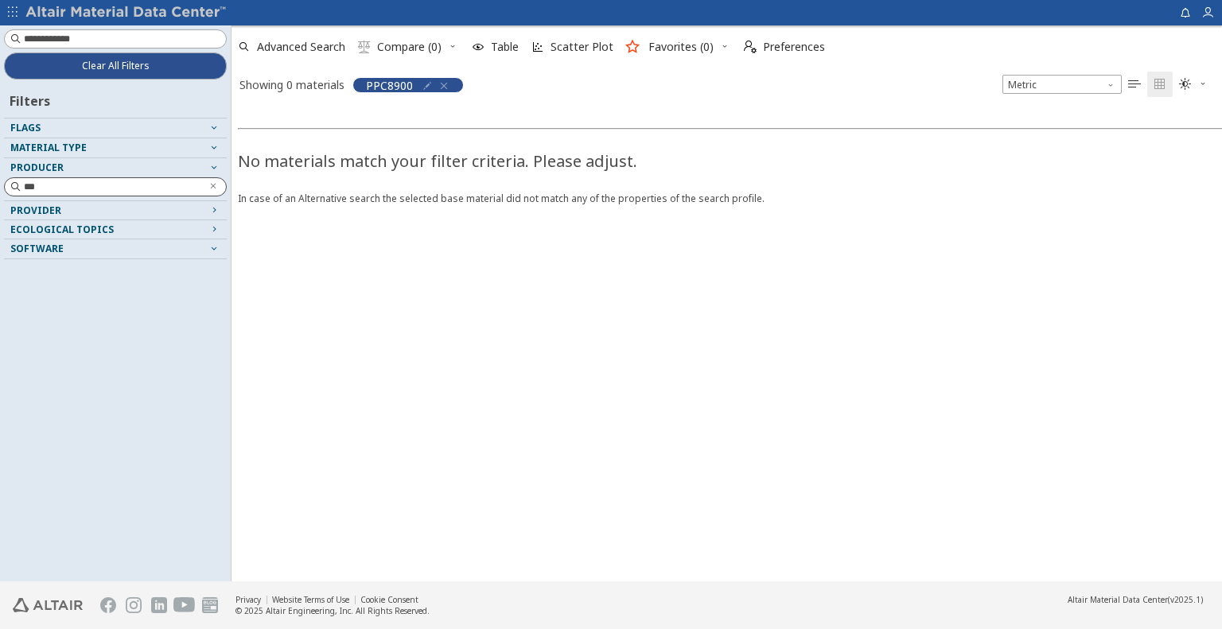
click at [445, 84] on icon "button" at bounding box center [444, 86] width 13 height 13
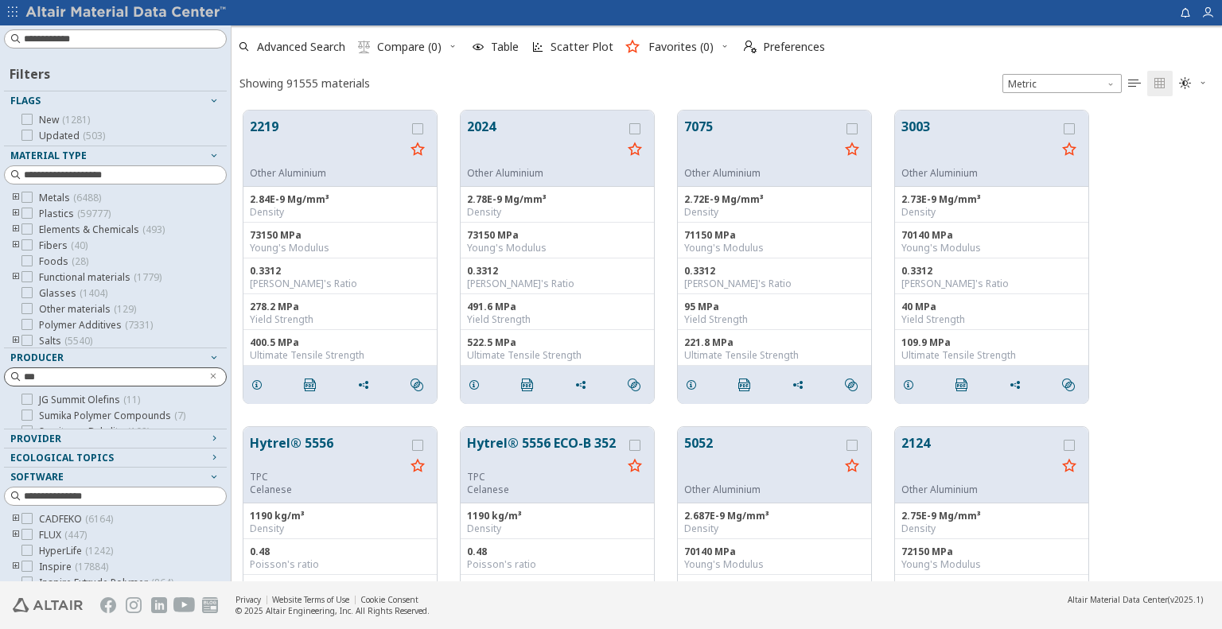
scroll to position [471, 979]
click at [111, 39] on input at bounding box center [125, 39] width 202 height 16
click at [103, 369] on input "***" at bounding box center [112, 377] width 177 height 16
type input "***"
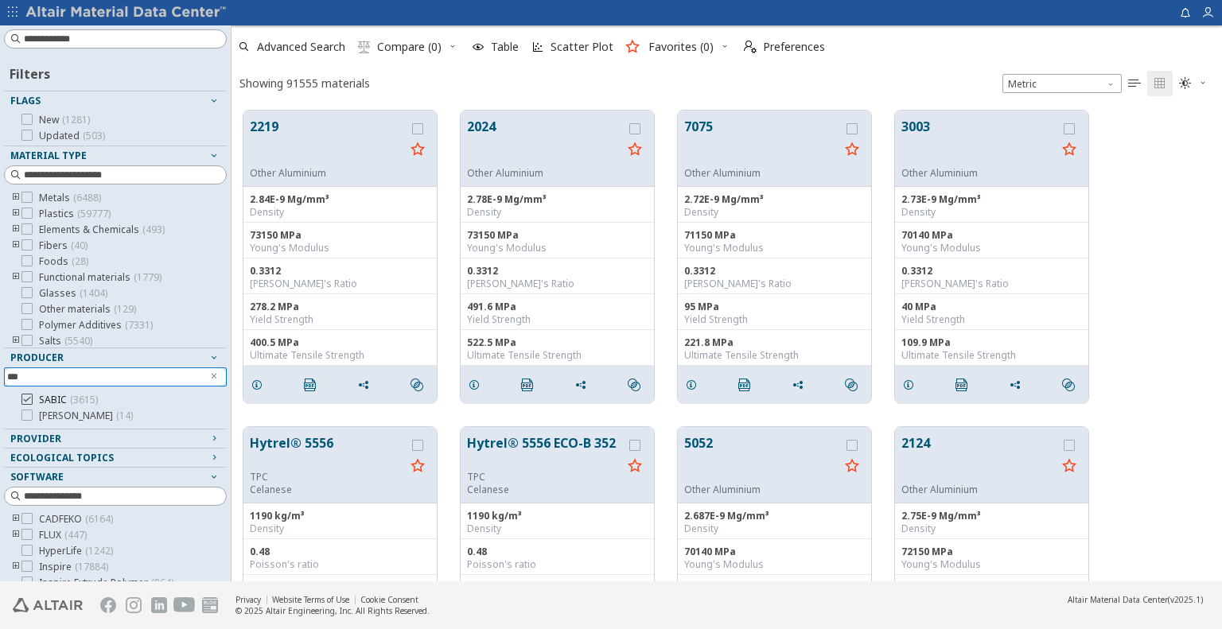
click at [27, 396] on icon at bounding box center [26, 399] width 11 height 11
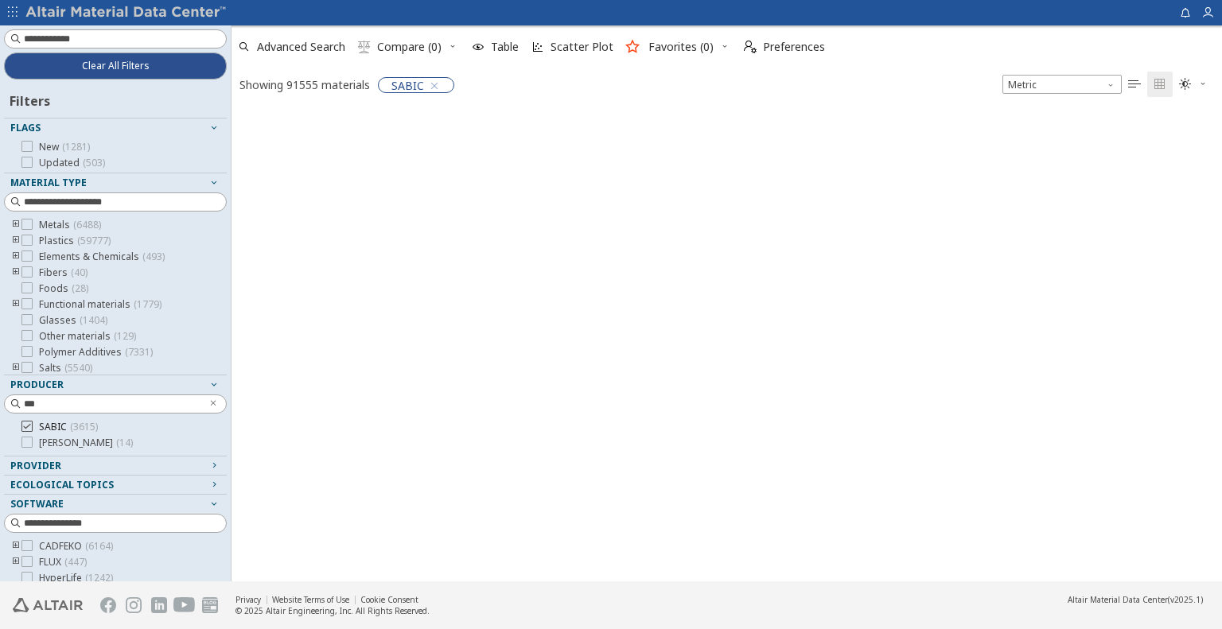
scroll to position [13, 13]
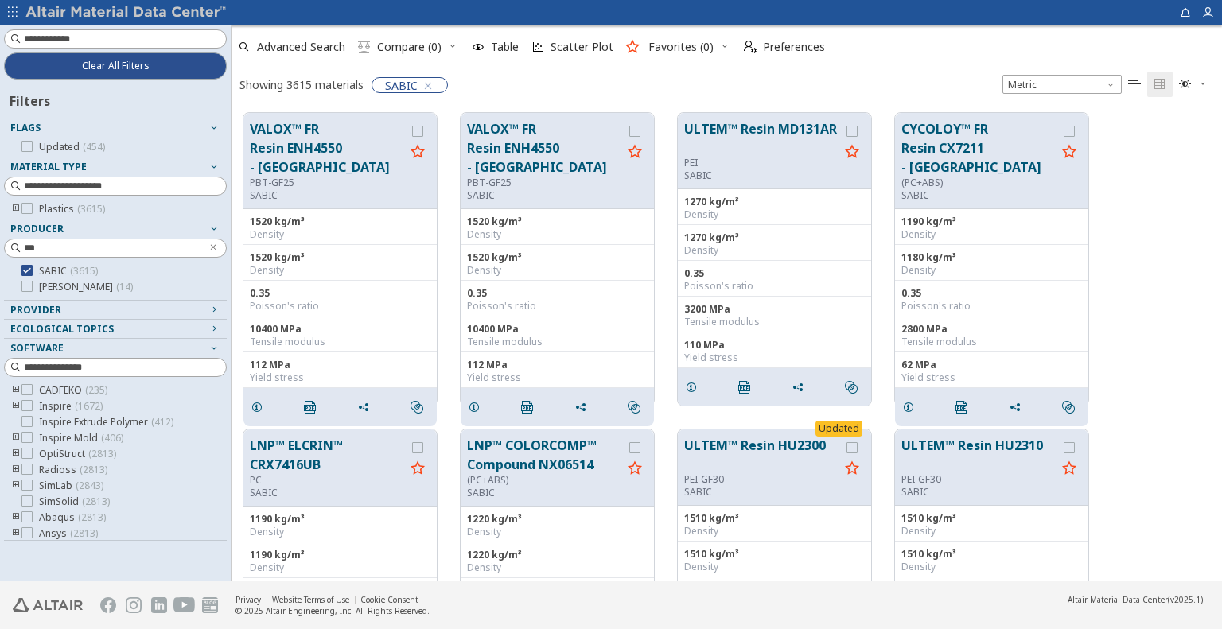
click at [166, 39] on input at bounding box center [125, 39] width 202 height 16
type input "*"
click at [131, 31] on input at bounding box center [117, 39] width 220 height 18
paste input "**********"
type input "**********"
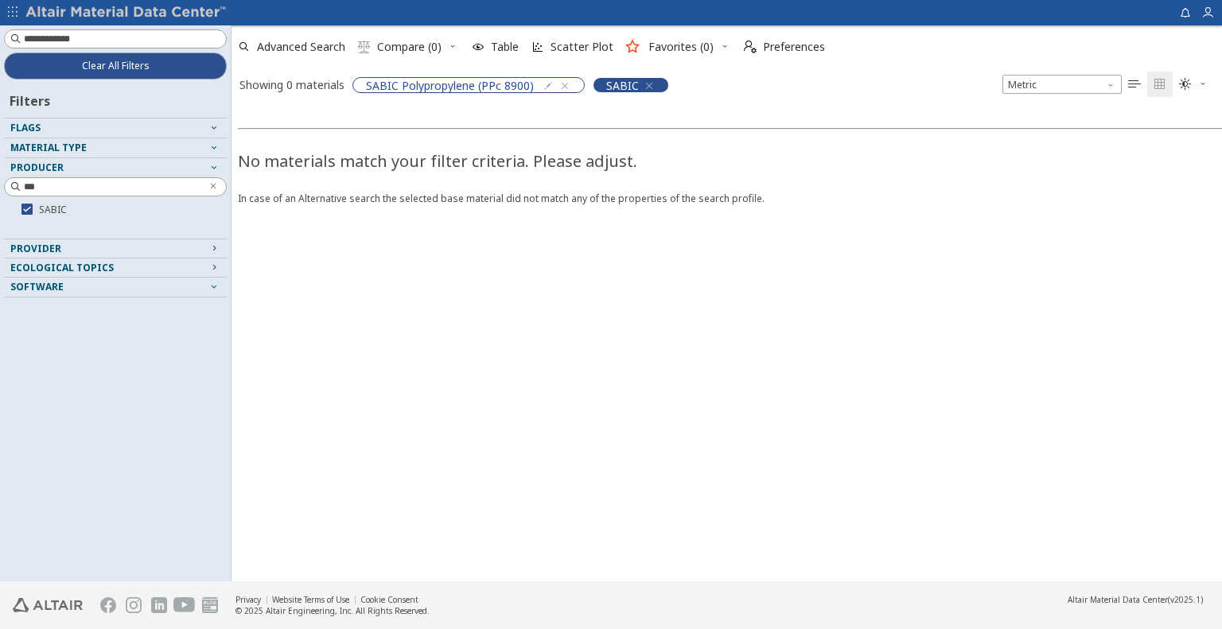
click at [645, 84] on icon "button" at bounding box center [649, 86] width 13 height 13
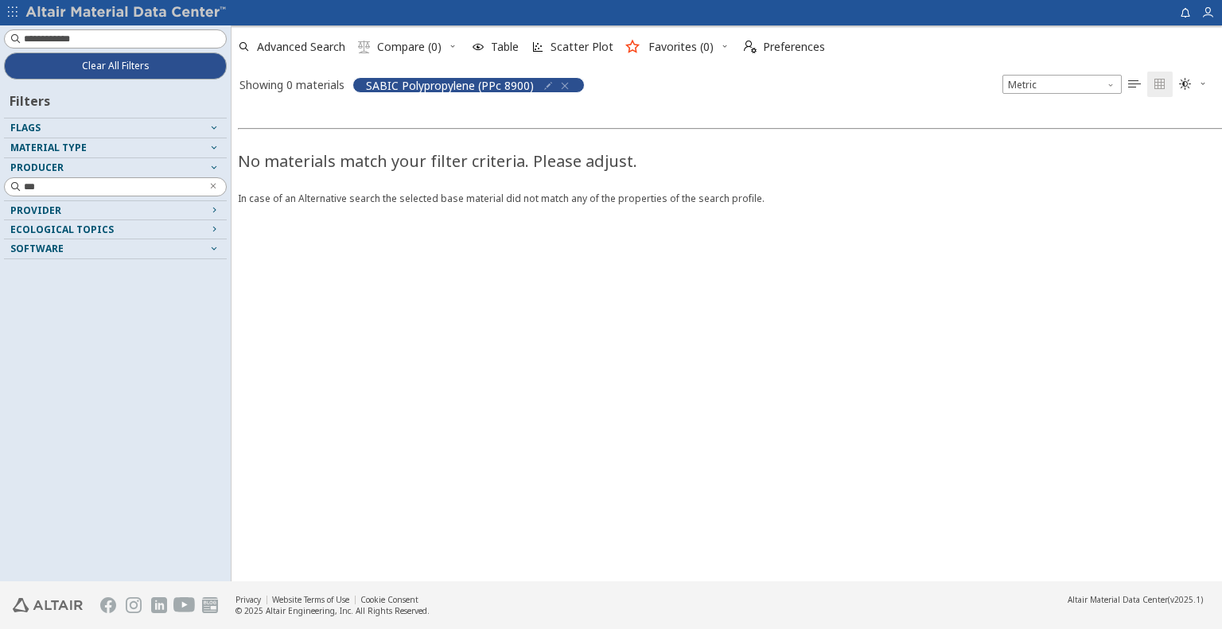
click at [563, 81] on icon "button" at bounding box center [565, 86] width 13 height 13
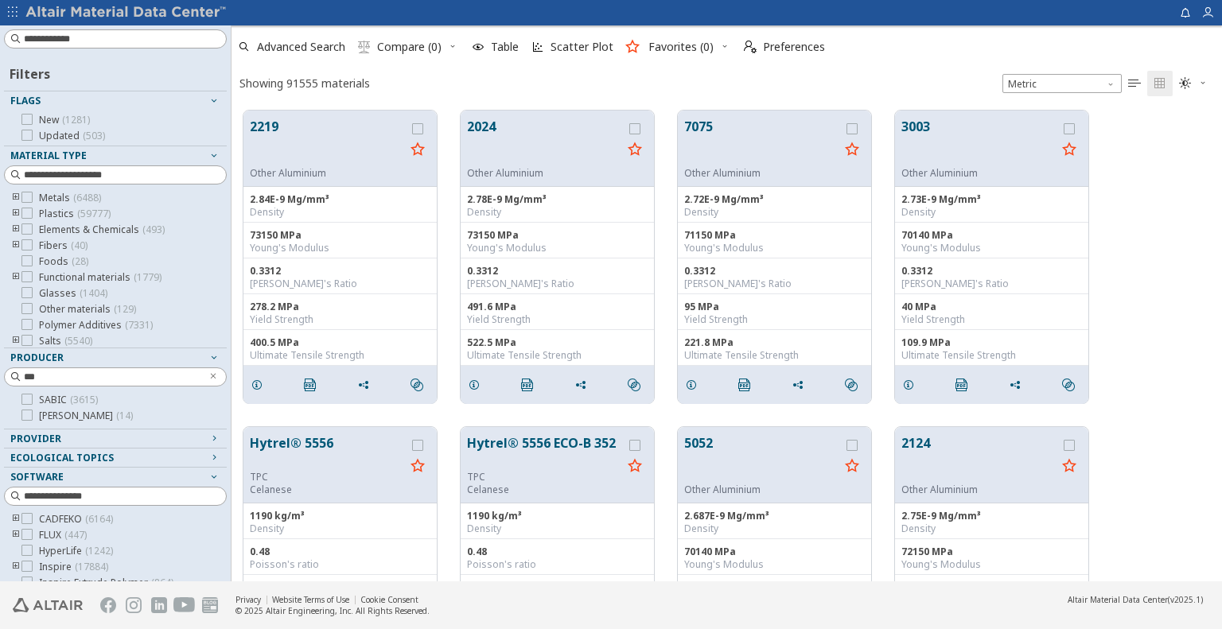
scroll to position [471, 979]
click at [90, 41] on input at bounding box center [125, 39] width 202 height 16
paste input "**********"
type input "**********"
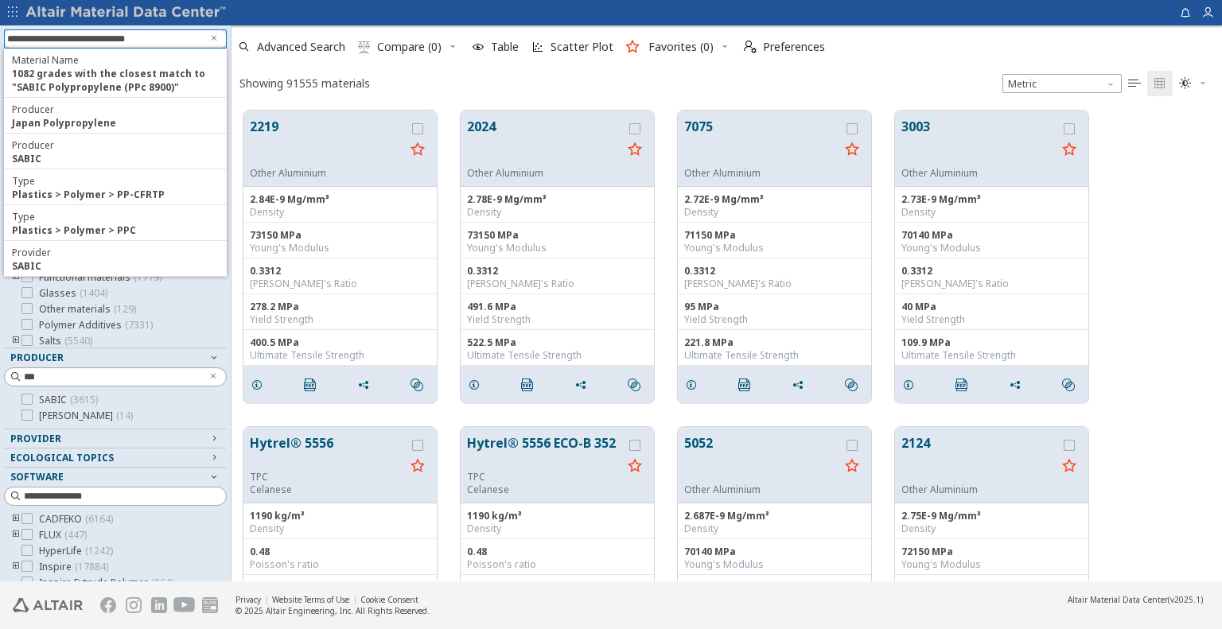
click at [37, 40] on input "**********" at bounding box center [104, 39] width 194 height 18
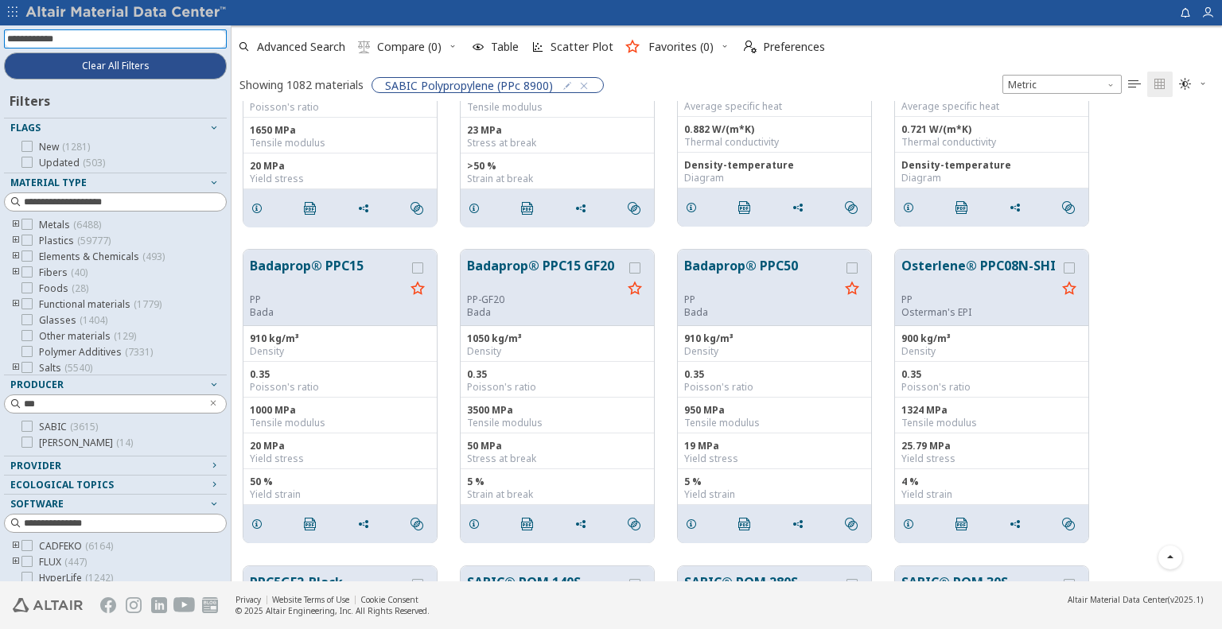
scroll to position [5848, 0]
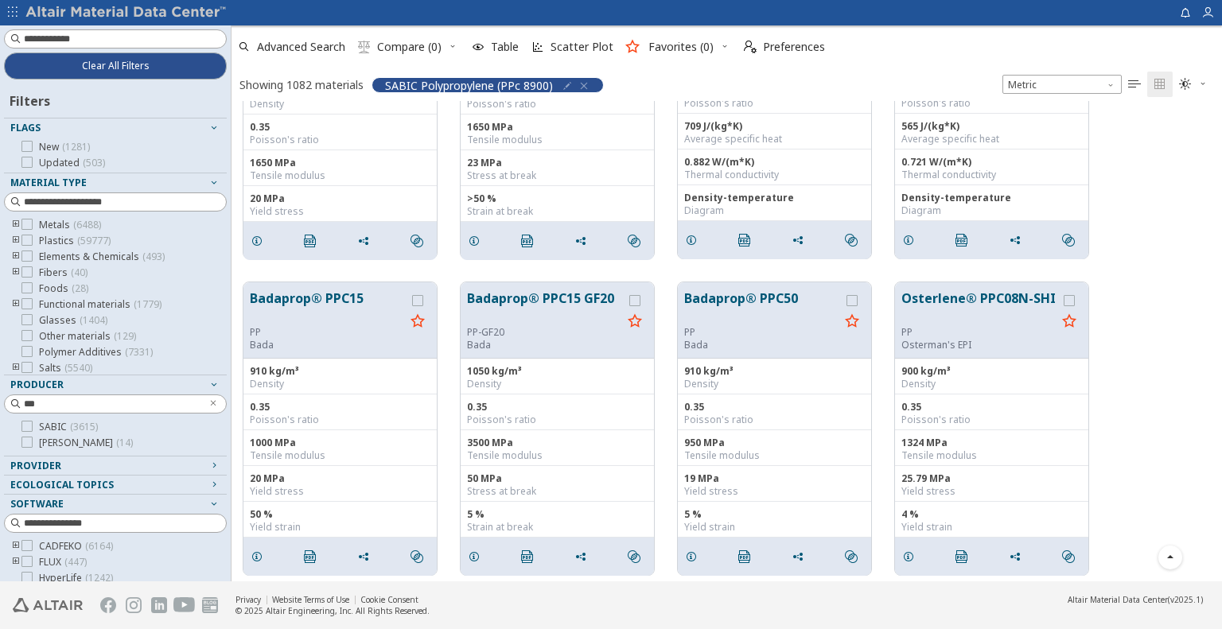
click at [584, 83] on icon "button" at bounding box center [584, 86] width 13 height 13
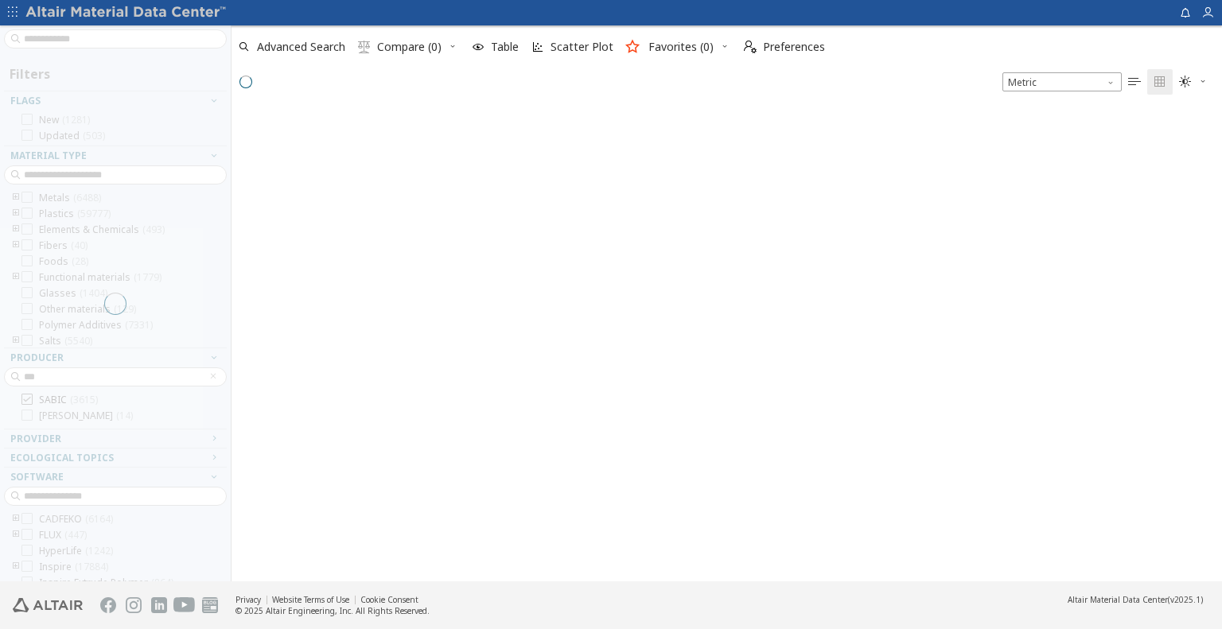
scroll to position [471, 979]
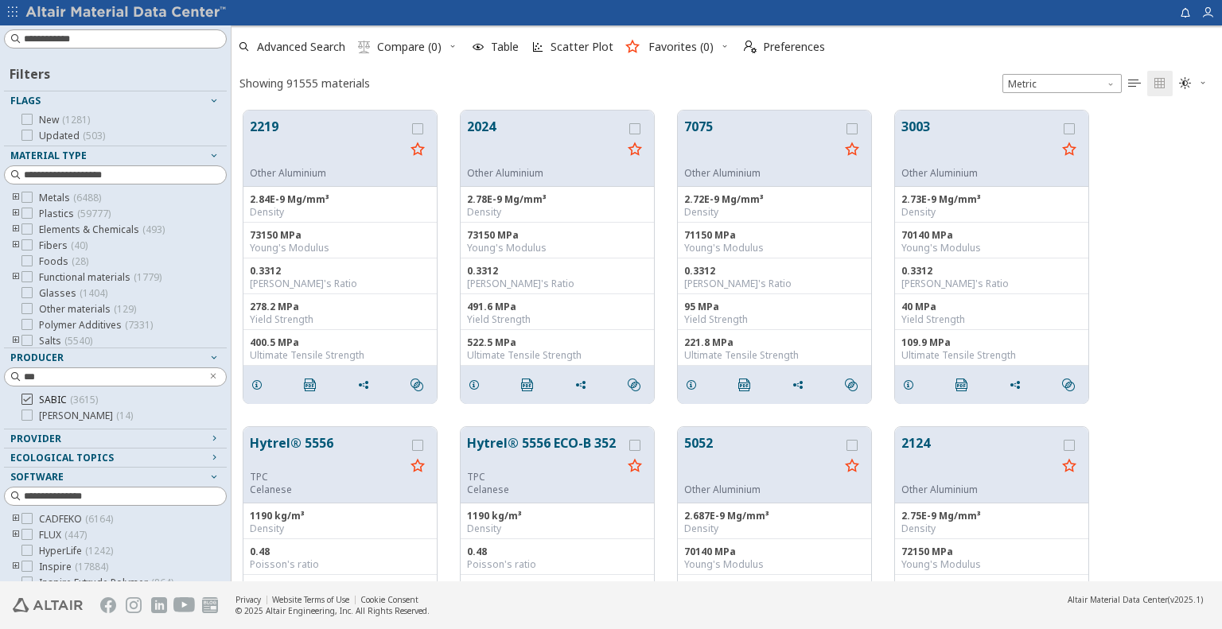
click at [27, 398] on icon at bounding box center [26, 399] width 11 height 11
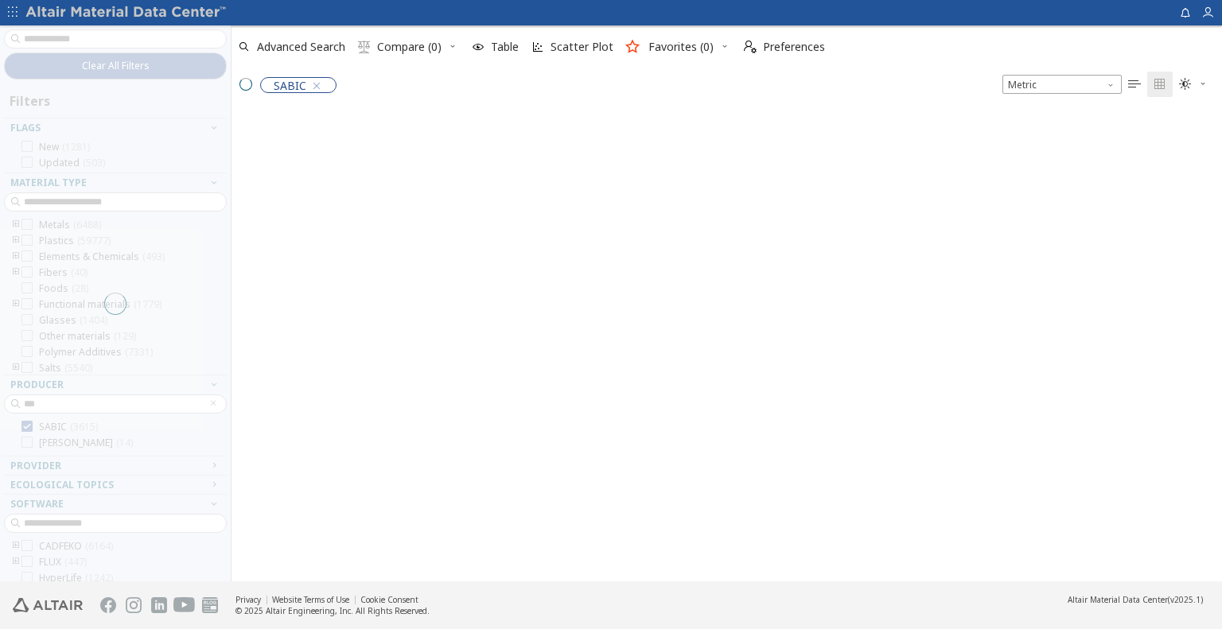
click at [148, 38] on div at bounding box center [115, 303] width 231 height 556
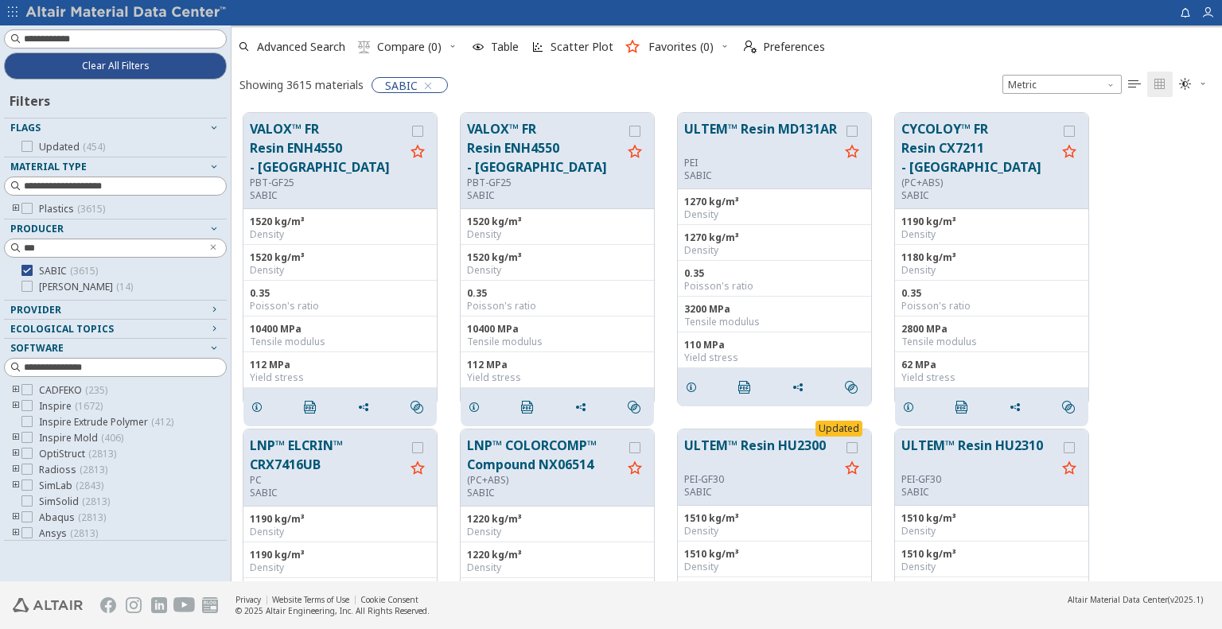
click at [148, 38] on input at bounding box center [125, 39] width 202 height 16
type input "****"
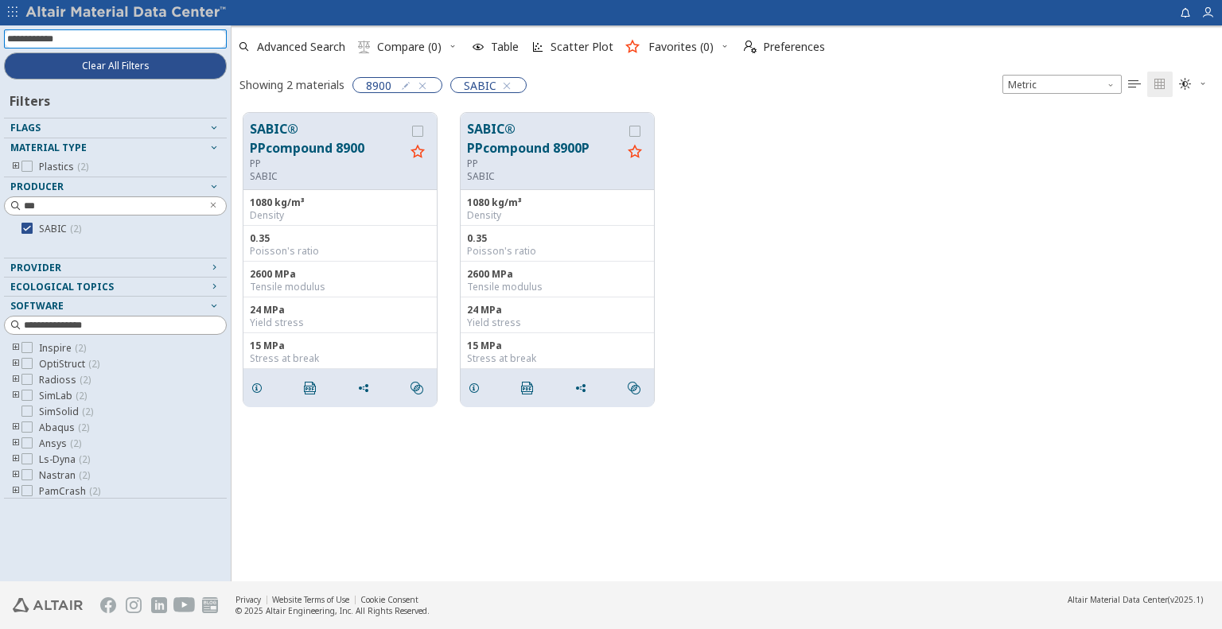
click at [764, 313] on div "SABIC® PPcompound 8900 PP SABIC 1080 kg/m³ Density 0.35 Poisson's ratio 2600 MP…" at bounding box center [727, 259] width 991 height 317
click at [738, 205] on div "SABIC® PPcompound 8900 PP SABIC 1080 kg/m³ Density 0.35 Poisson's ratio 2600 MP…" at bounding box center [727, 259] width 991 height 317
click at [363, 391] on icon "grid" at bounding box center [363, 388] width 13 height 13
click at [411, 411] on span "Copy to Clipboard" at bounding box center [430, 415] width 110 height 25
click at [369, 384] on icon "grid" at bounding box center [363, 388] width 13 height 13
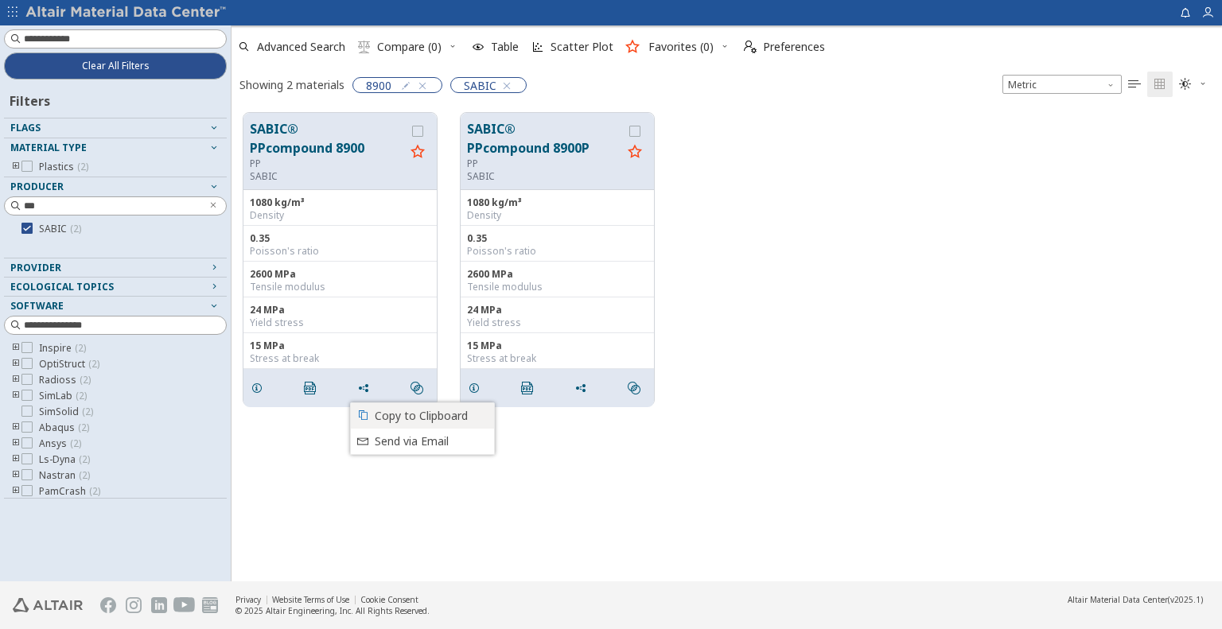
click at [411, 417] on span "Copy to Clipboard" at bounding box center [430, 415] width 110 height 25
click at [162, 63] on button "Clear All Filters" at bounding box center [115, 66] width 223 height 27
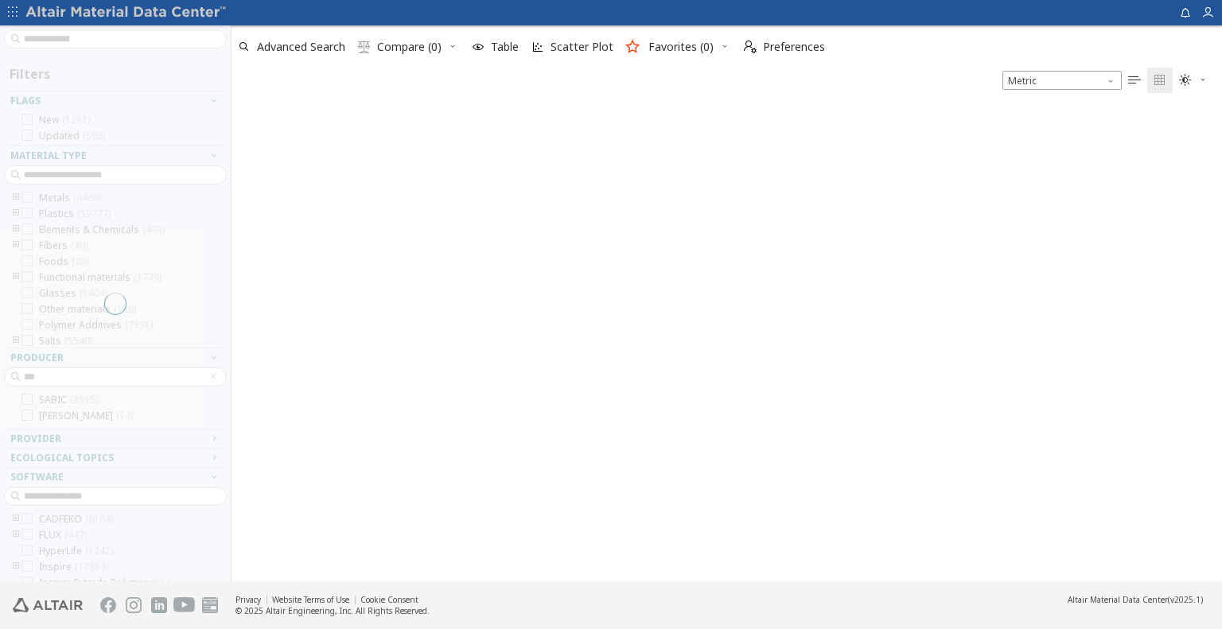
scroll to position [471, 979]
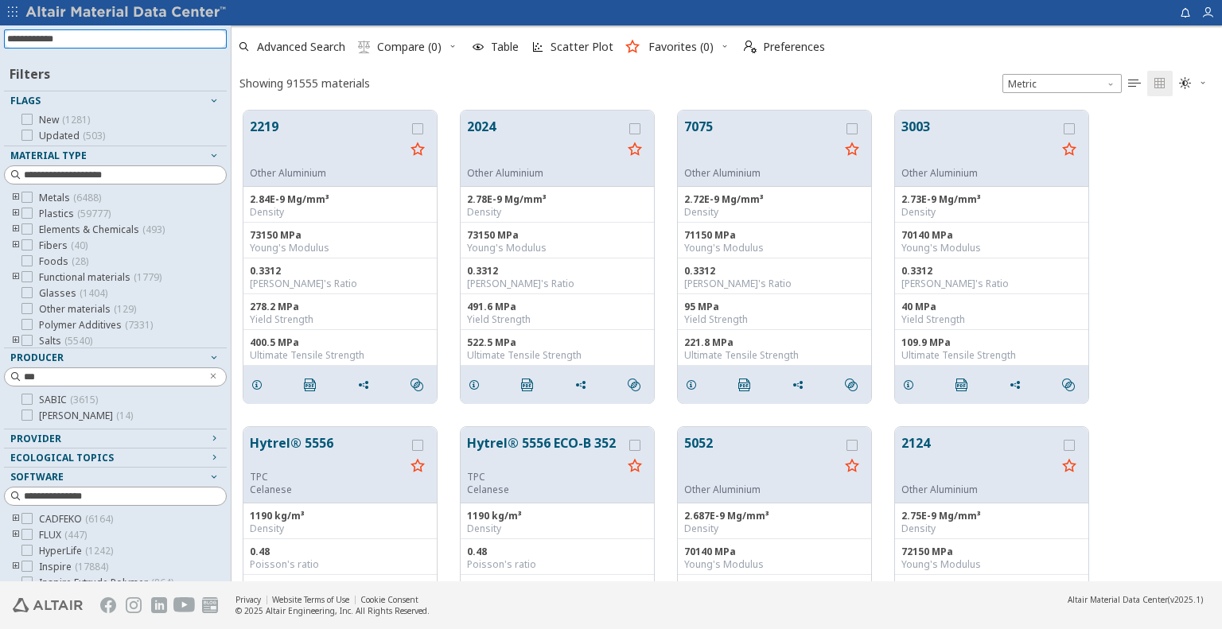
click at [155, 44] on input at bounding box center [117, 39] width 220 height 18
paste input "**********"
type input "**********"
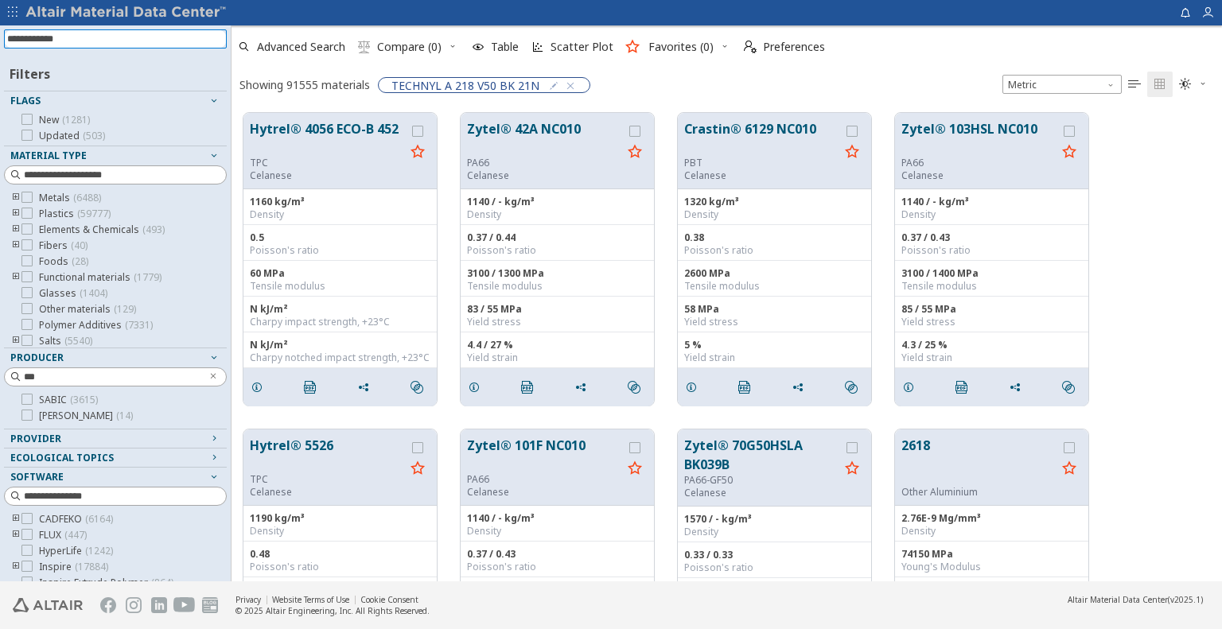
click at [144, 34] on input at bounding box center [117, 39] width 220 height 18
click at [567, 85] on icon "button" at bounding box center [570, 86] width 13 height 13
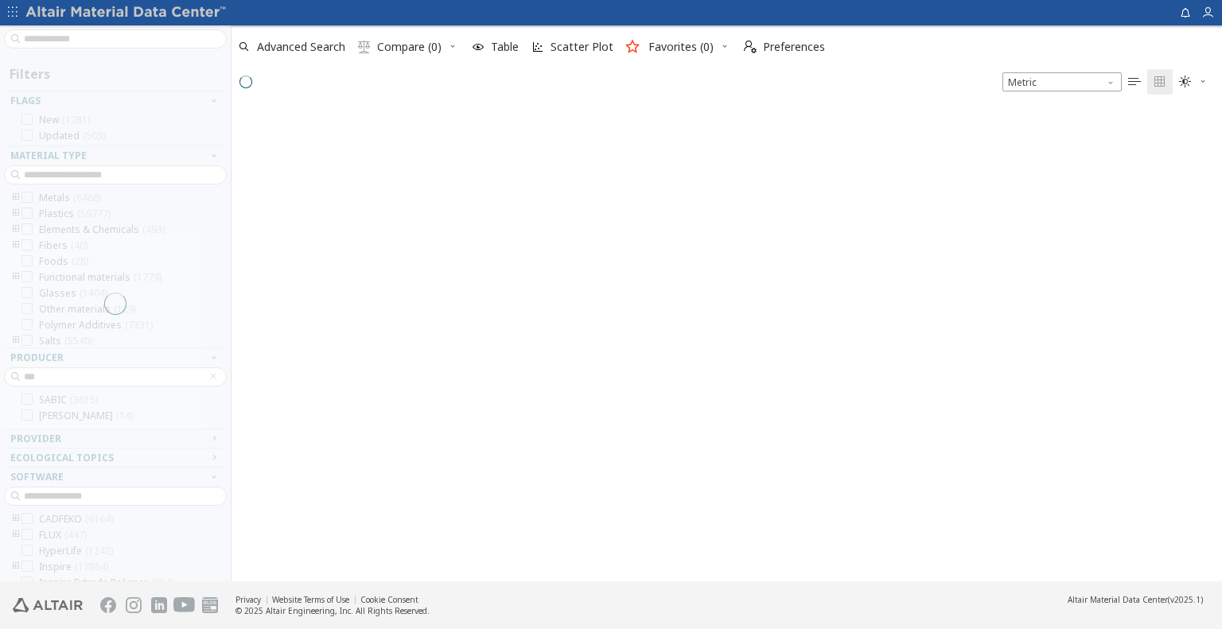
click at [115, 41] on div at bounding box center [115, 303] width 231 height 556
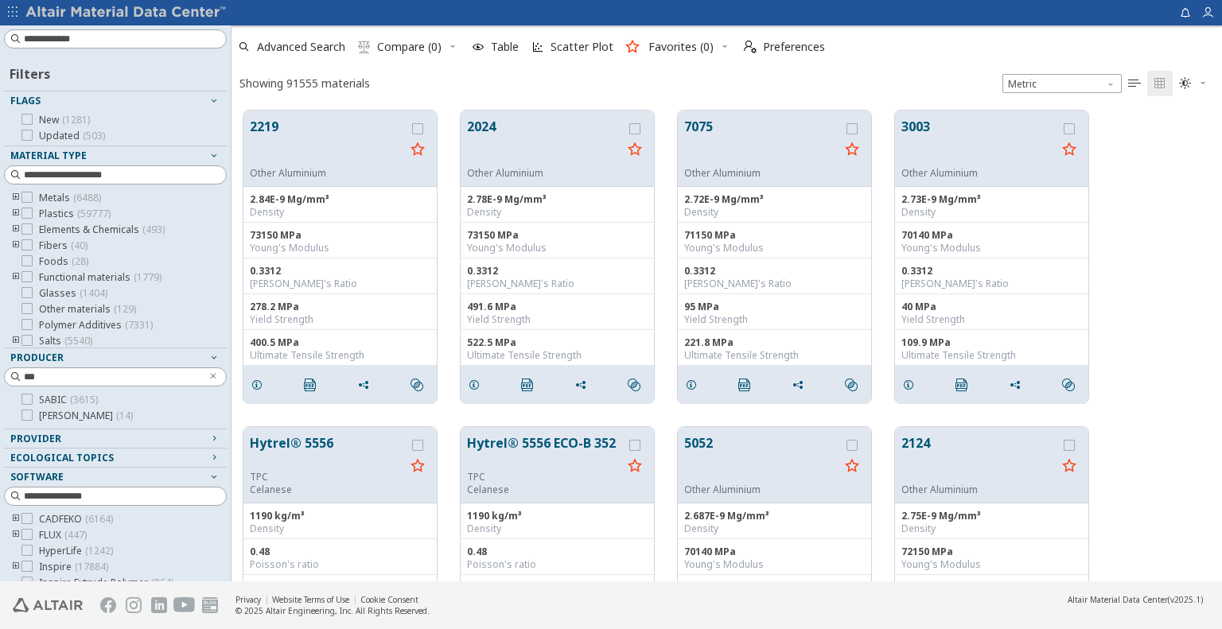
click at [109, 45] on input at bounding box center [125, 39] width 202 height 16
paste input "**********"
type input "**********"
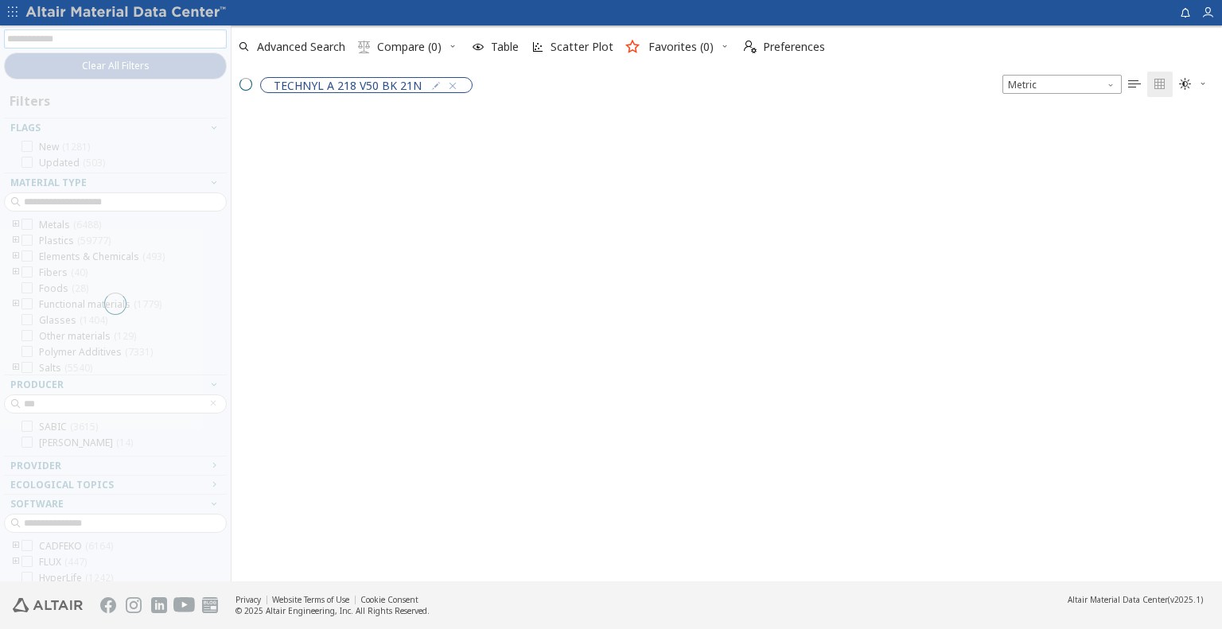
scroll to position [469, 979]
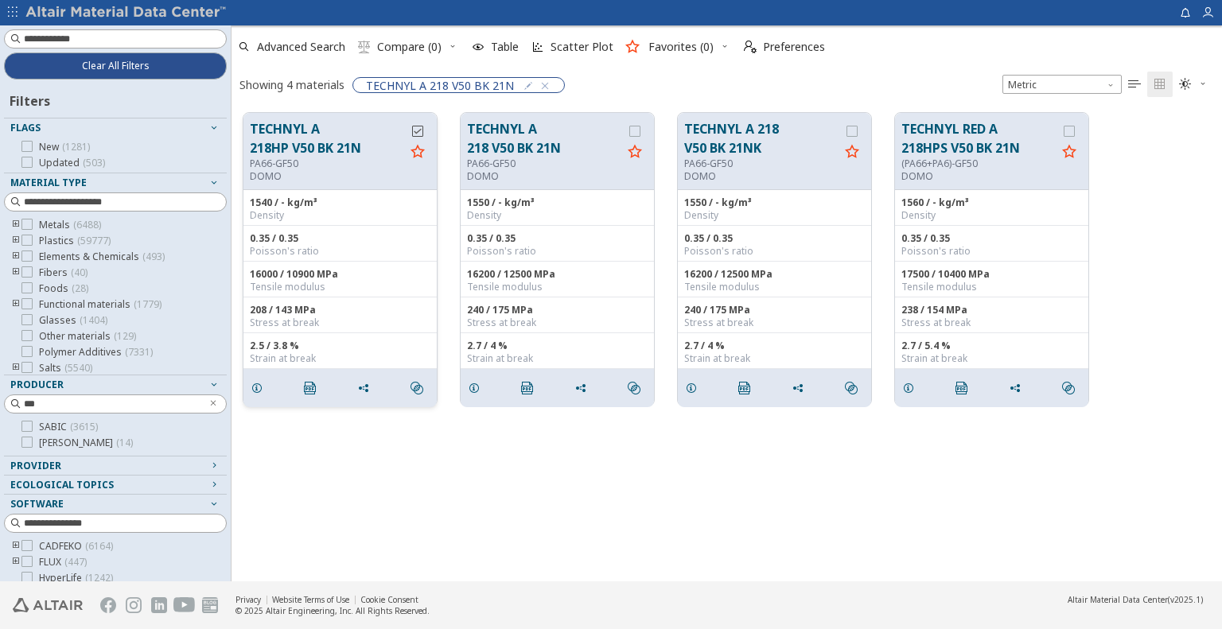
click at [423, 137] on div "grid" at bounding box center [417, 151] width 25 height 64
click at [420, 128] on icon "grid" at bounding box center [417, 131] width 11 height 11
click at [645, 130] on div "grid" at bounding box center [634, 151] width 25 height 64
click at [637, 127] on icon "grid" at bounding box center [634, 131] width 11 height 11
click at [841, 134] on div "grid" at bounding box center [852, 151] width 25 height 64
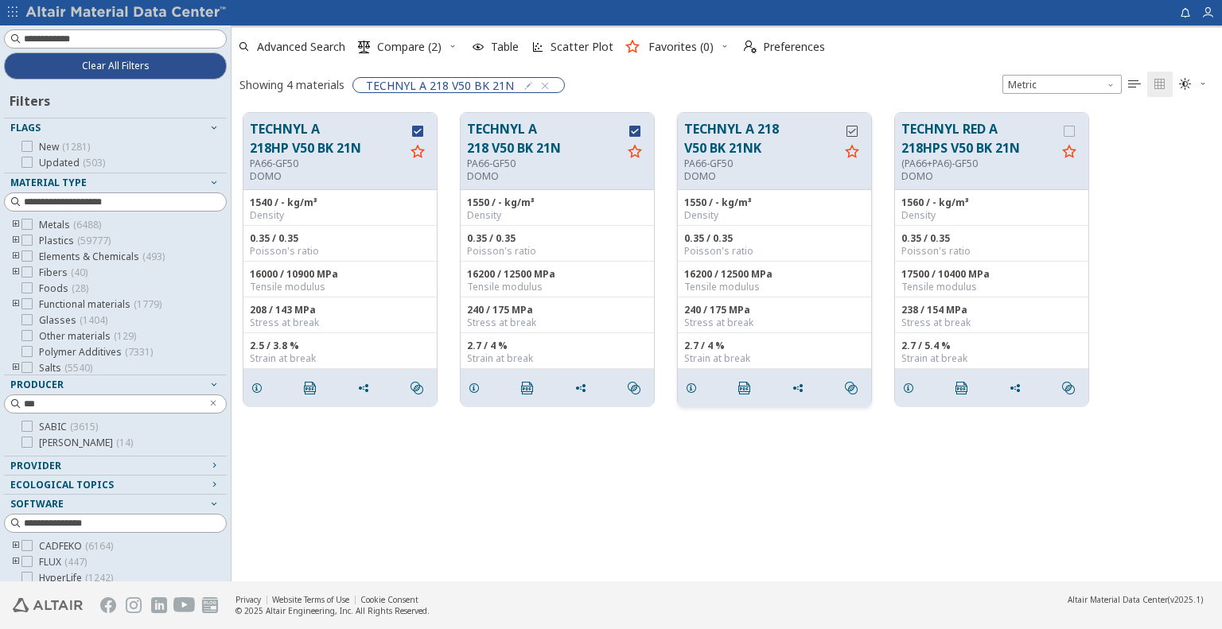
click at [850, 133] on icon "grid" at bounding box center [852, 131] width 11 height 11
click at [1066, 129] on icon "grid" at bounding box center [1069, 131] width 11 height 11
click at [405, 47] on span "Compare (4)" at bounding box center [409, 46] width 64 height 11
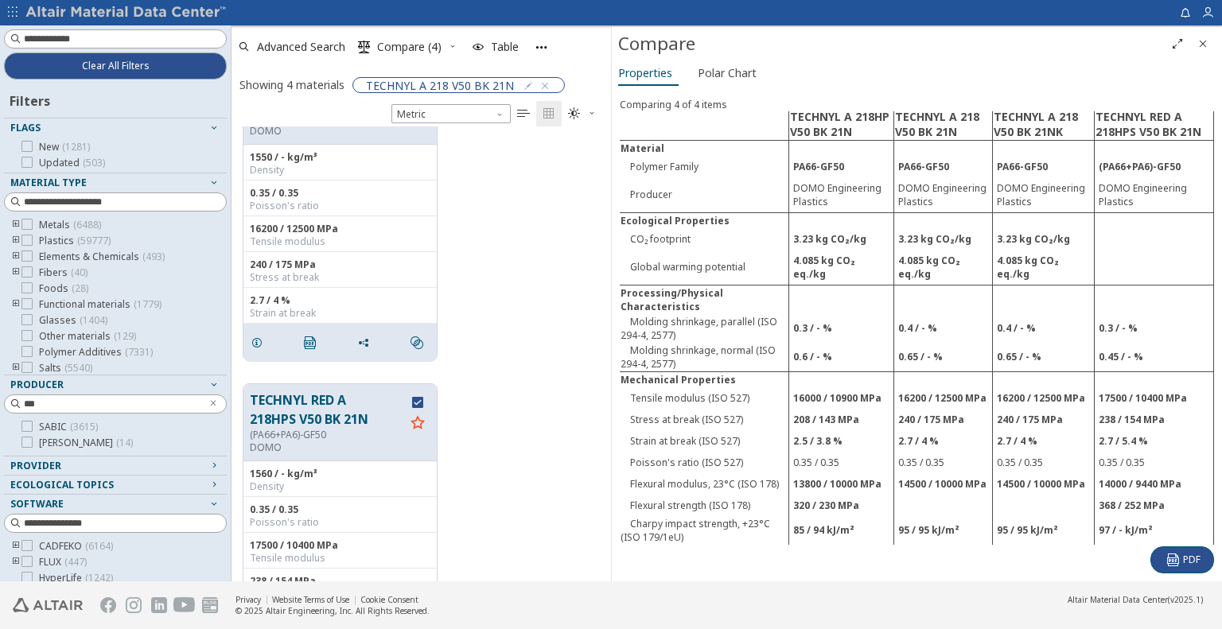
scroll to position [811, 0]
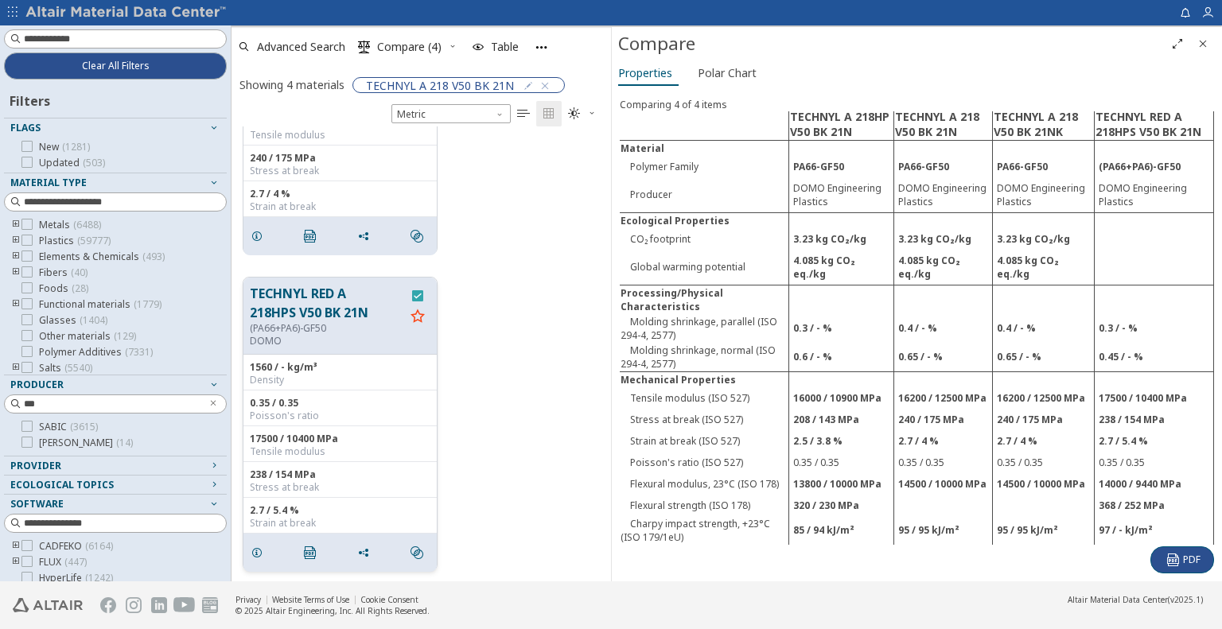
click at [417, 295] on icon "grid" at bounding box center [417, 295] width 11 height 11
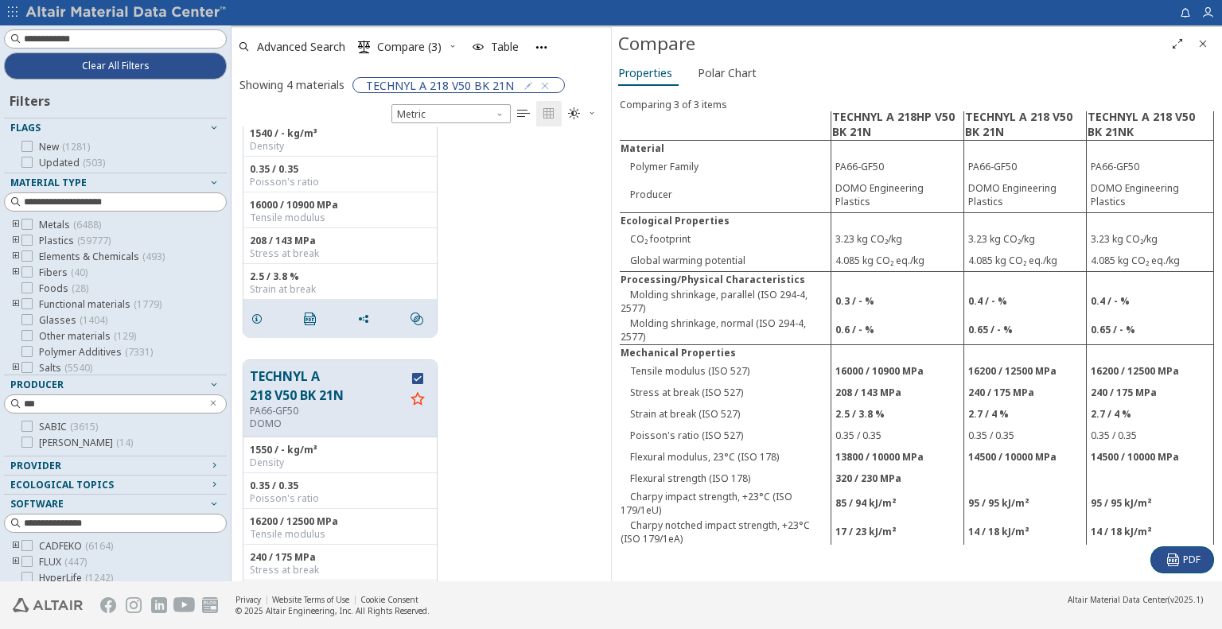
scroll to position [0, 0]
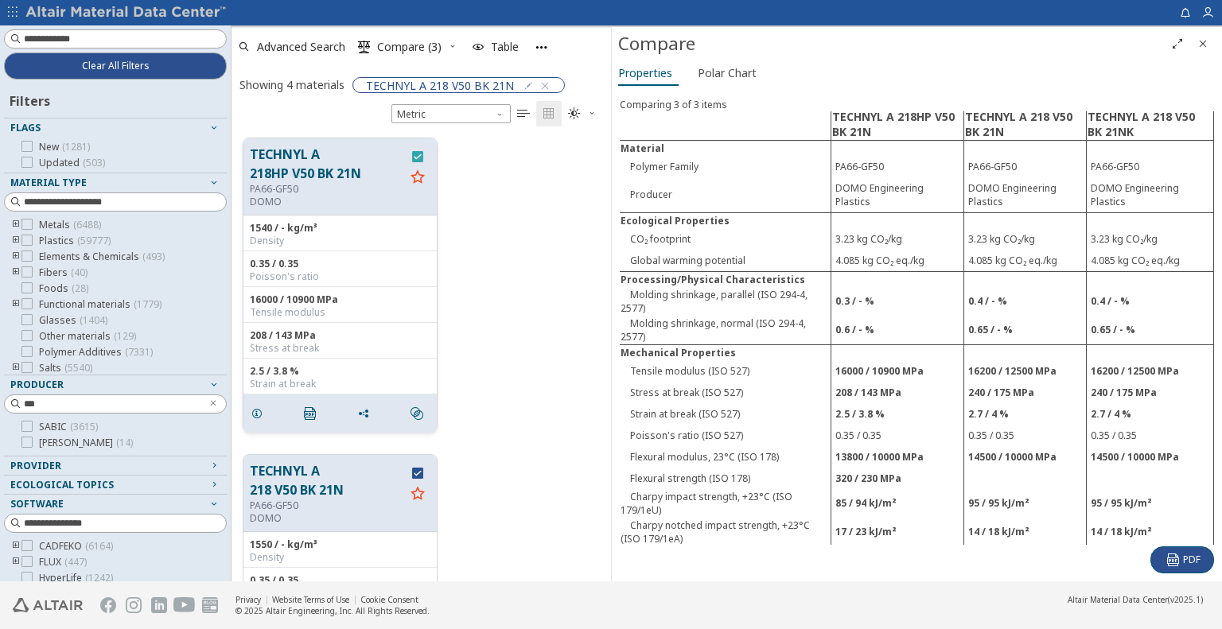
click at [420, 157] on icon "grid" at bounding box center [417, 156] width 11 height 11
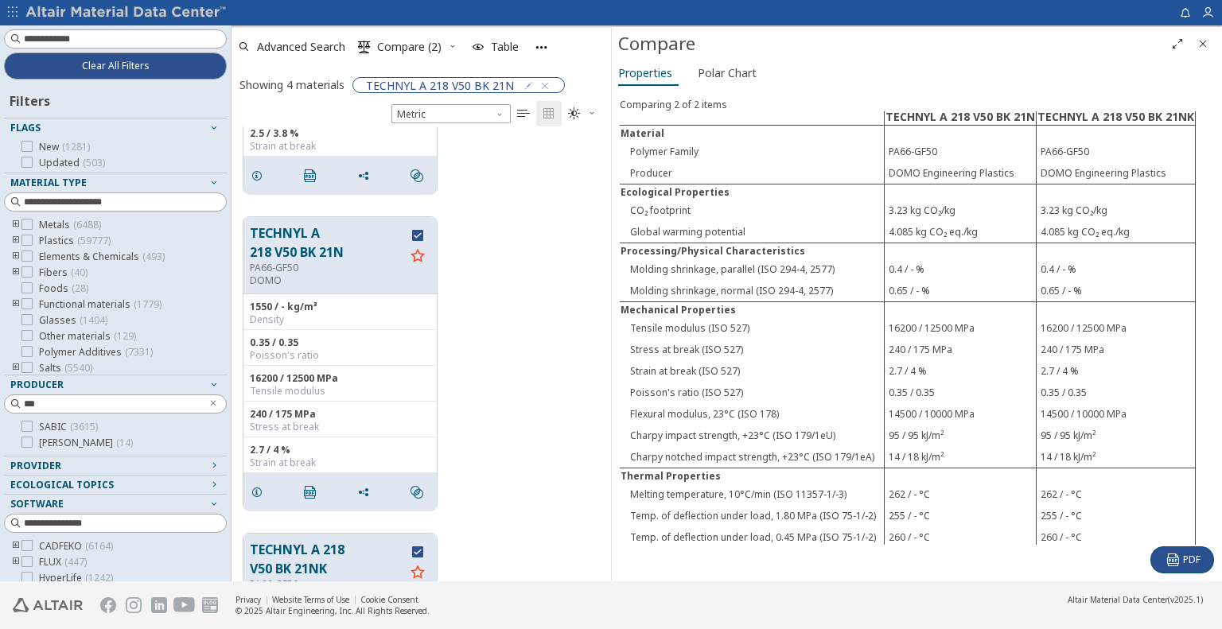
scroll to position [318, 0]
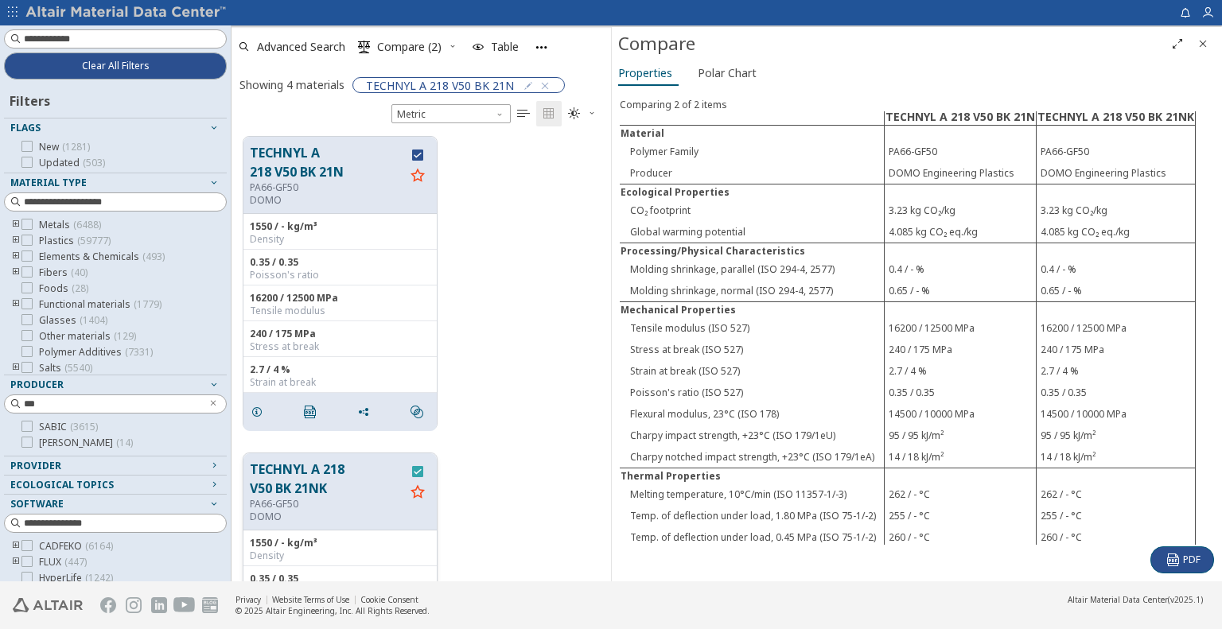
click at [421, 470] on icon "grid" at bounding box center [417, 471] width 11 height 11
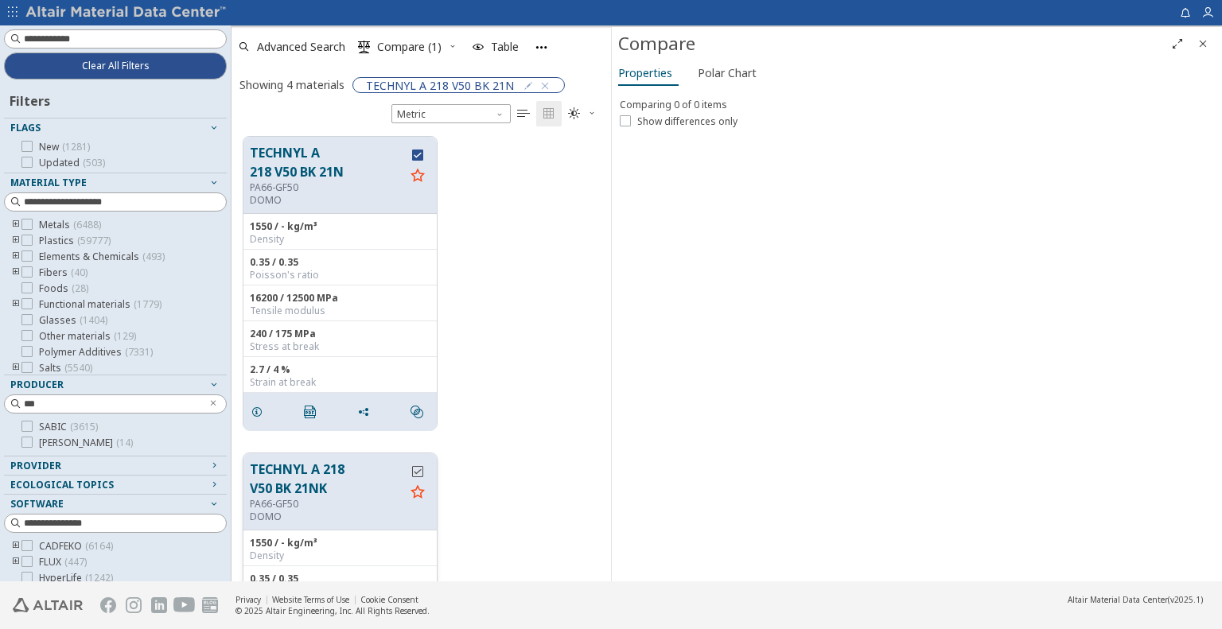
scroll to position [0, 0]
click at [487, 314] on div "TECHNYL A 218 V50 BK 21N PA66-GF50 DOMO 1550 / - kg/m³ Density 0.35 / 0.35 Pois…" at bounding box center [422, 283] width 380 height 317
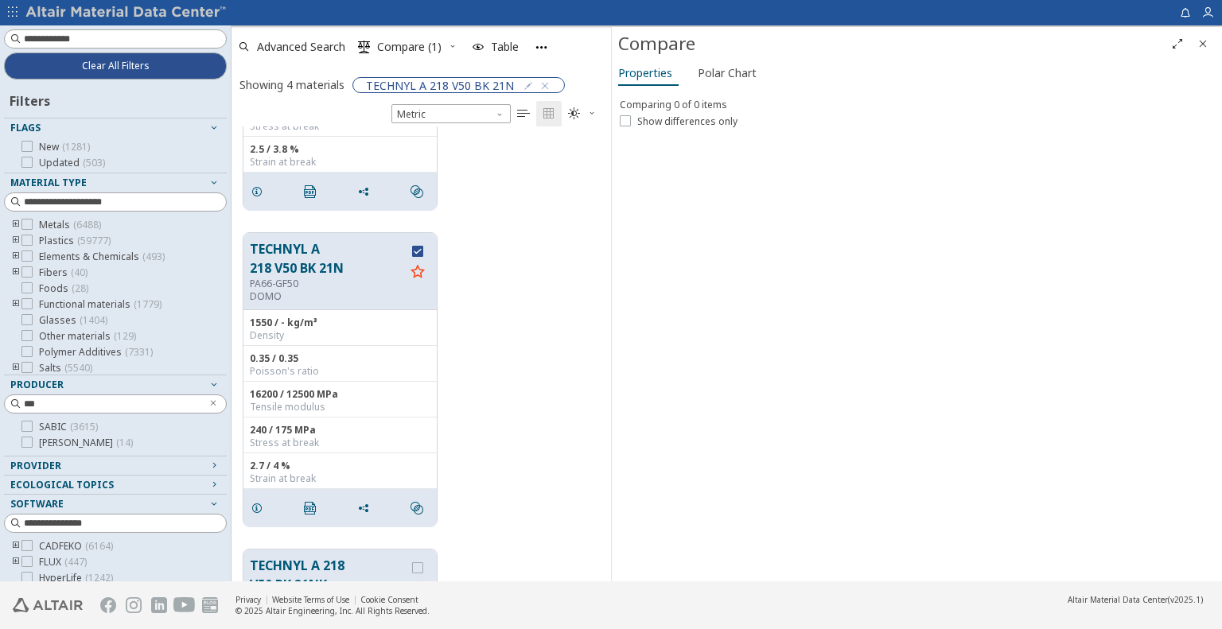
scroll to position [239, 0]
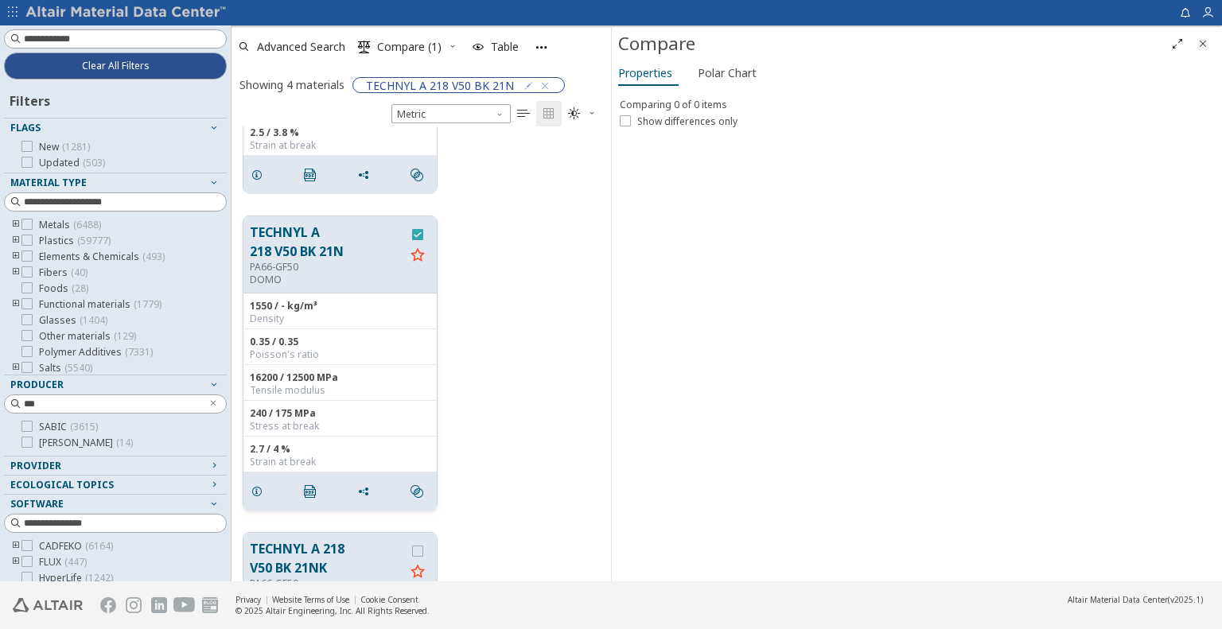
click at [417, 231] on icon "grid" at bounding box center [417, 234] width 11 height 11
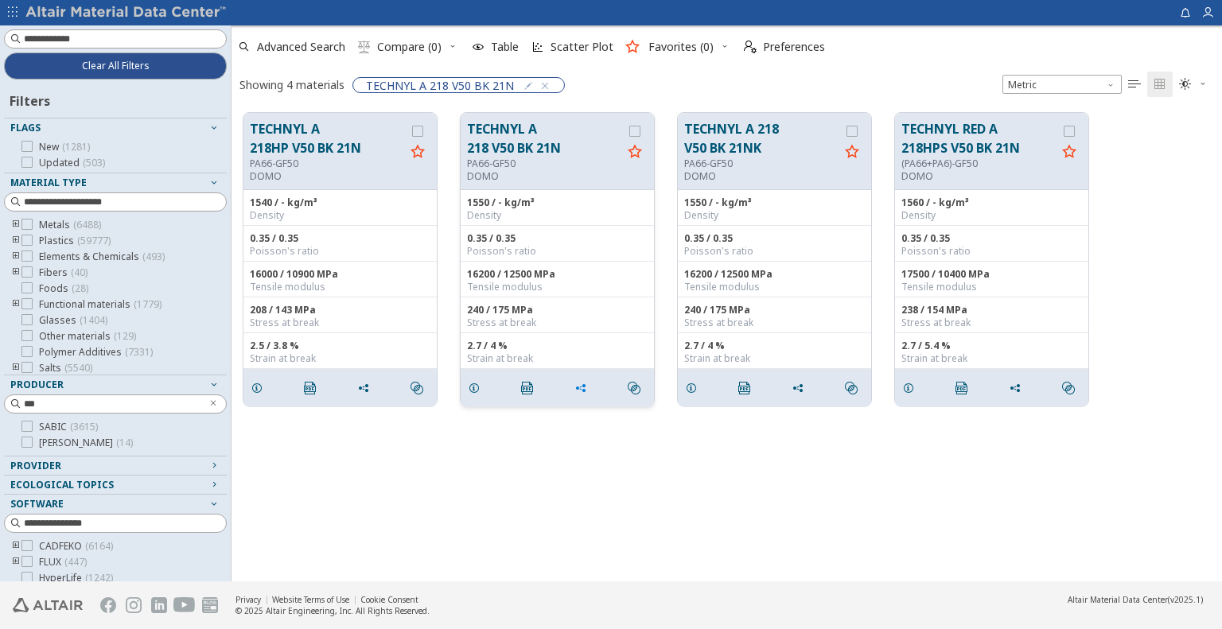
click at [582, 378] on span "grid" at bounding box center [583, 388] width 25 height 30
click at [599, 419] on span "Copy to Clipboard" at bounding box center [647, 415] width 110 height 25
click at [471, 386] on icon "grid" at bounding box center [474, 388] width 13 height 13
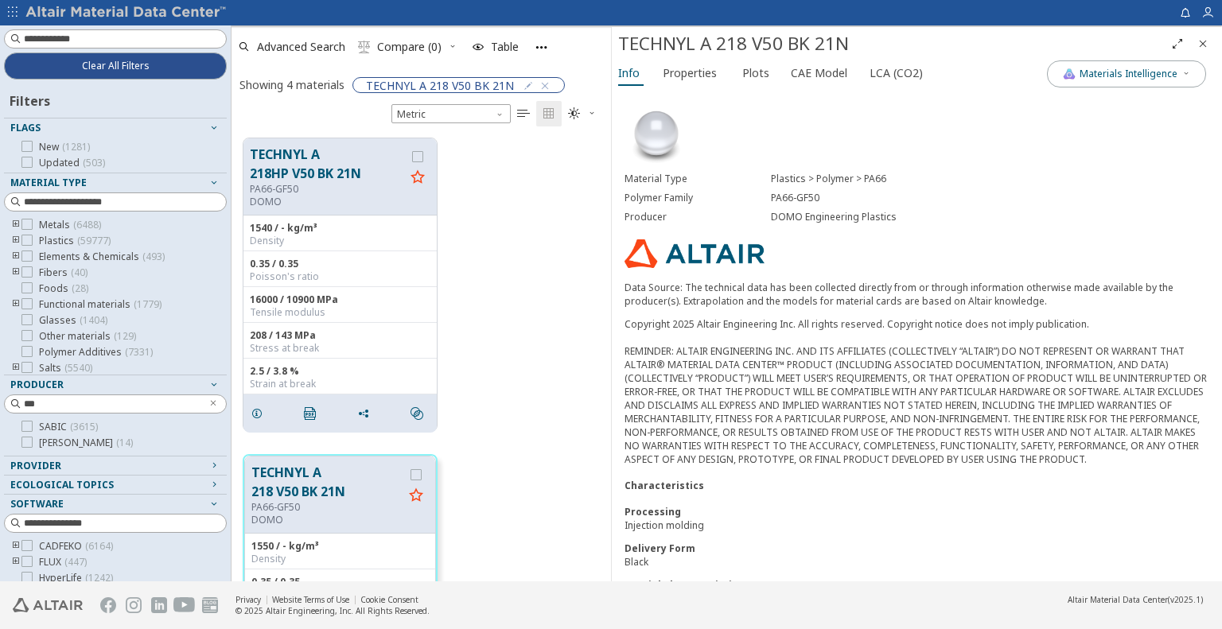
click at [1199, 41] on icon "Close" at bounding box center [1203, 43] width 13 height 13
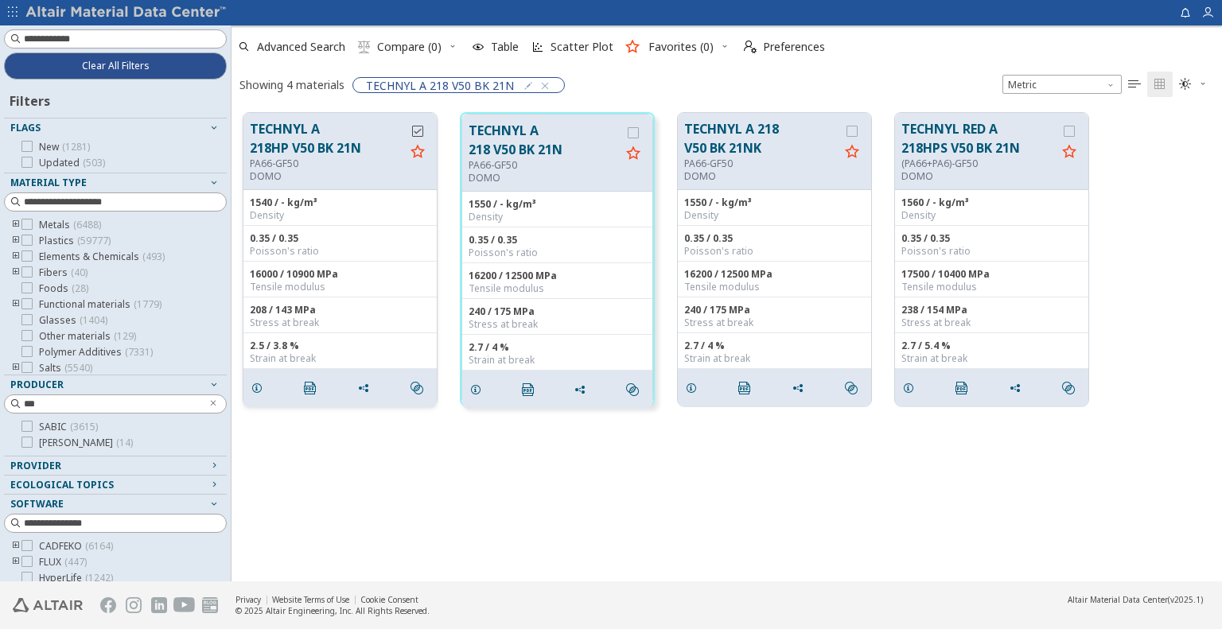
click at [427, 130] on label "grid" at bounding box center [419, 131] width 14 height 11
click at [642, 131] on label "grid" at bounding box center [635, 132] width 14 height 11
click at [854, 130] on icon "grid" at bounding box center [852, 131] width 11 height 11
click at [1064, 133] on div "grid" at bounding box center [1069, 131] width 11 height 11
click at [420, 49] on span "Compare (4)" at bounding box center [409, 46] width 64 height 11
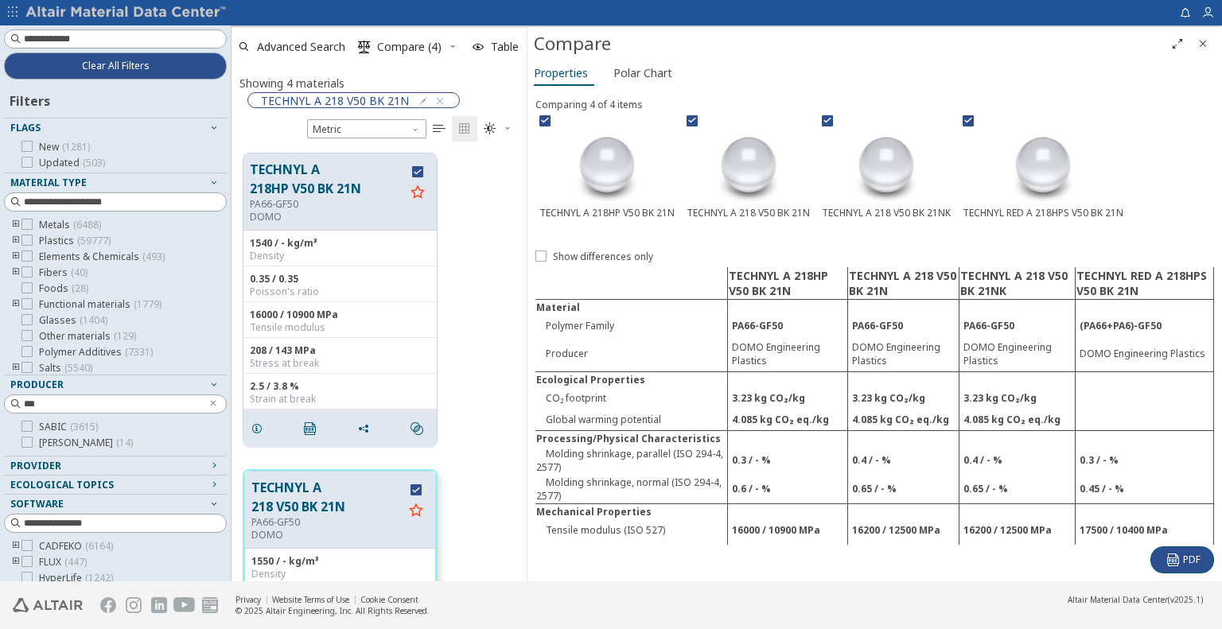
scroll to position [429, 280]
drag, startPoint x: 610, startPoint y: 241, endPoint x: 523, endPoint y: 243, distance: 86.8
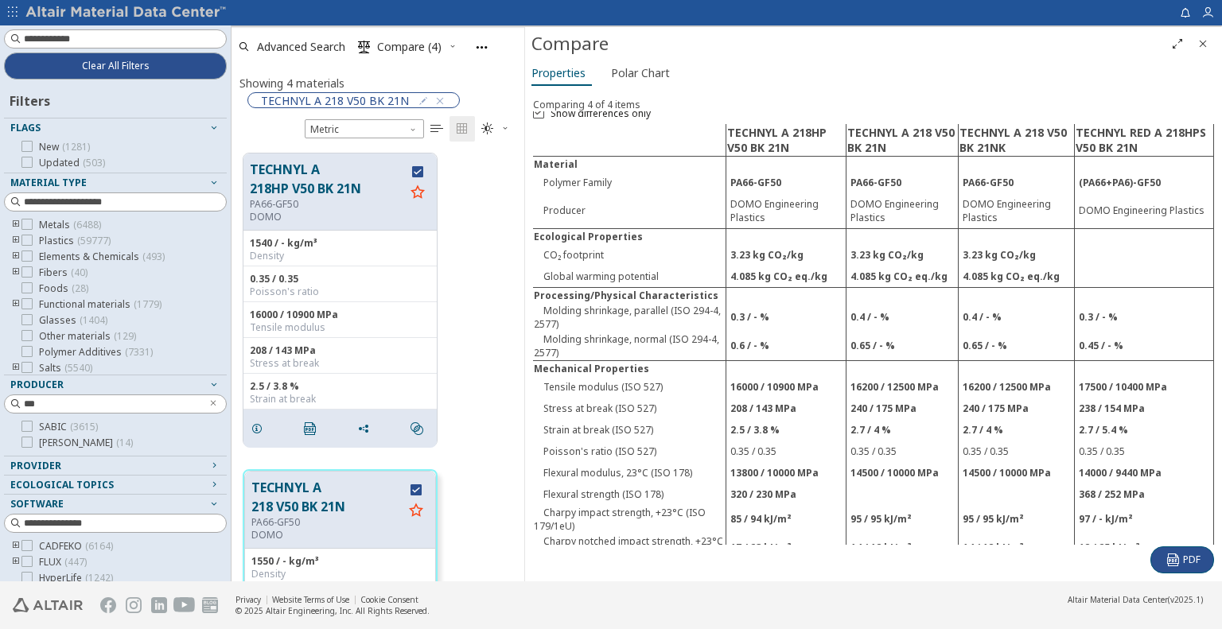
scroll to position [159, 0]
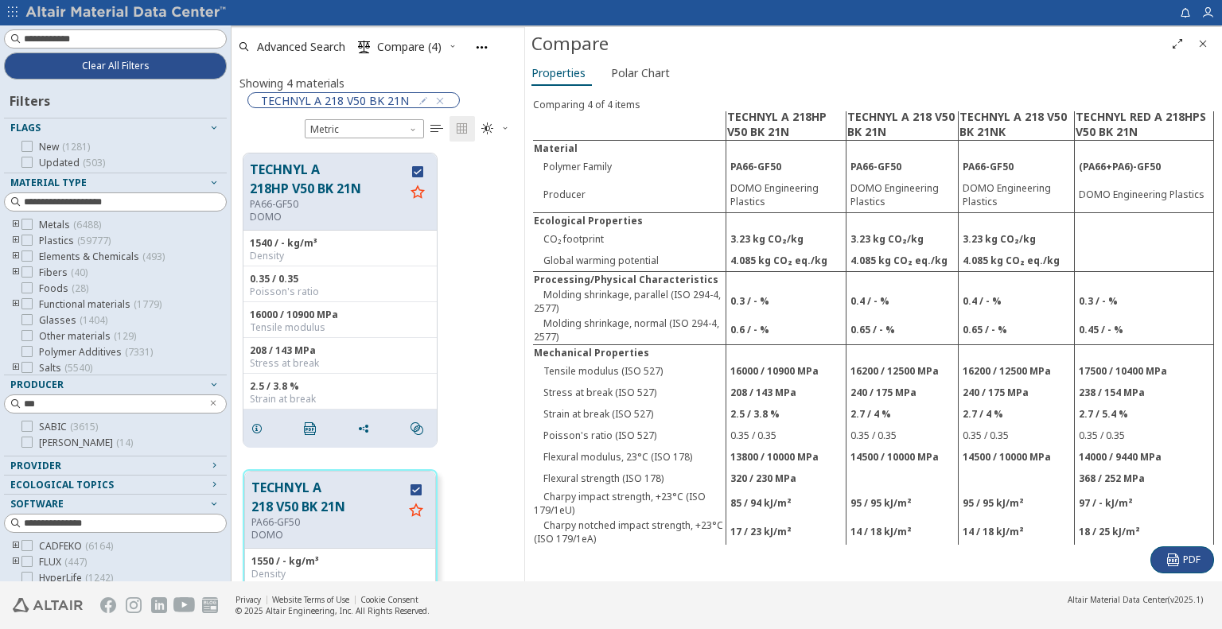
click at [1097, 468] on td "368 / 252 MPa" at bounding box center [1143, 478] width 139 height 21
click at [796, 117] on td "TECHNYL A 218HP V50 BK 21N" at bounding box center [786, 124] width 120 height 33
click at [719, 112] on td at bounding box center [629, 124] width 193 height 33
click at [676, 92] on div "Comparing 4 of 4 items TECHNYL A 218HP V50 BK 21N TECHNYL A 218 V50 BK 21N TECH…" at bounding box center [873, 336] width 697 height 492
click at [1206, 45] on icon "Close" at bounding box center [1203, 43] width 13 height 13
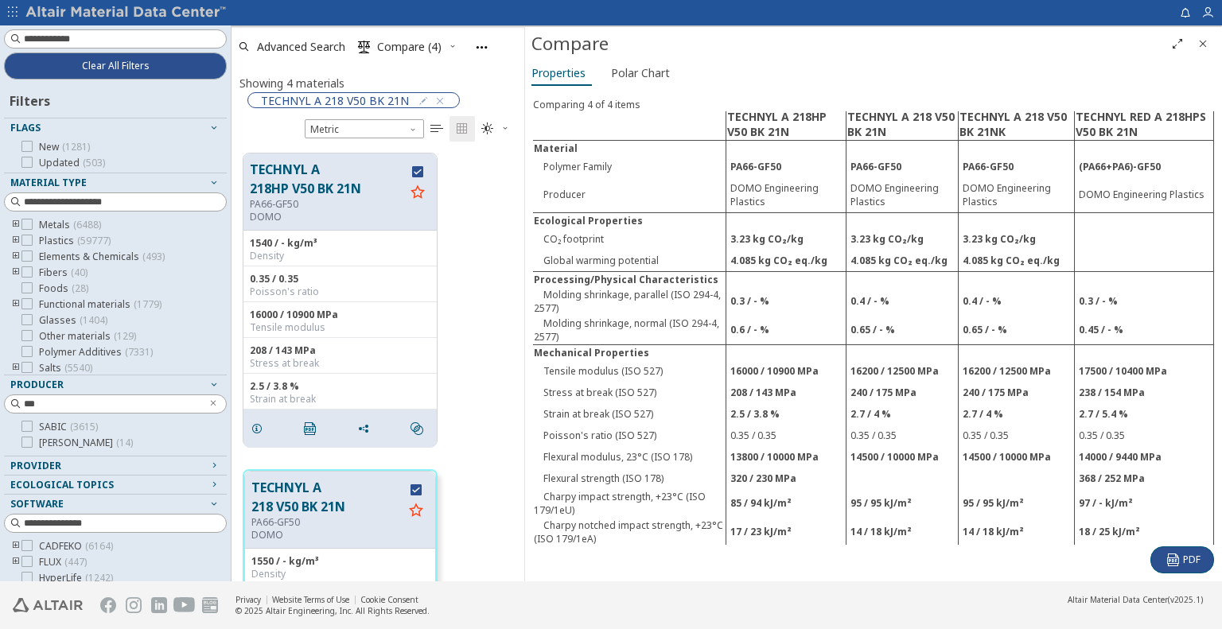
scroll to position [469, 979]
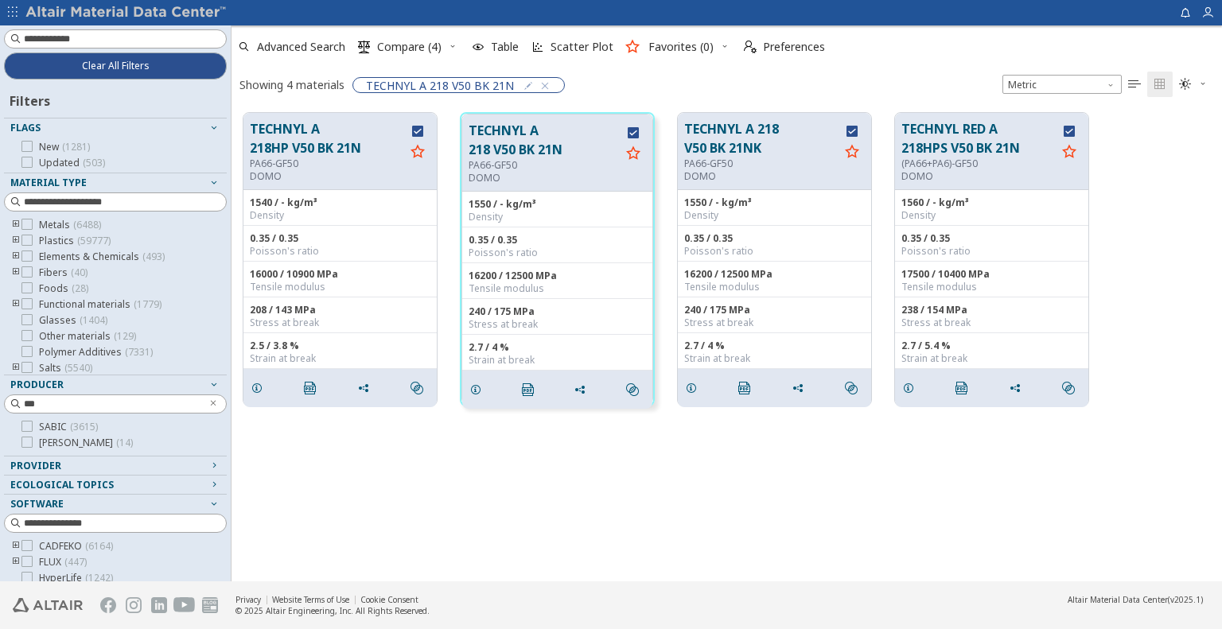
click at [376, 481] on div "TECHNYL A 218HP V50 BK 21N PA66-GF50 DOMO 1540 / - kg/m³ Density 0.35 / 0.35 Po…" at bounding box center [727, 341] width 991 height 481
click at [1165, 477] on div "TECHNYL A 218HP V50 BK 21N PA66-GF50 DOMO 1540 / - kg/m³ Density 0.35 / 0.35 Po…" at bounding box center [727, 341] width 991 height 481
click at [882, 461] on div "TECHNYL A 218HP V50 BK 21N PA66-GF50 DOMO 1540 / - kg/m³ Density 0.35 / 0.35 Po…" at bounding box center [727, 341] width 991 height 481
click at [412, 42] on span "Compare (4)" at bounding box center [409, 46] width 64 height 11
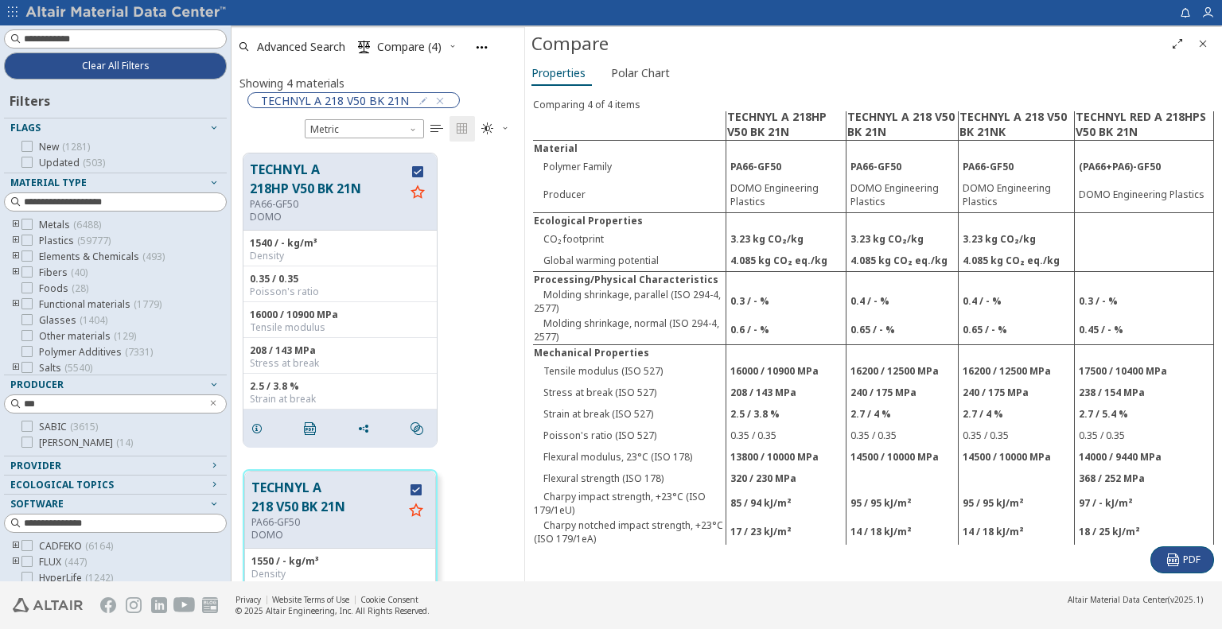
click at [754, 489] on td "85 / 94 kJ/m²" at bounding box center [786, 503] width 120 height 29
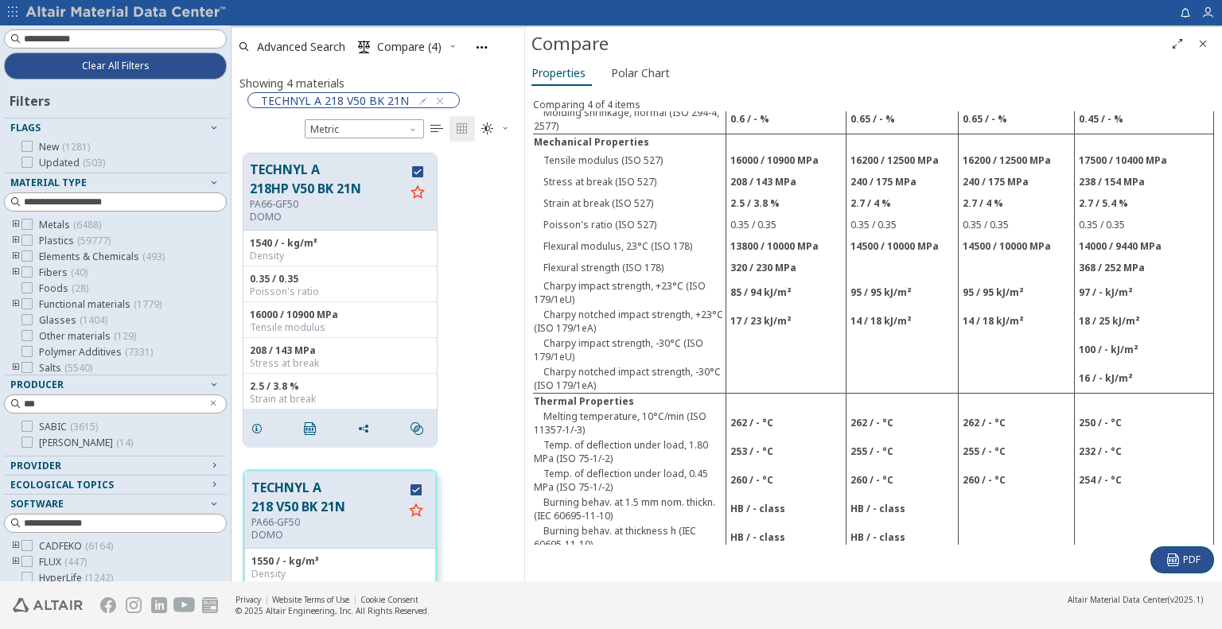
scroll to position [398, 0]
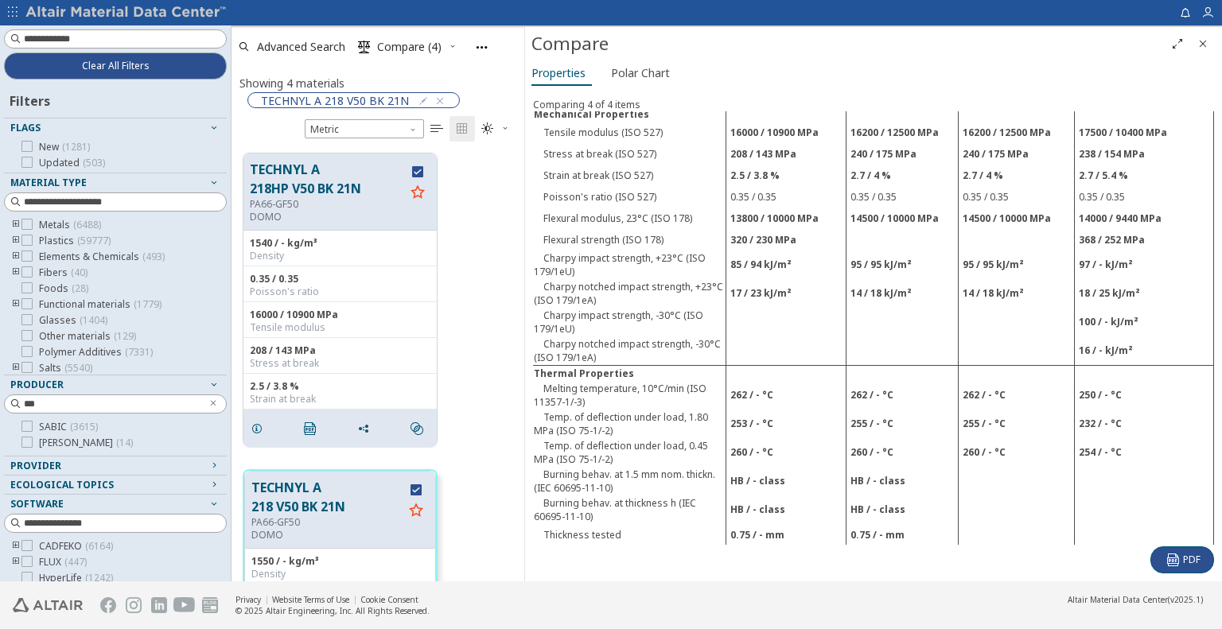
click at [1208, 44] on icon "Close" at bounding box center [1203, 43] width 13 height 13
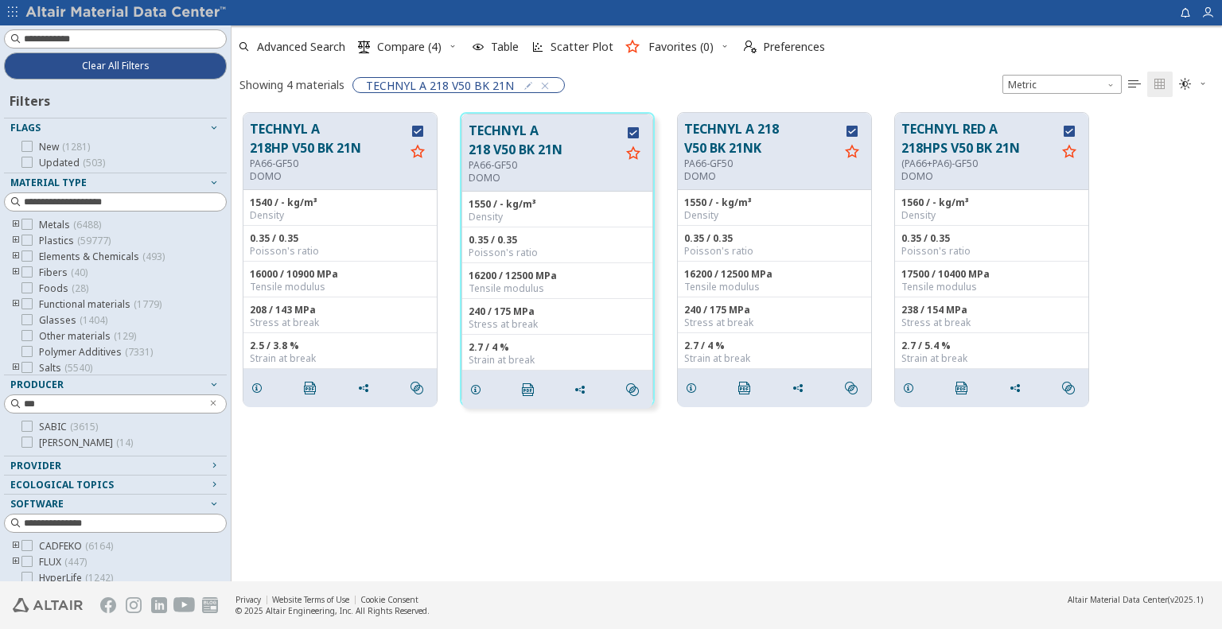
click at [459, 461] on div "TECHNYL A 218HP V50 BK 21N PA66-GF50 DOMO 1540 / - kg/m³ Density 0.35 / 0.35 Po…" at bounding box center [727, 341] width 991 height 481
click at [364, 395] on span "grid" at bounding box center [366, 388] width 25 height 30
click at [404, 413] on span "Copy to Clipboard" at bounding box center [430, 415] width 110 height 25
click at [581, 392] on icon "grid" at bounding box center [580, 390] width 13 height 13
click at [614, 415] on span "Copy to Clipboard" at bounding box center [646, 416] width 110 height 25
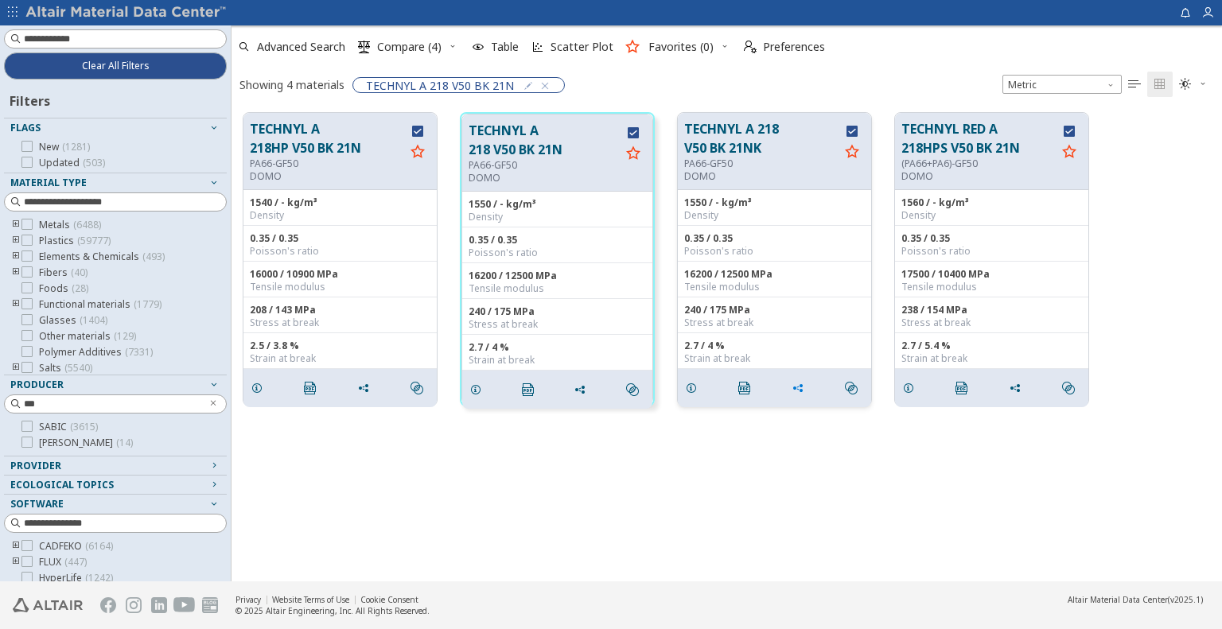
click at [804, 386] on icon "grid" at bounding box center [798, 388] width 13 height 13
click at [837, 410] on span "Copy to Clipboard" at bounding box center [864, 415] width 110 height 25
click at [1016, 385] on icon "grid" at bounding box center [1015, 388] width 13 height 13
click at [1027, 415] on span "Copy to Clipboard" at bounding box center [1082, 415] width 110 height 25
